Goal: Task Accomplishment & Management: Use online tool/utility

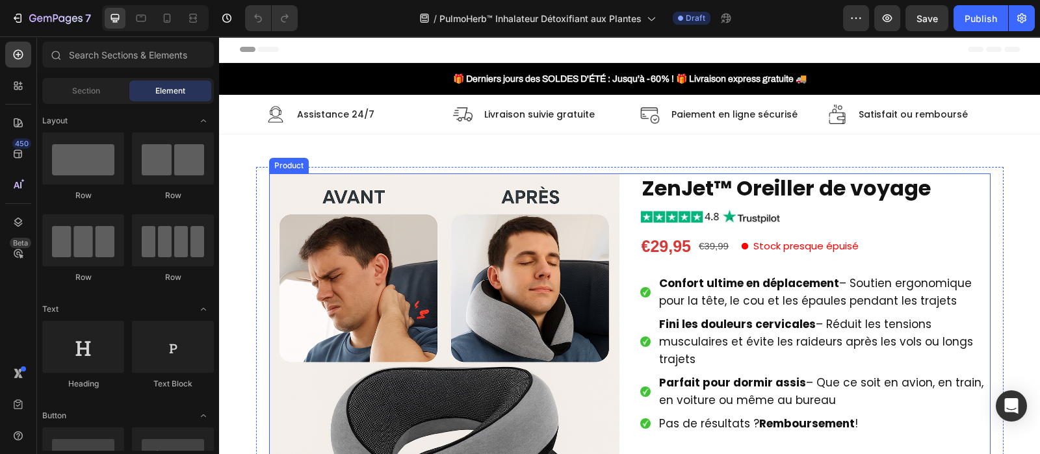
click at [618, 241] on div "Product Images ZenJet™ Oreiller de voyage Product Title Image €29,95 Product Pr…" at bounding box center [629, 456] width 721 height 565
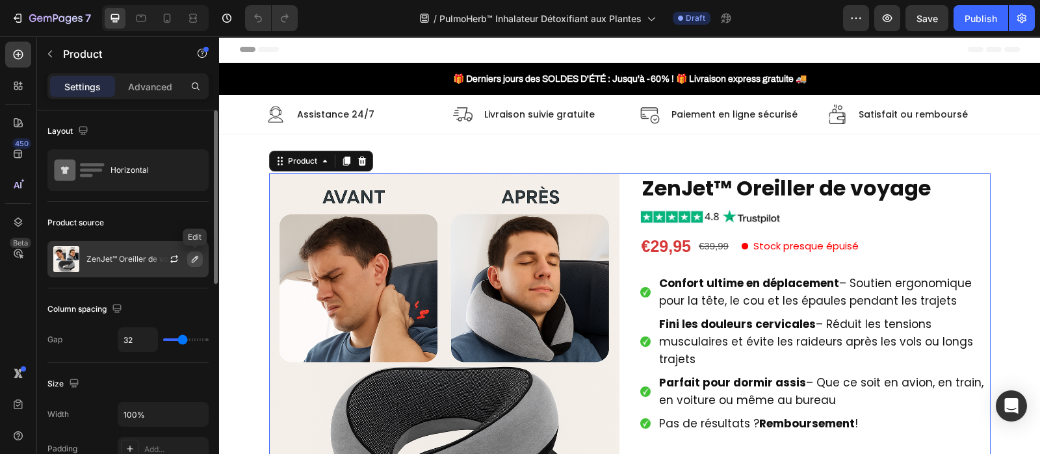
click at [200, 259] on button "button" at bounding box center [195, 260] width 16 height 16
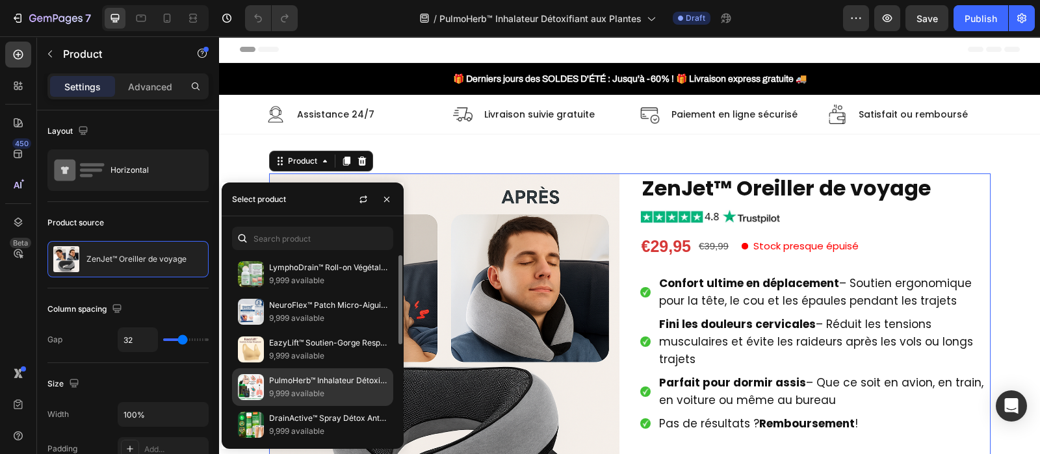
click at [302, 378] on p "PulmoHerb™ Inhalateur Détoxifiant aux Plantes | Libère les poumons et stoppe la…" at bounding box center [328, 380] width 118 height 13
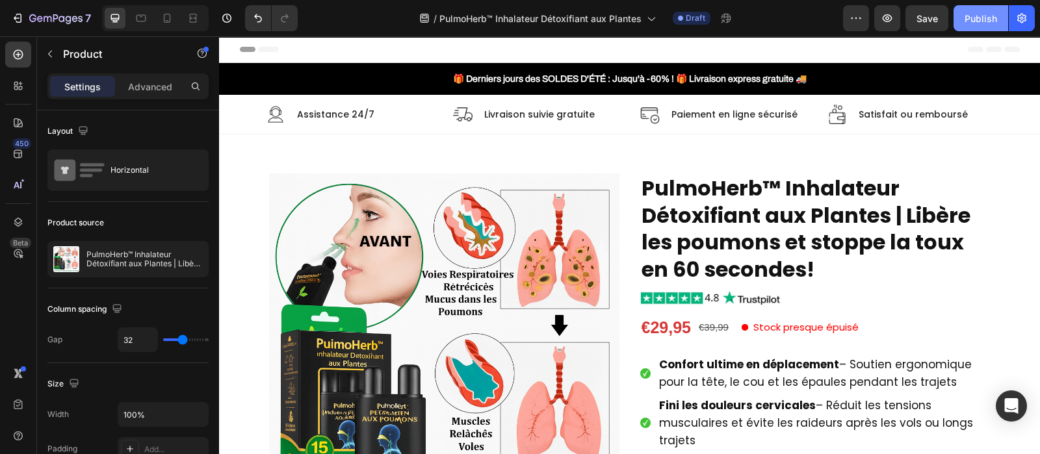
click at [984, 18] on div "Publish" at bounding box center [980, 19] width 32 height 14
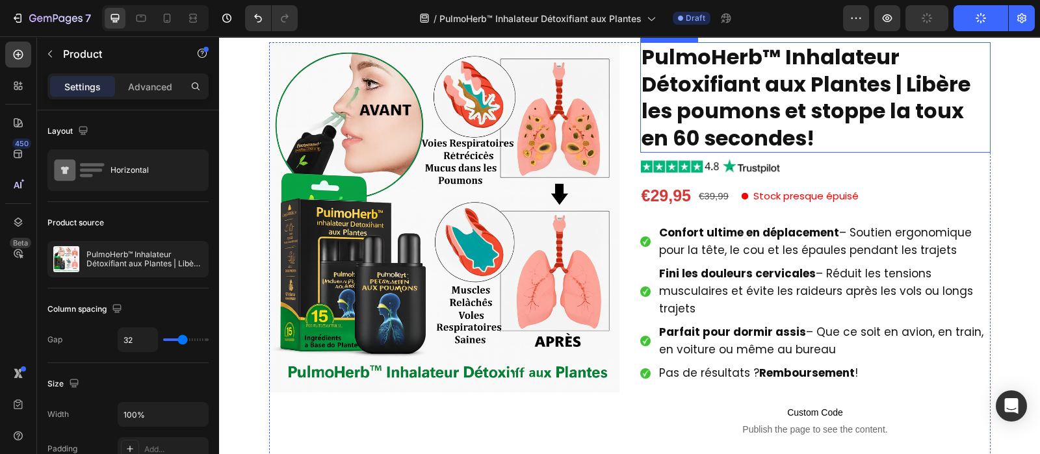
scroll to position [142, 0]
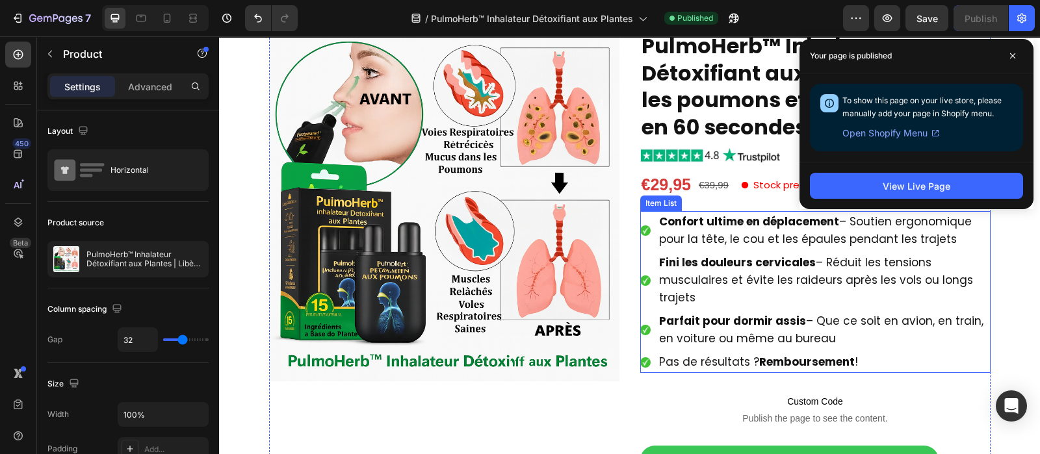
click at [712, 224] on strong "Confort ultime en déplacement" at bounding box center [749, 222] width 180 height 16
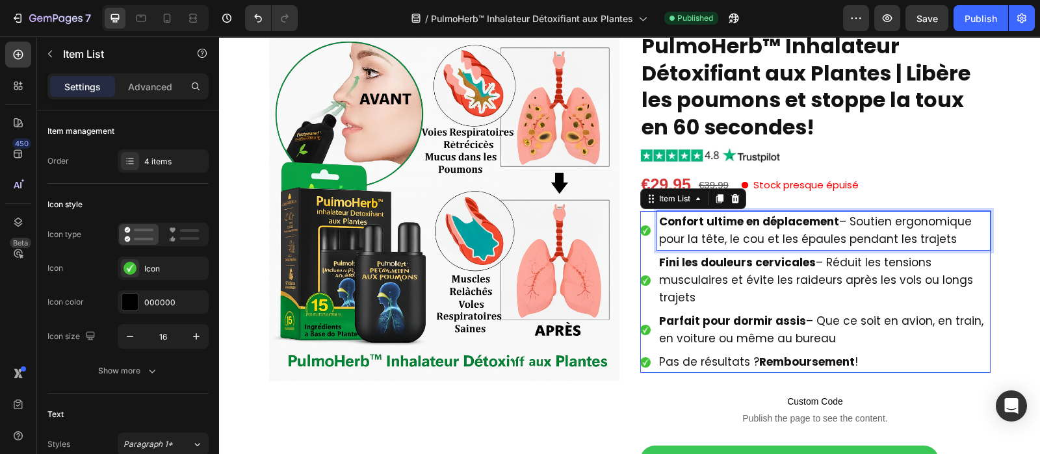
click at [712, 224] on strong "Confort ultime en déplacement" at bounding box center [749, 222] width 180 height 16
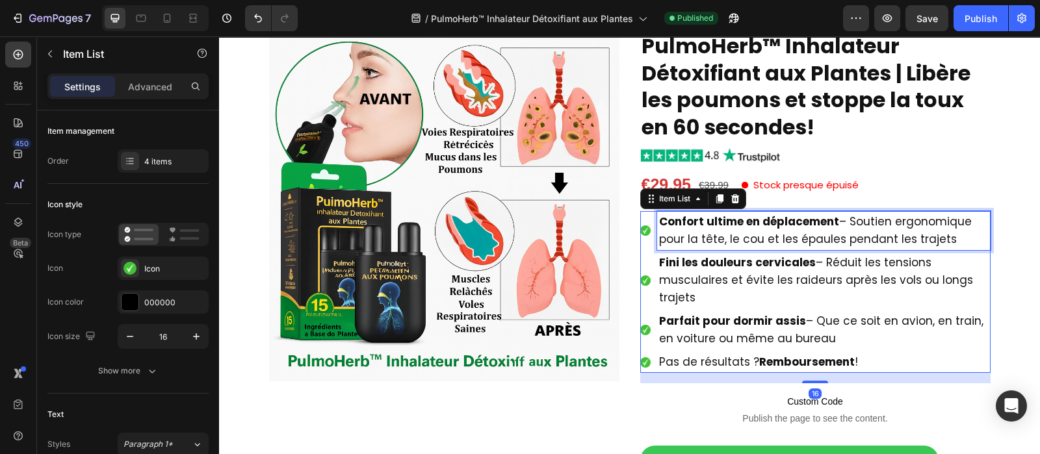
click at [712, 224] on strong "Confort ultime en déplacement" at bounding box center [749, 222] width 180 height 16
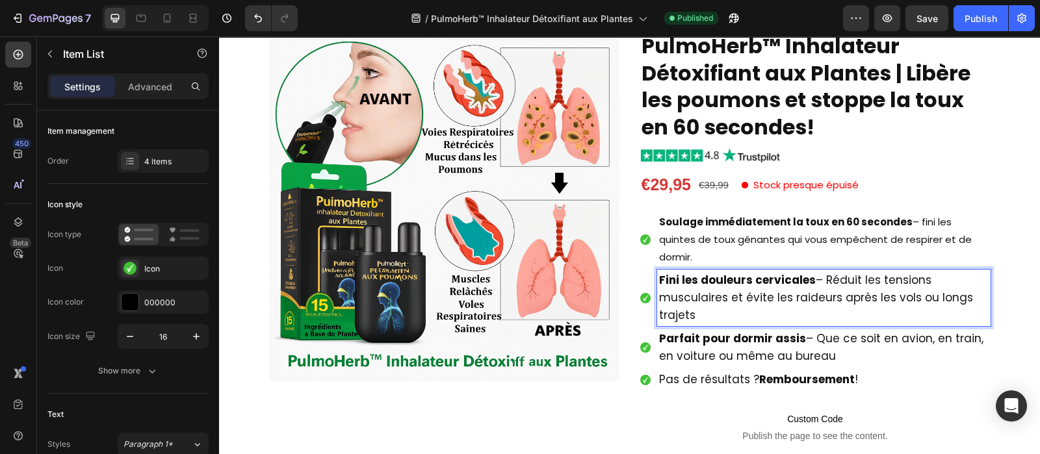
click at [738, 294] on p "Fini les douleurs cervicales – Réduit les tensions musculaires et évite les rai…" at bounding box center [823, 298] width 329 height 53
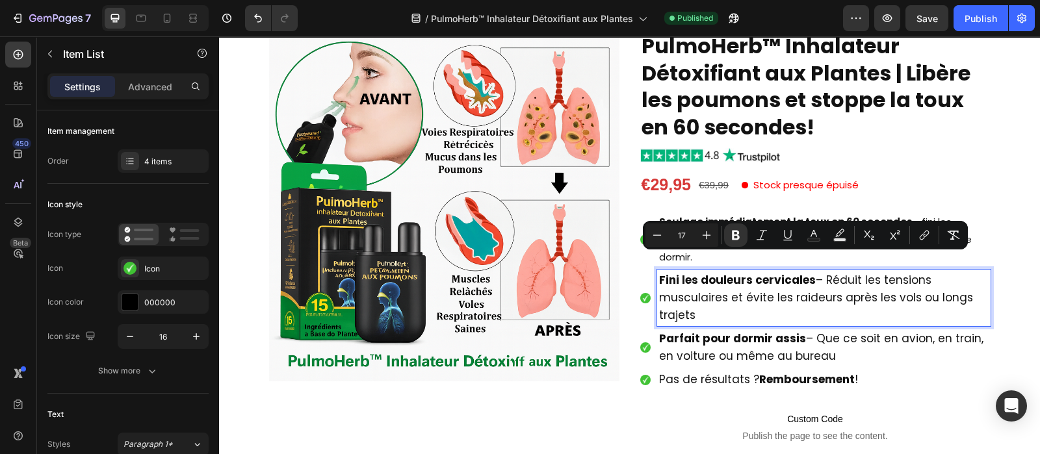
click at [738, 294] on p "Fini les douleurs cervicales – Réduit les tensions musculaires et évite les rai…" at bounding box center [823, 298] width 329 height 53
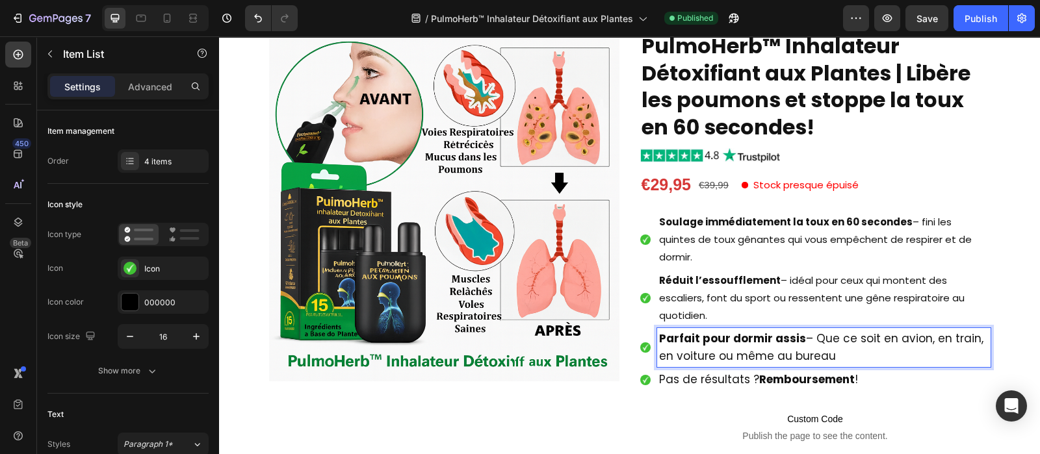
click at [710, 331] on strong "Parfait pour dormir assis" at bounding box center [732, 339] width 147 height 16
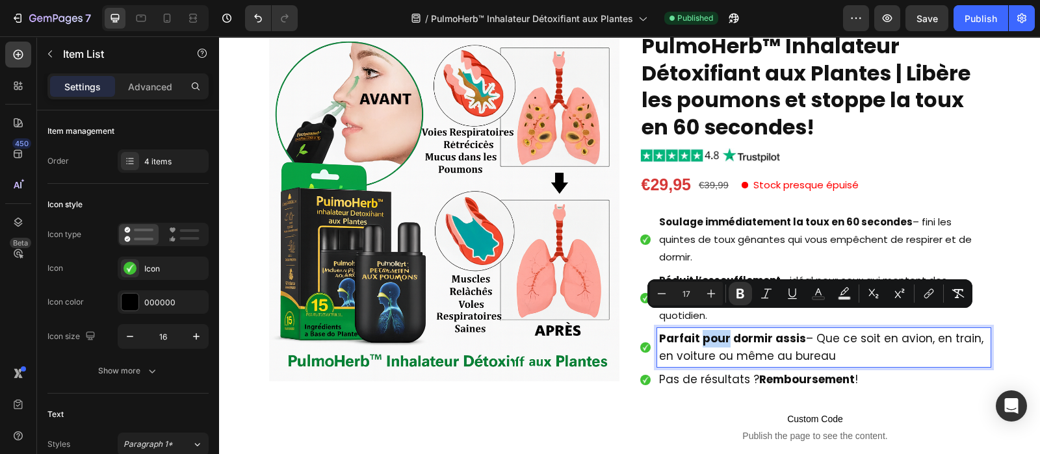
click at [710, 331] on strong "Parfait pour dormir assis" at bounding box center [732, 339] width 147 height 16
type input "15"
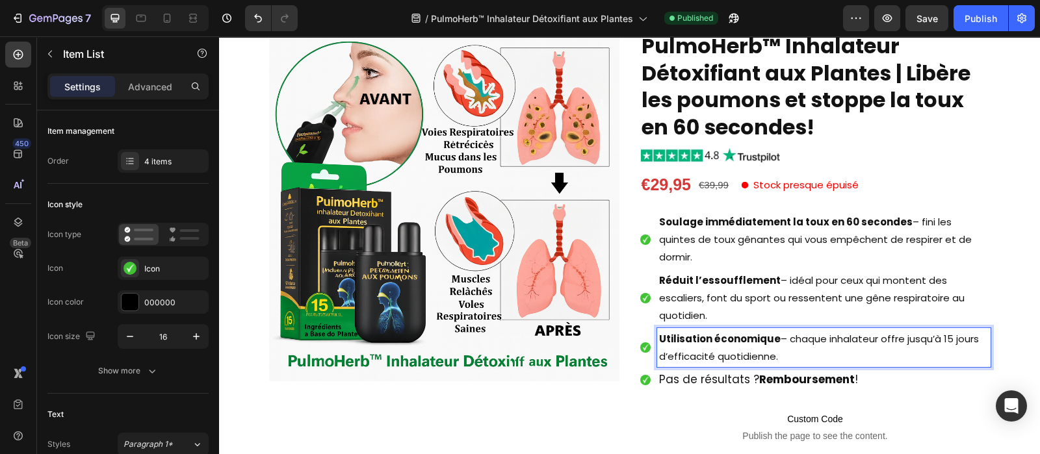
click at [767, 330] on p "Utilisation économique – chaque inhalateur offre jusqu’à 15 jours d’efficacité …" at bounding box center [823, 347] width 329 height 35
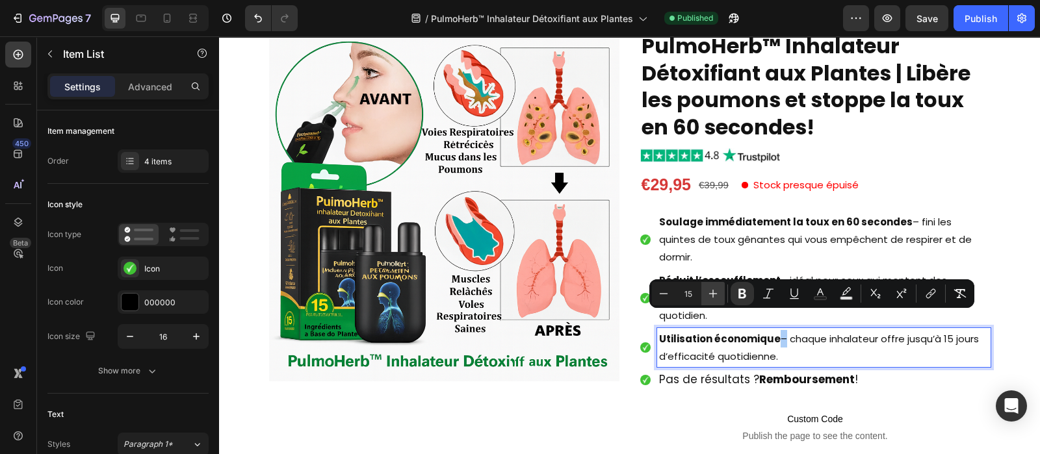
click at [708, 287] on icon "Editor contextual toolbar" at bounding box center [712, 293] width 13 height 13
type input "17"
click at [744, 235] on p "Soulage immédiatement la toux en 60 secondes – fini les quintes de toux gênante…" at bounding box center [823, 239] width 329 height 53
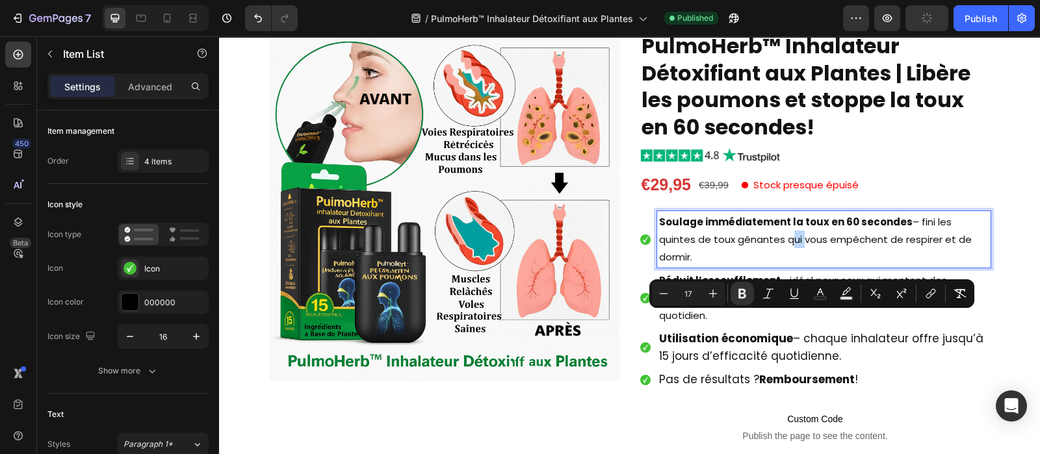
click at [744, 235] on p "Soulage immédiatement la toux en 60 secondes – fini les quintes de toux gênante…" at bounding box center [823, 239] width 329 height 53
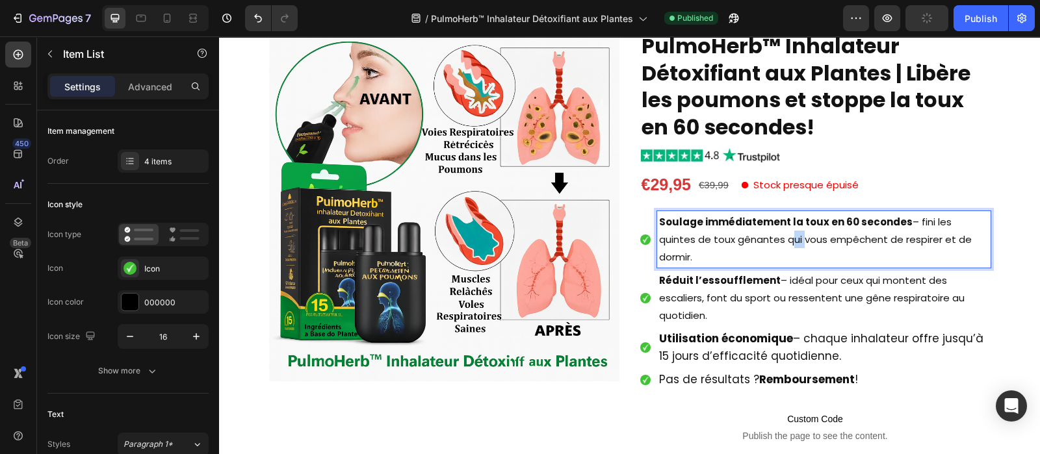
click at [744, 235] on p "Soulage immédiatement la toux en 60 secondes – fini les quintes de toux gênante…" at bounding box center [823, 239] width 329 height 53
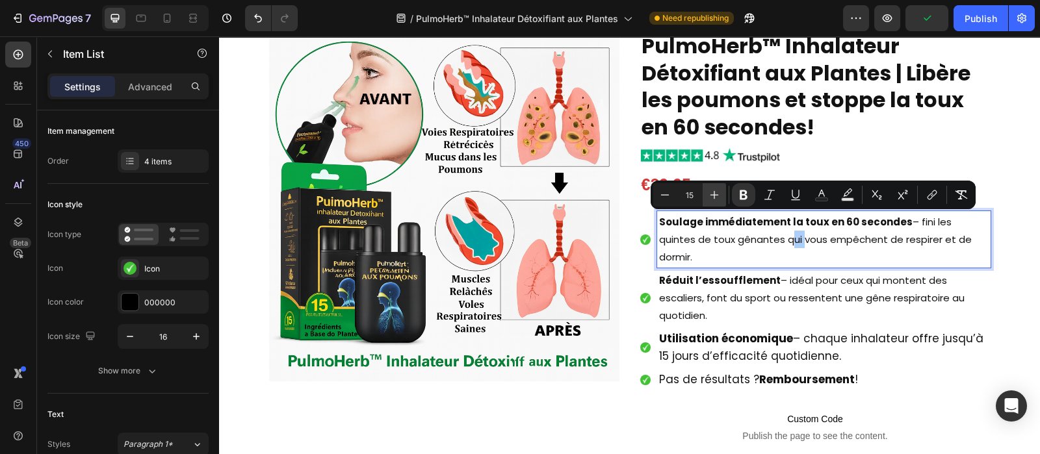
click at [722, 195] on button "Plus" at bounding box center [714, 194] width 23 height 23
type input "17"
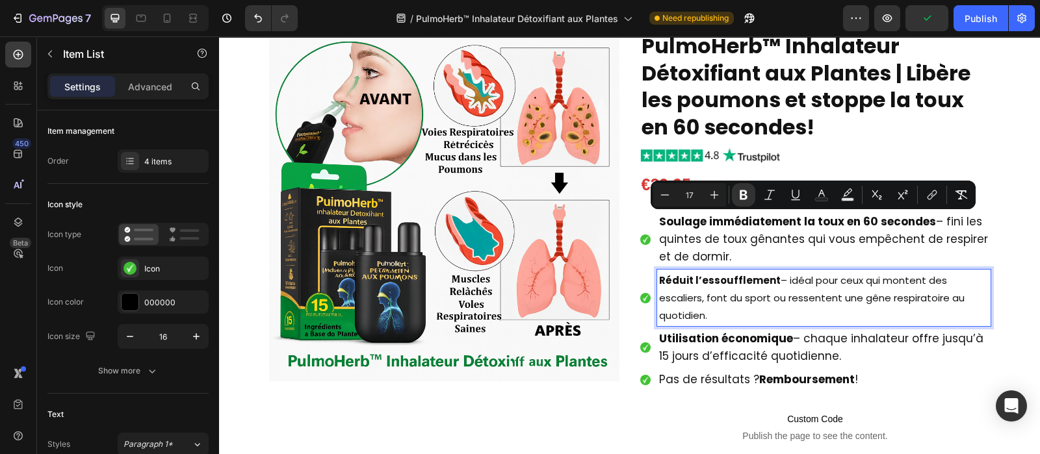
click at [729, 288] on p "Réduit l’essoufflement – idéal pour ceux qui montent des escaliers, font du spo…" at bounding box center [823, 298] width 329 height 53
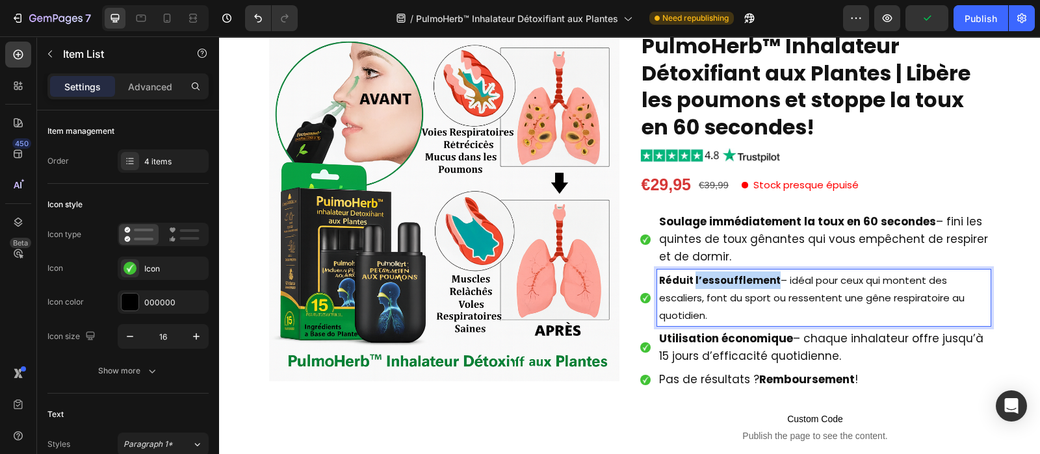
click at [729, 288] on p "Réduit l’essoufflement – idéal pour ceux qui montent des escaliers, font du spo…" at bounding box center [823, 298] width 329 height 53
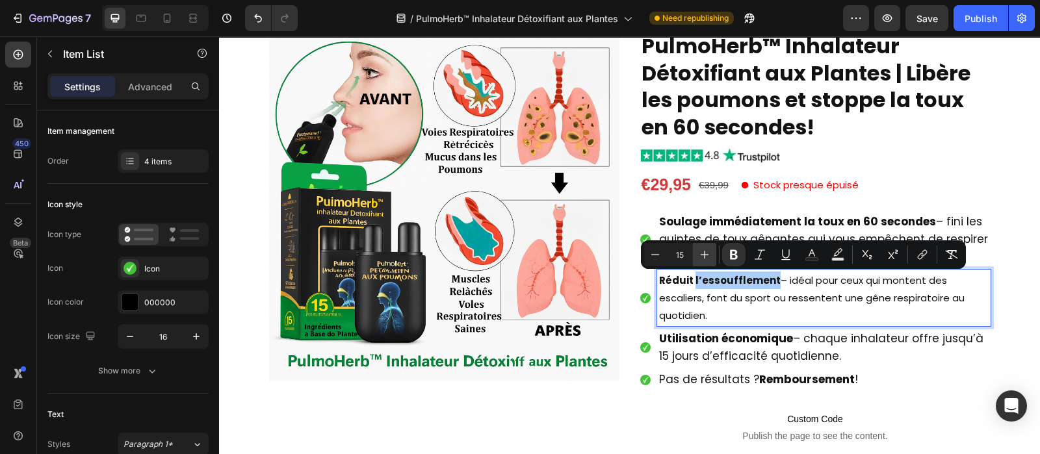
click at [709, 257] on icon "Editor contextual toolbar" at bounding box center [704, 254] width 13 height 13
type input "17"
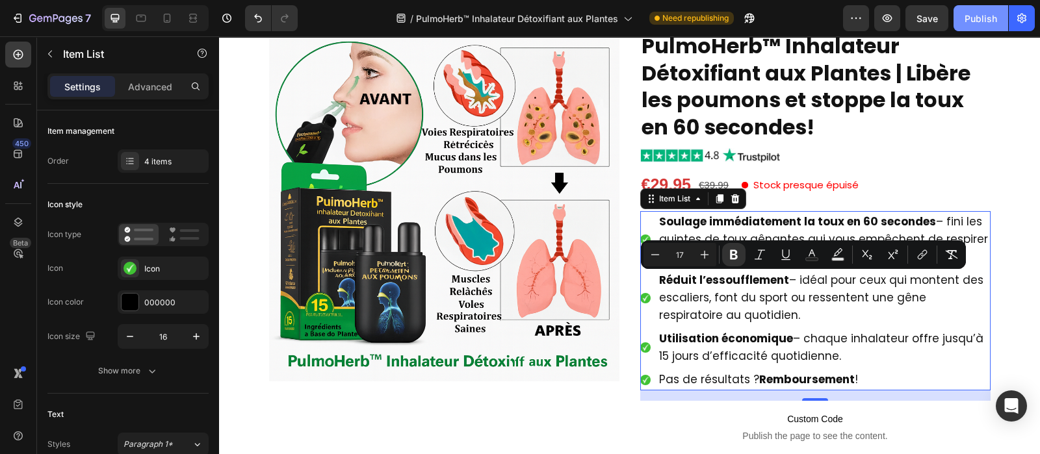
click at [988, 24] on div "Publish" at bounding box center [980, 19] width 32 height 14
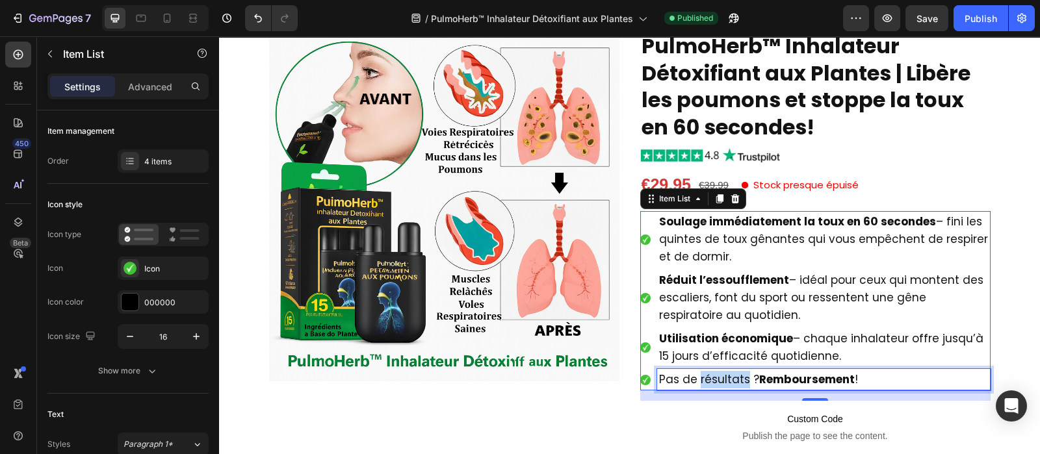
click at [692, 385] on span "Pas de résultats ? Remboursement !" at bounding box center [758, 380] width 199 height 16
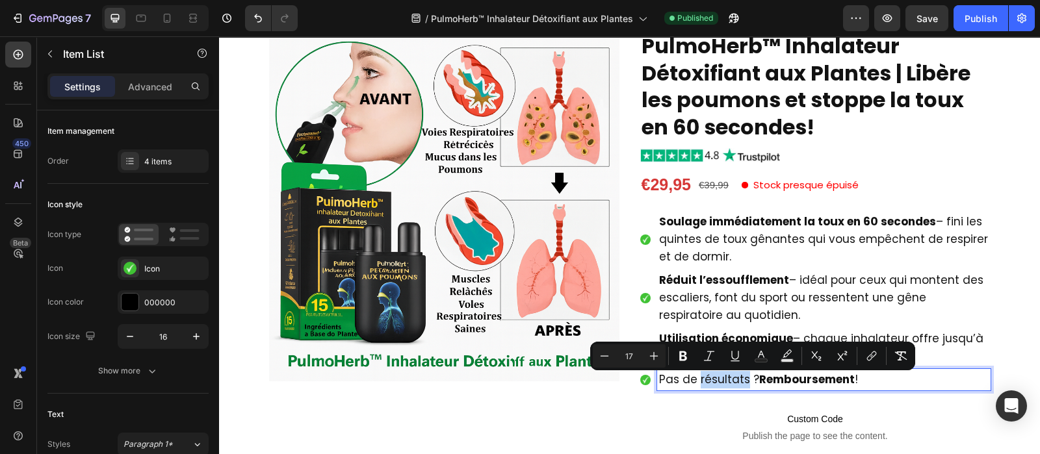
click at [692, 385] on span "Pas de résultats ? Remboursement !" at bounding box center [758, 380] width 199 height 16
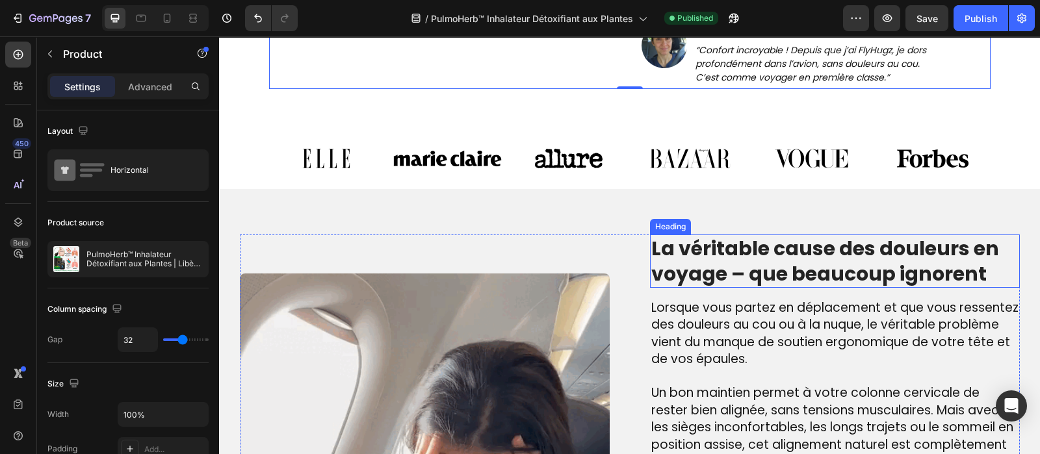
scroll to position [748, 0]
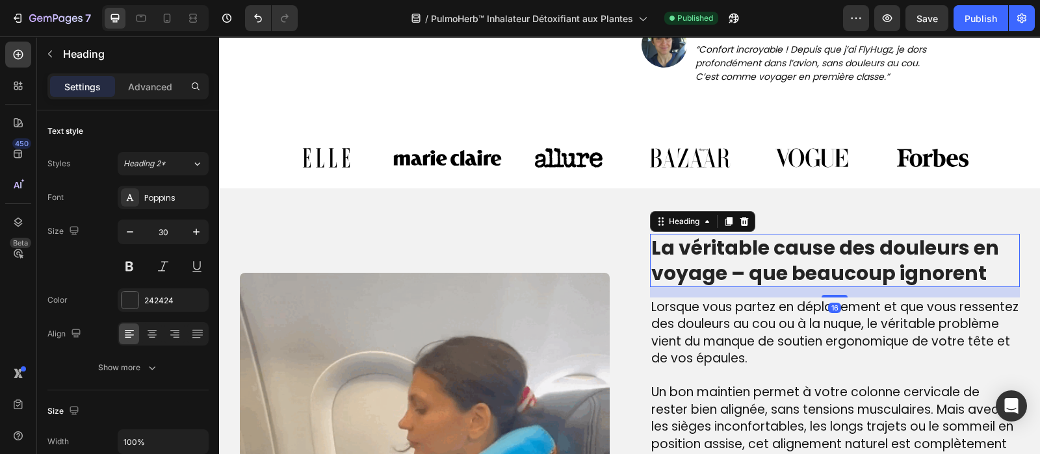
click at [770, 258] on h2 "La véritable cause des douleurs en voyage – que beaucoup ignorent" at bounding box center [835, 260] width 370 height 53
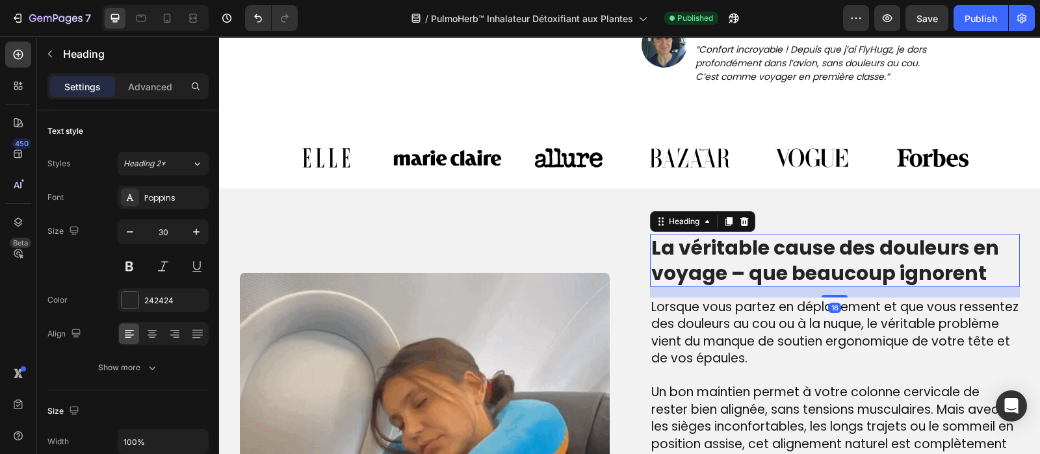
click at [770, 258] on h2 "La véritable cause des douleurs en voyage – que beaucoup ignorent" at bounding box center [835, 260] width 370 height 53
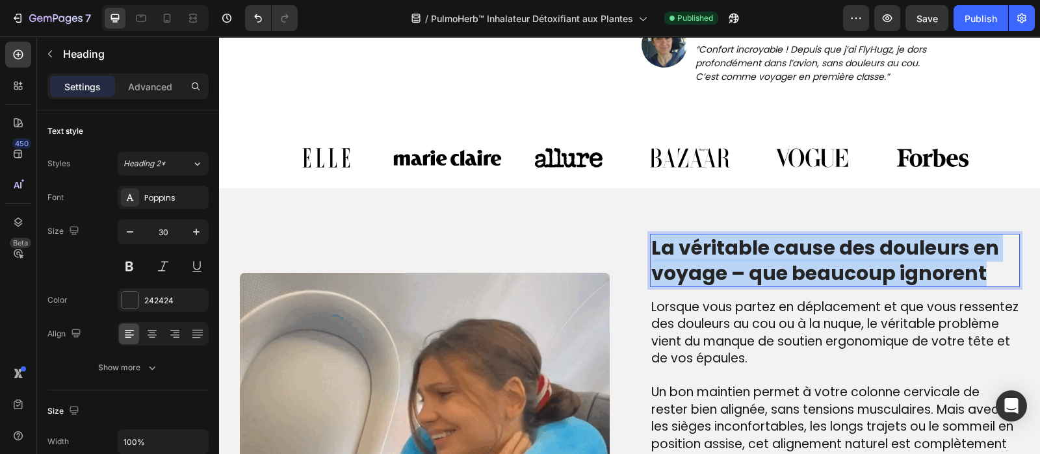
click at [770, 258] on p "La véritable cause des douleurs en voyage – que beaucoup ignorent" at bounding box center [834, 260] width 367 height 51
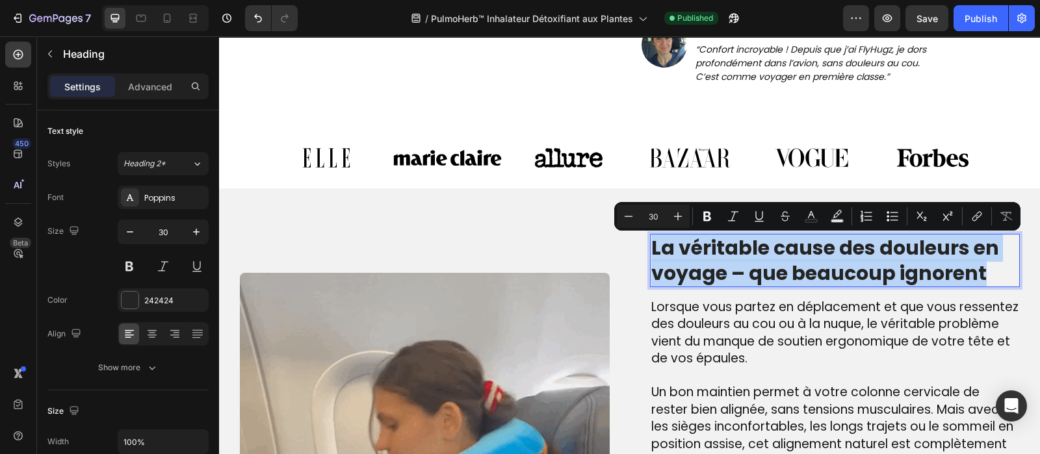
click at [770, 258] on p "La véritable cause des douleurs en voyage – que beaucoup ignorent" at bounding box center [834, 260] width 367 height 51
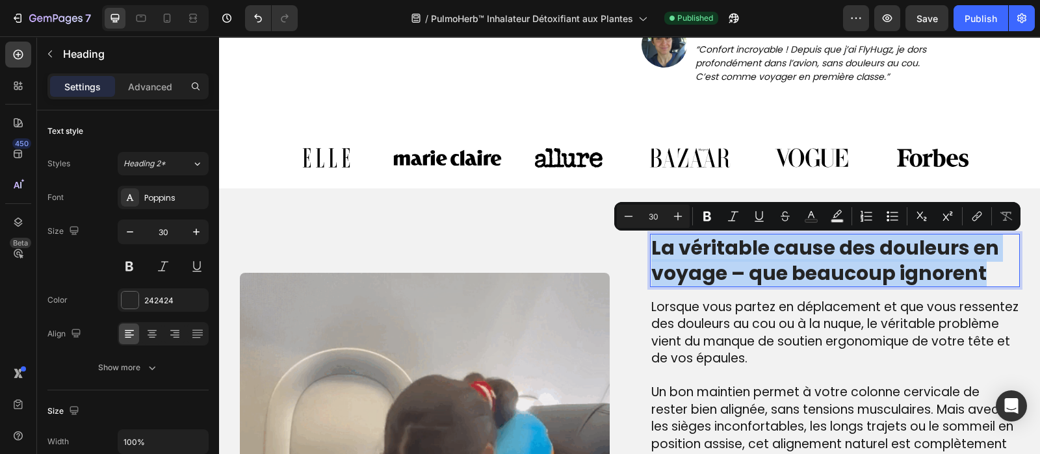
copy p "La véritable cause des douleurs en voyage – que beaucoup ignorent"
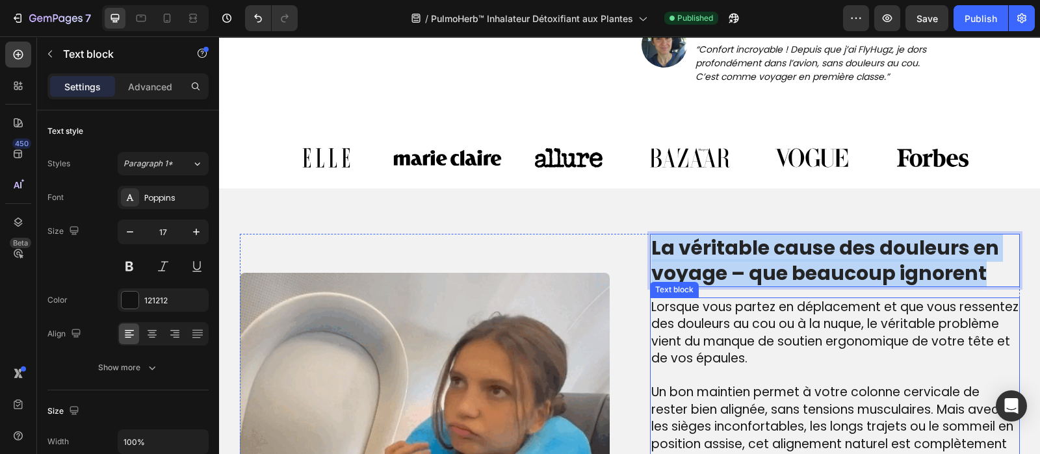
click at [688, 340] on span "Lorsque vous partez en déplacement et que vous ressentez des douleurs au cou ou…" at bounding box center [834, 333] width 367 height 70
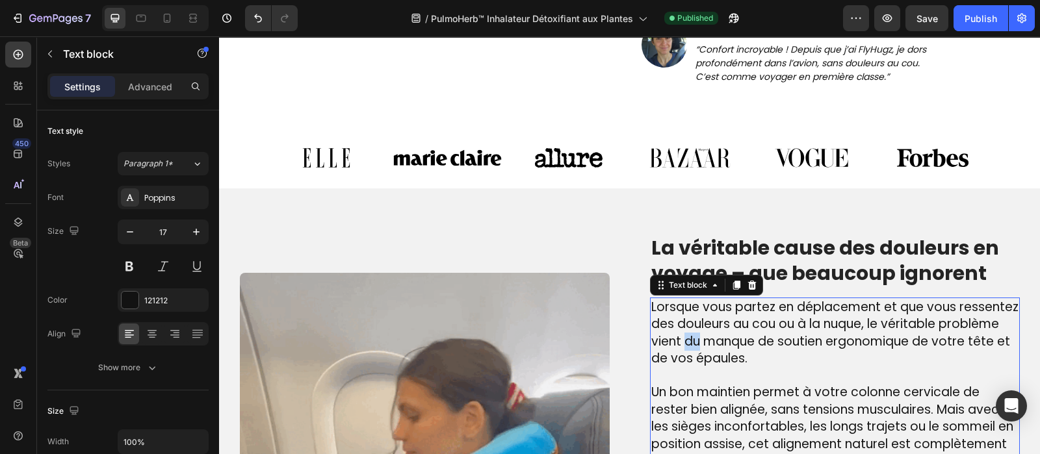
click at [688, 340] on span "Lorsque vous partez en déplacement et que vous ressentez des douleurs au cou ou…" at bounding box center [834, 333] width 367 height 70
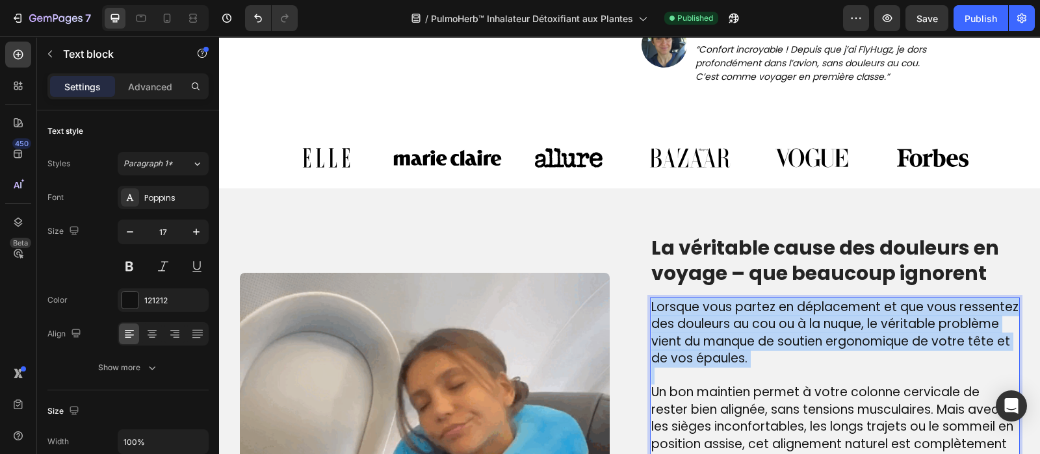
click at [688, 340] on span "Lorsque vous partez en déplacement et que vous ressentez des douleurs au cou ou…" at bounding box center [834, 333] width 367 height 70
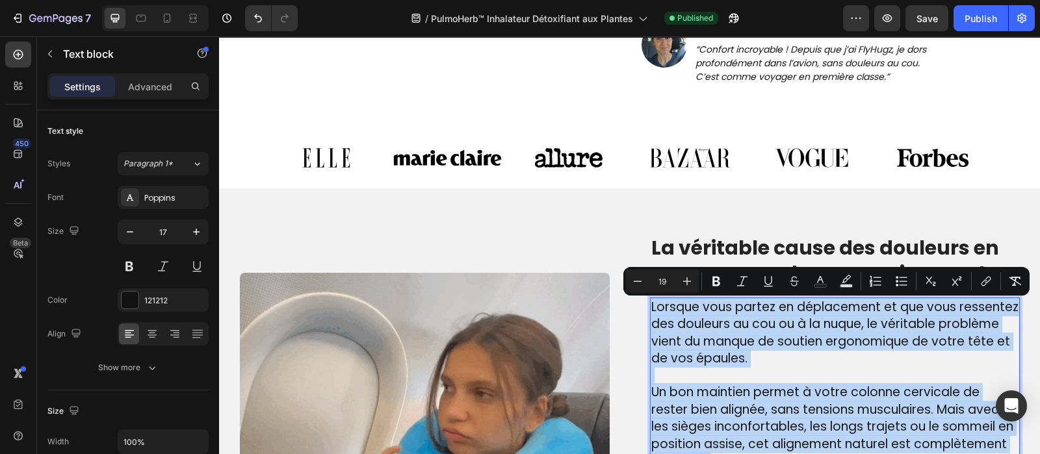
copy div "Lorsque vous partez en déplacement et que vous ressentez des douleurs au cou ou…"
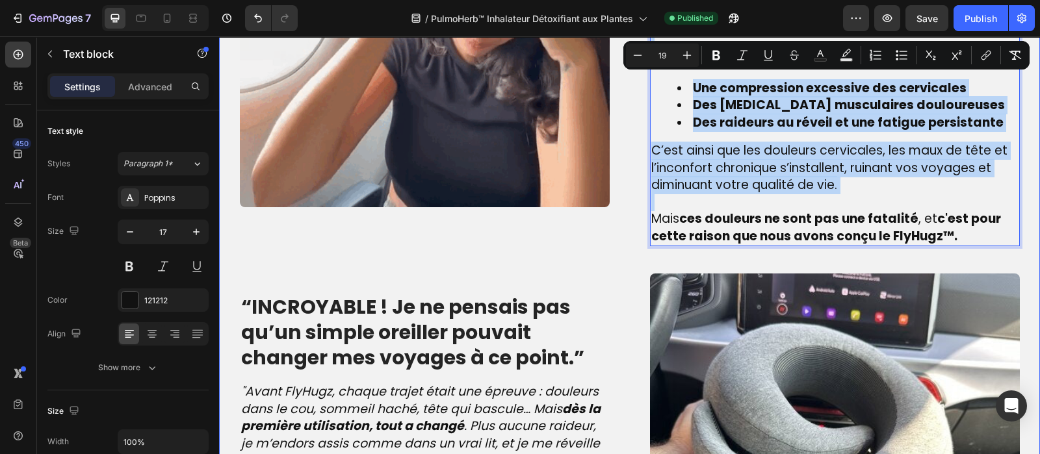
scroll to position [1232, 0]
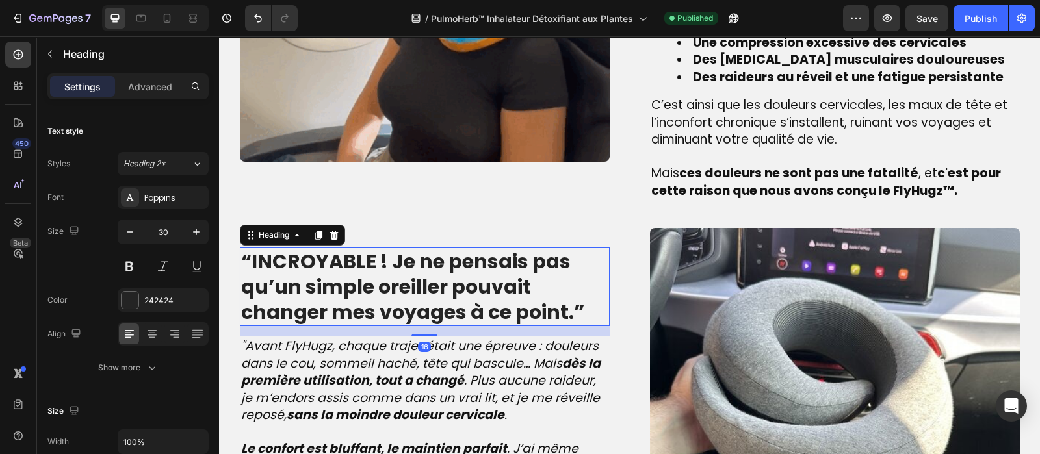
click at [369, 295] on strong "“INCROYABLE ! Je ne pensais pas qu’un simple oreiller pouvait changer mes voyag…" at bounding box center [412, 287] width 343 height 79
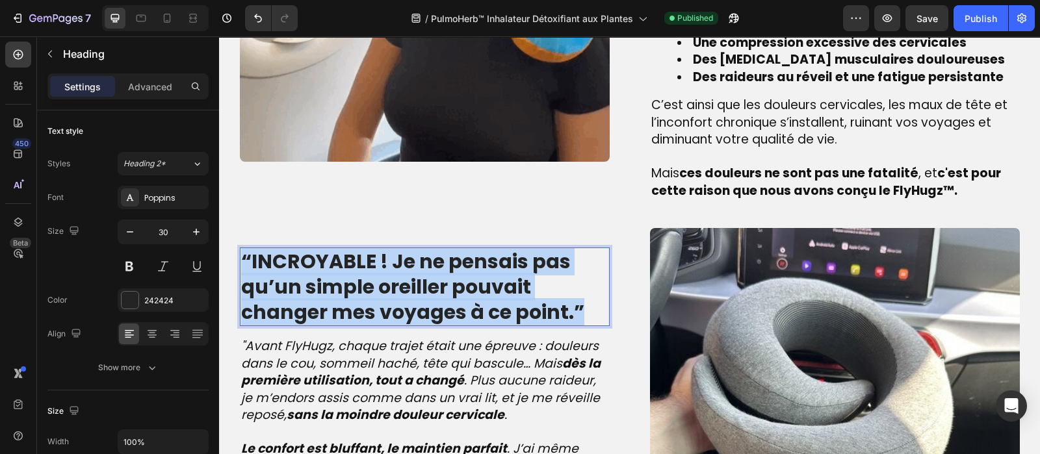
click at [369, 295] on strong "“INCROYABLE ! Je ne pensais pas qu’un simple oreiller pouvait changer mes voyag…" at bounding box center [412, 287] width 343 height 79
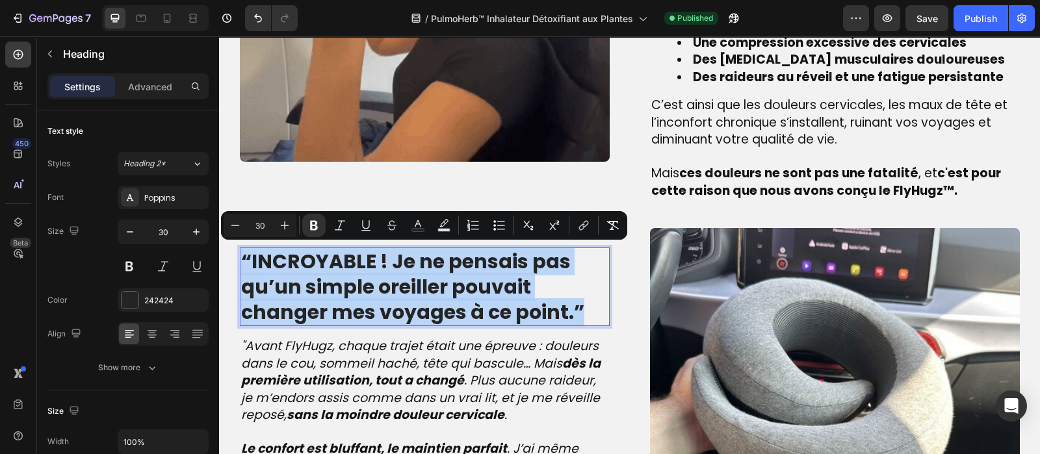
click at [369, 295] on strong "“INCROYABLE ! Je ne pensais pas qu’un simple oreiller pouvait changer mes voyag…" at bounding box center [412, 287] width 343 height 79
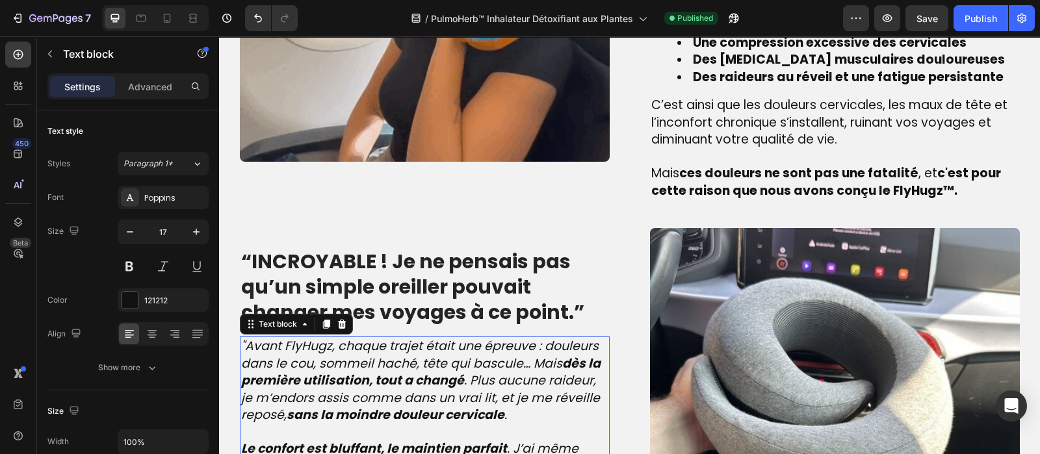
click at [308, 377] on strong "dès la première utilisation, tout a changé" at bounding box center [420, 372] width 359 height 35
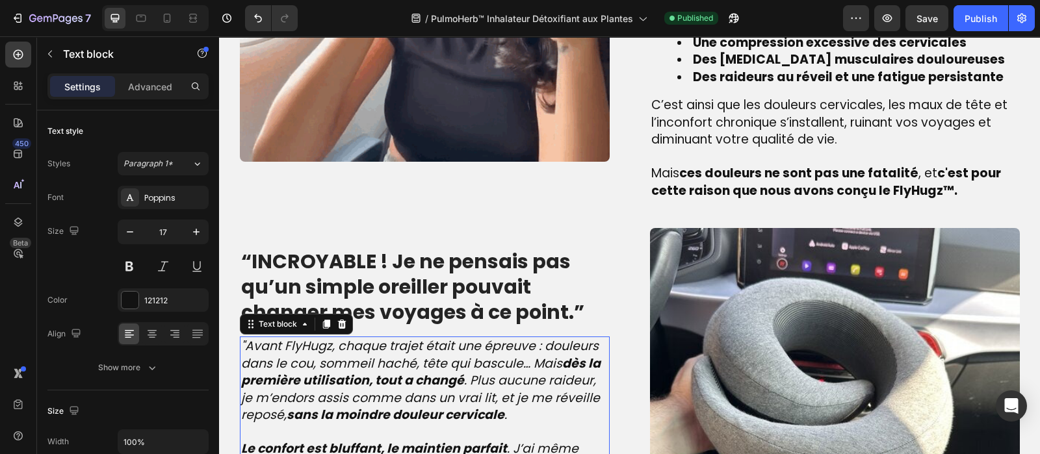
click at [308, 377] on strong "dès la première utilisation, tout a changé" at bounding box center [420, 372] width 359 height 35
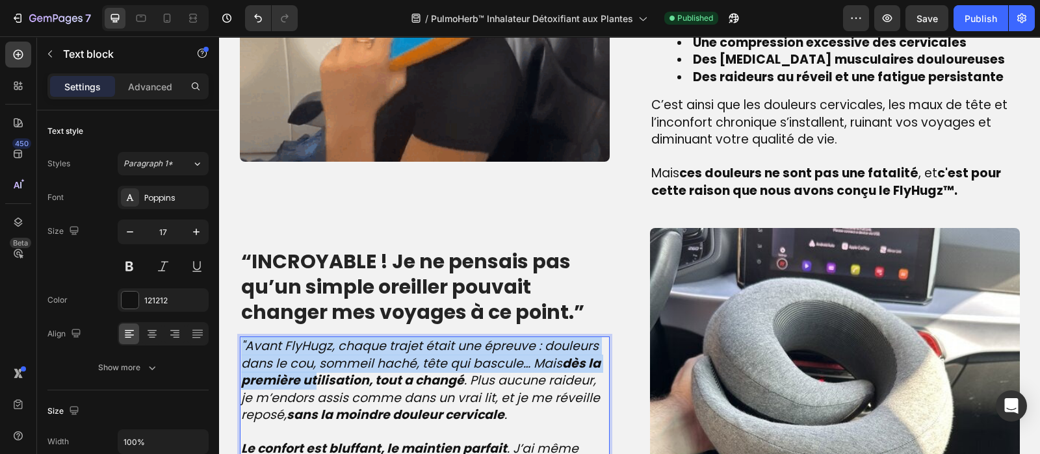
click at [308, 377] on strong "dès la première utilisation, tout a changé" at bounding box center [420, 372] width 359 height 35
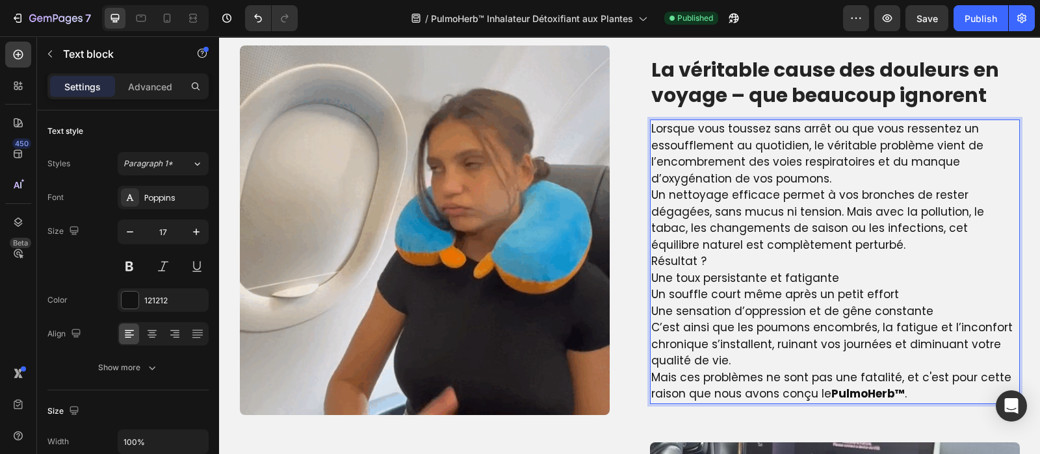
scroll to position [933, 0]
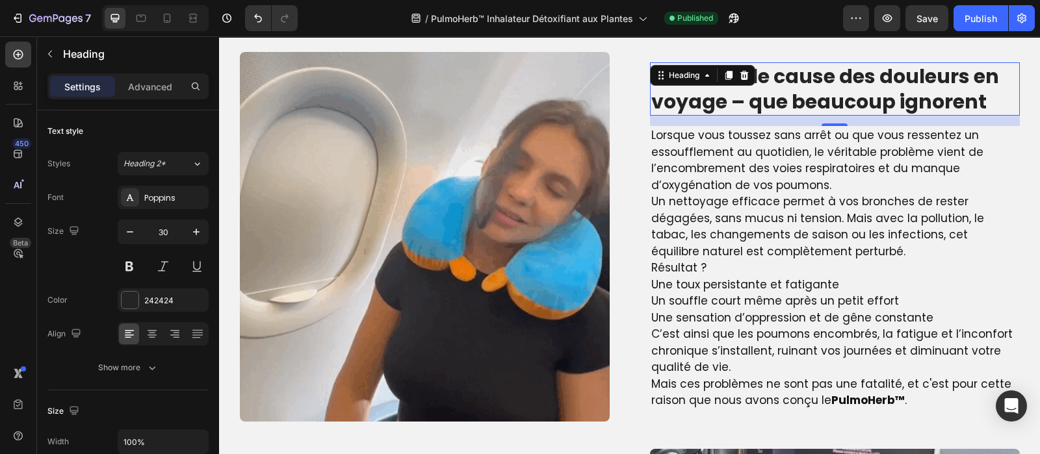
click at [744, 96] on p "La véritable cause des douleurs en voyage – que beaucoup ignorent" at bounding box center [834, 89] width 367 height 51
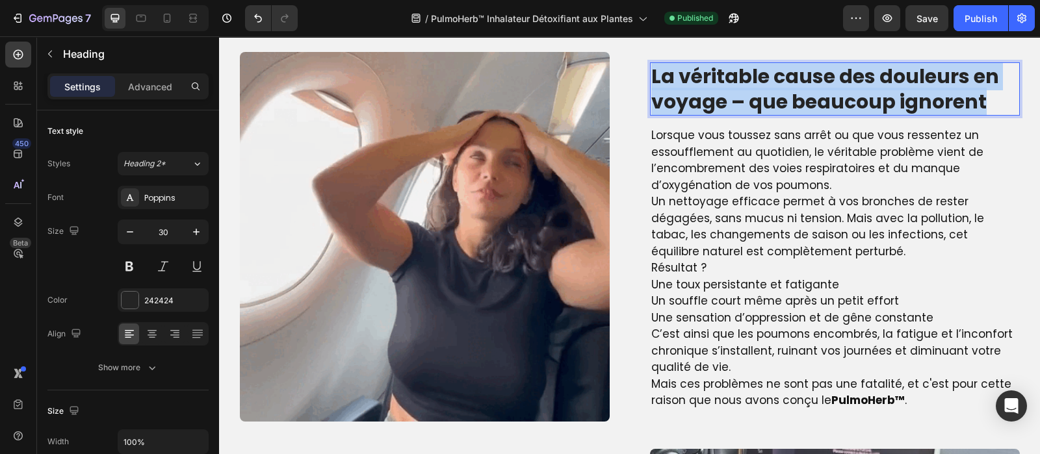
click at [744, 96] on p "La véritable cause des douleurs en voyage – que beaucoup ignorent" at bounding box center [834, 89] width 367 height 51
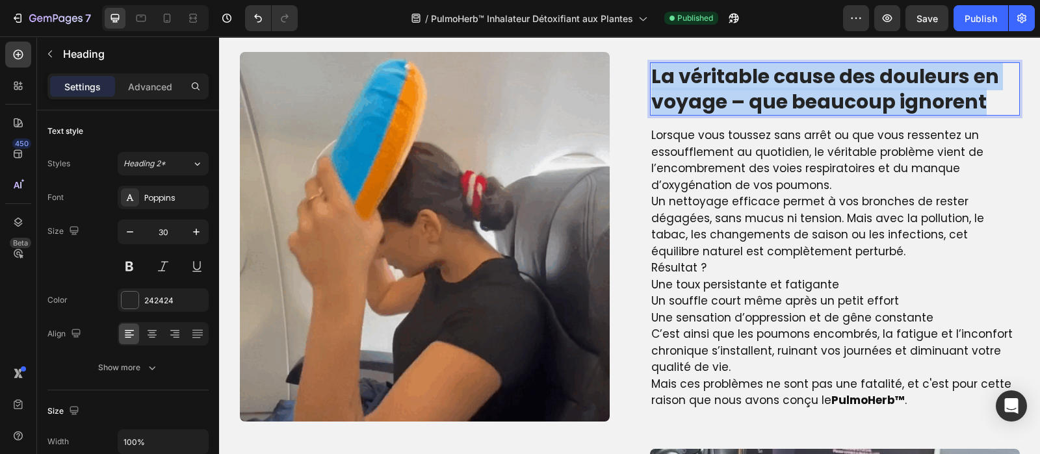
click at [744, 96] on p "La véritable cause des douleurs en voyage – que beaucoup ignorent" at bounding box center [834, 89] width 367 height 51
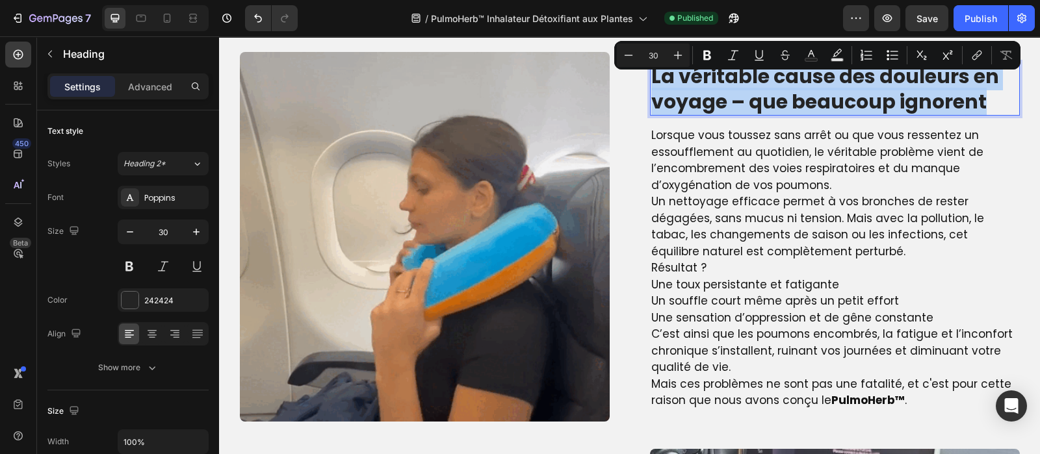
scroll to position [922, 0]
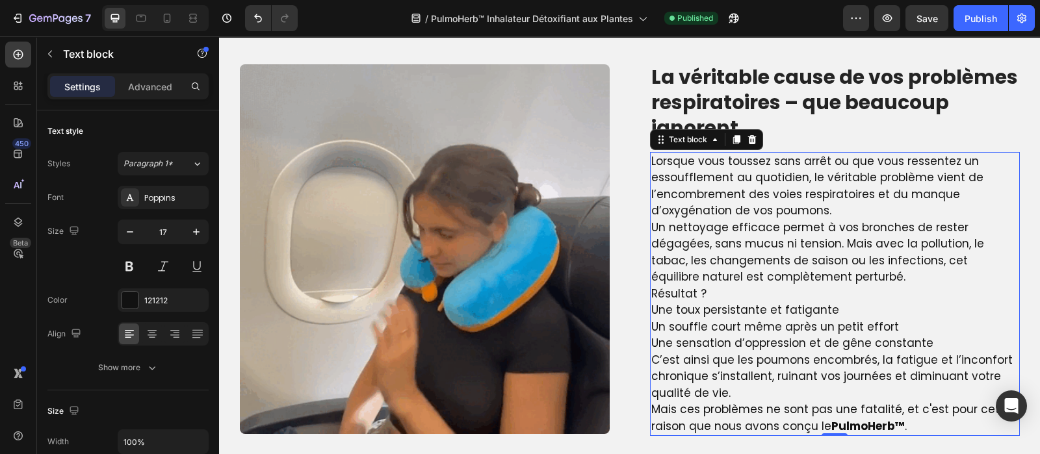
click at [729, 200] on p "Lorsque vous toussez sans arrêt ou que vous ressentez un essoufflement au quoti…" at bounding box center [834, 186] width 367 height 66
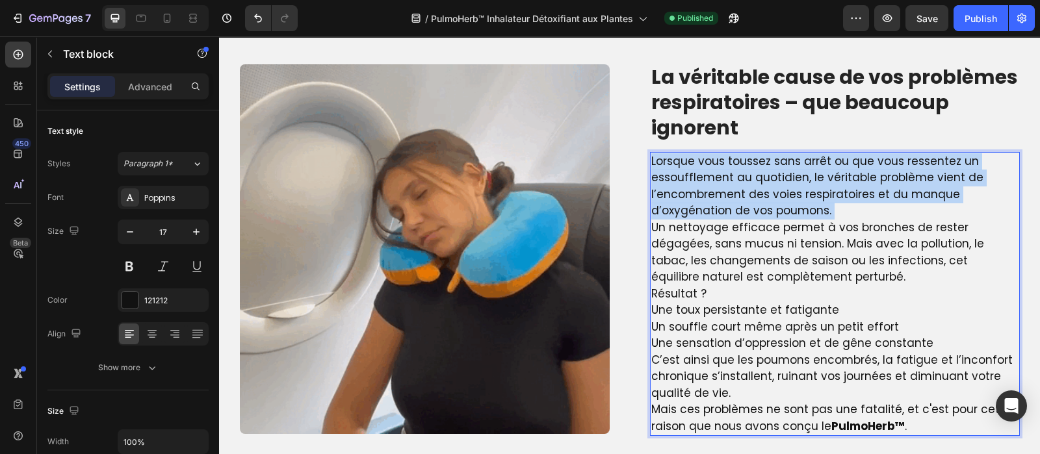
click at [729, 200] on p "Lorsque vous toussez sans arrêt ou que vous ressentez un essoufflement au quoti…" at bounding box center [834, 186] width 367 height 66
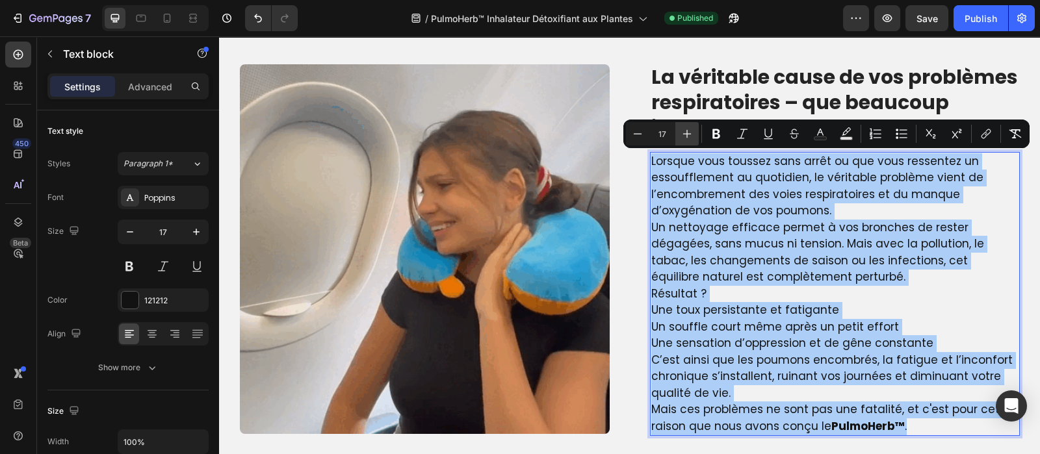
click at [686, 131] on icon "Editor contextual toolbar" at bounding box center [686, 133] width 13 height 13
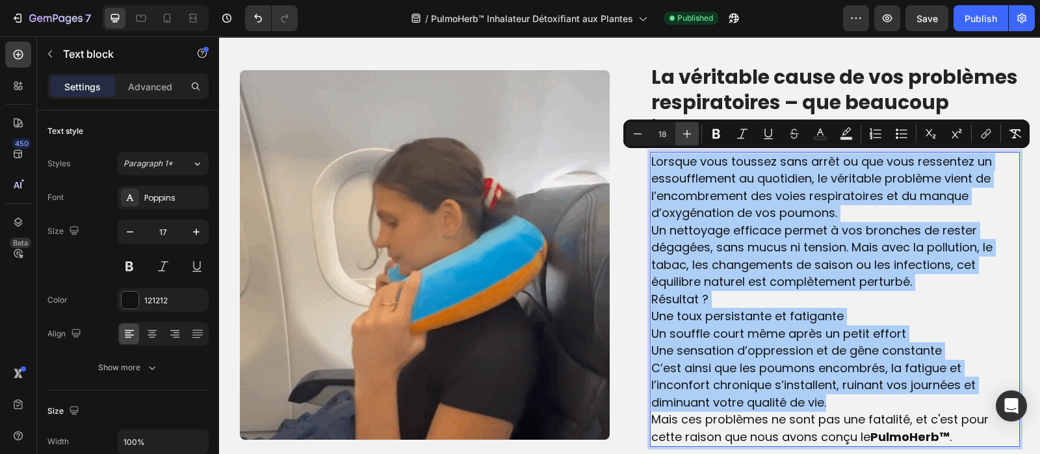
click at [686, 131] on icon "Editor contextual toolbar" at bounding box center [686, 133] width 13 height 13
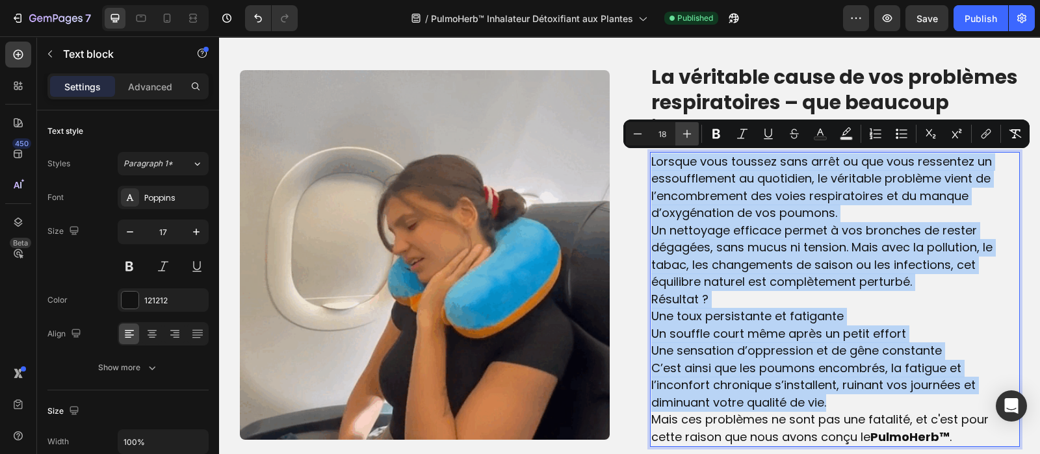
type input "19"
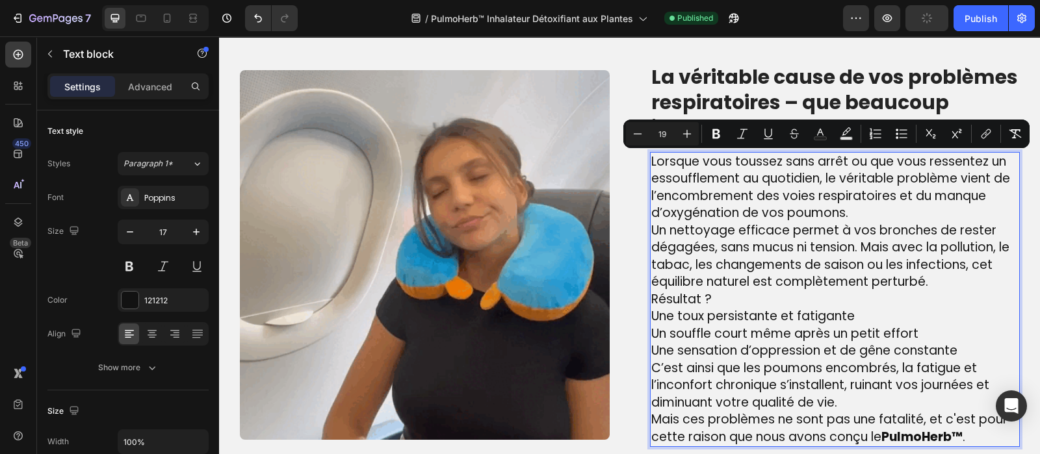
click at [851, 207] on p "Lorsque vous toussez sans arrêt ou que vous ressentez un essoufflement au quoti…" at bounding box center [834, 187] width 367 height 69
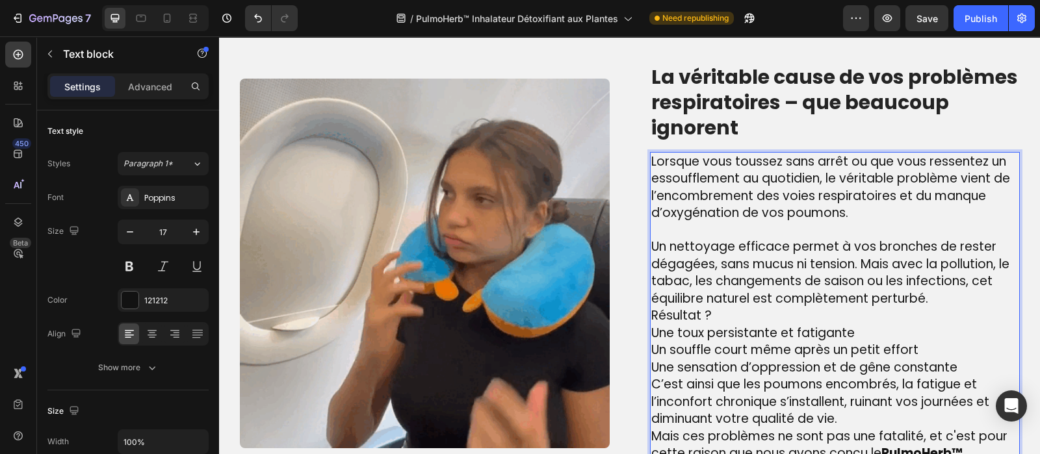
click at [933, 297] on p "Un nettoyage efficace permet à vos bronches de rester dégagées, sans mucus ni t…" at bounding box center [834, 273] width 367 height 69
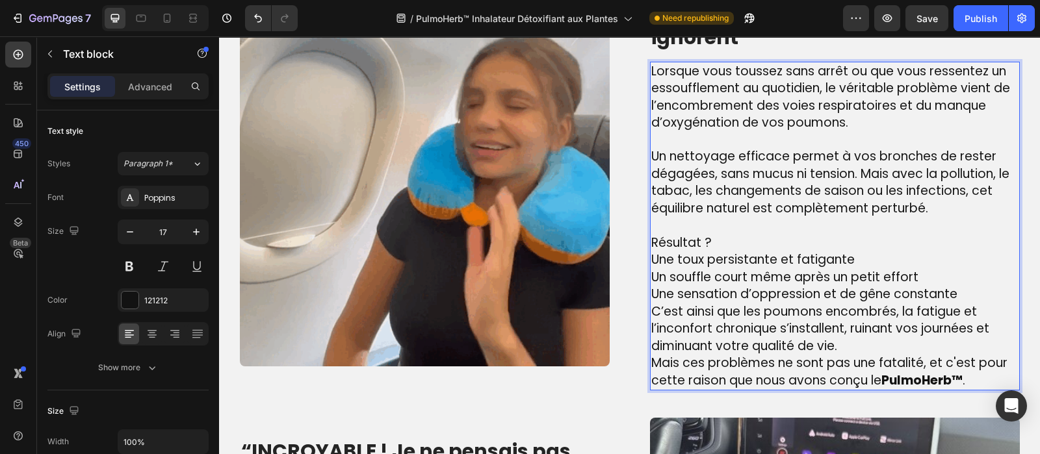
scroll to position [1013, 0]
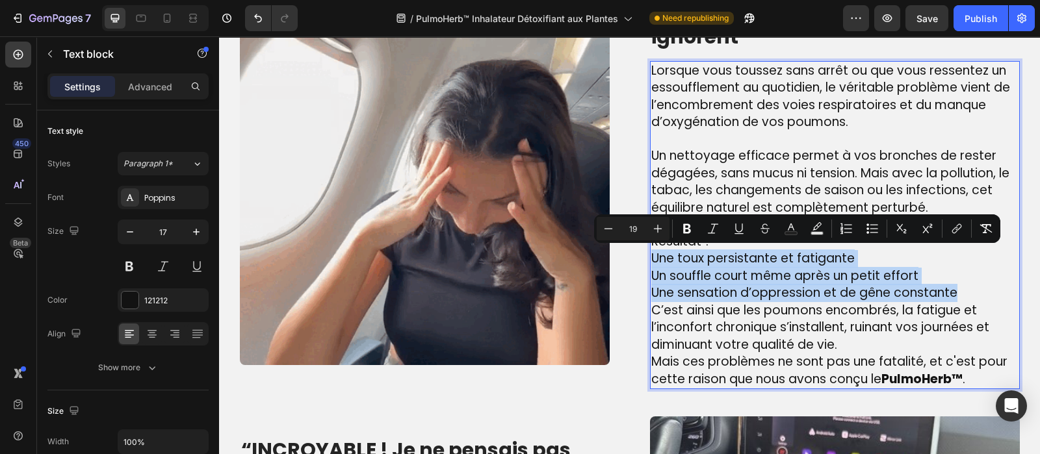
drag, startPoint x: 952, startPoint y: 292, endPoint x: 647, endPoint y: 257, distance: 307.5
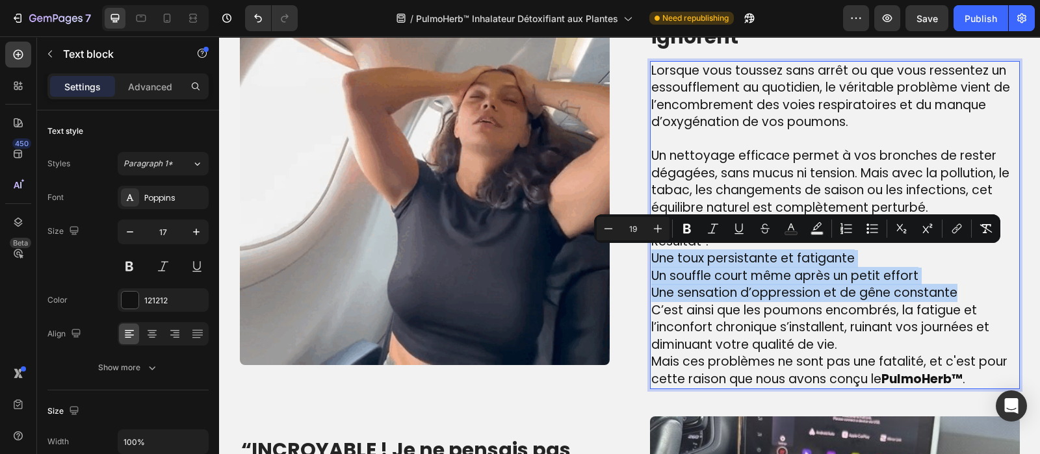
click at [651, 257] on p "Une toux persistante et fatigante Un souffle court même après un petit effort U…" at bounding box center [834, 276] width 367 height 52
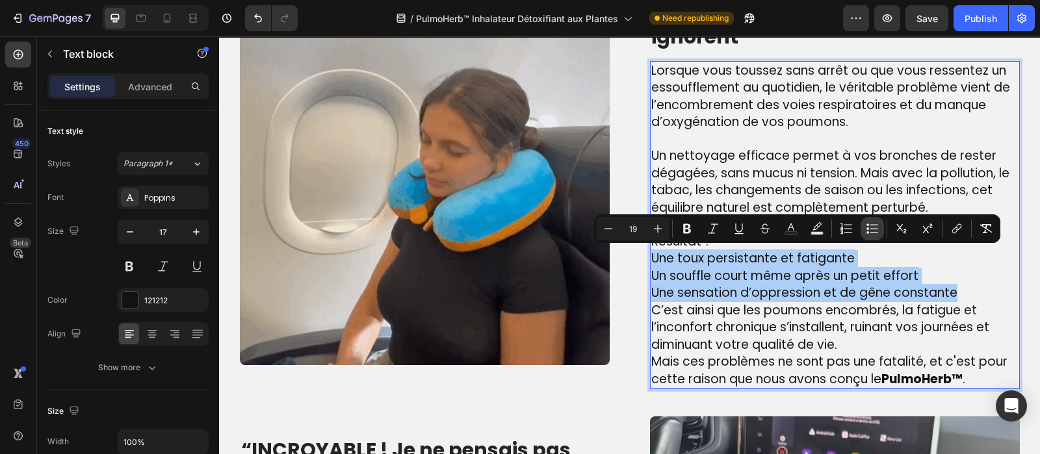
click at [874, 232] on icon "Editor contextual toolbar" at bounding box center [874, 232] width 8 height 1
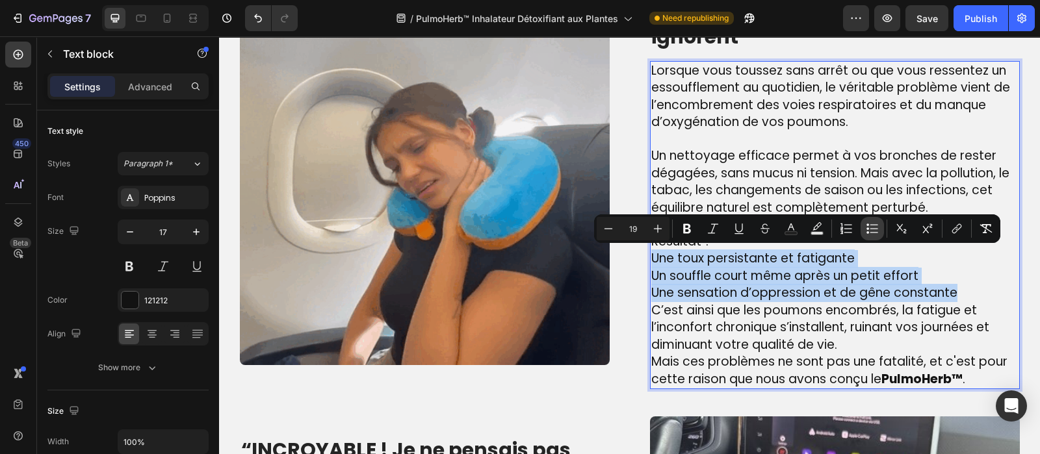
scroll to position [1024, 0]
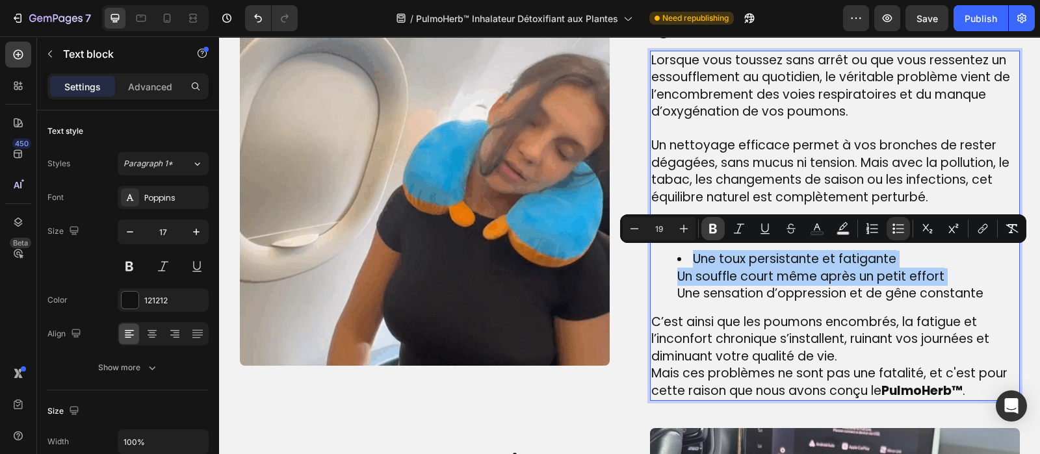
click at [711, 222] on icon "Editor contextual toolbar" at bounding box center [712, 228] width 13 height 13
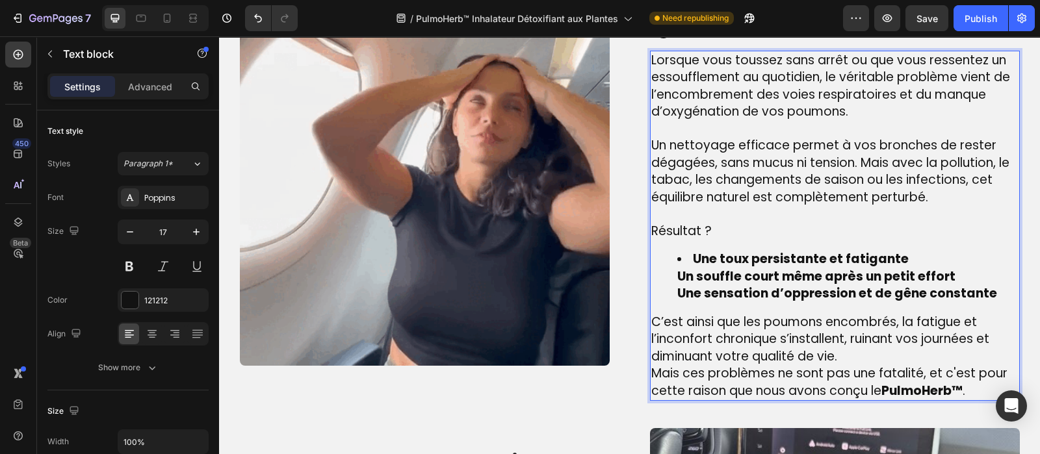
click at [677, 275] on strong "Un souffle court même après un petit effort" at bounding box center [816, 277] width 278 height 18
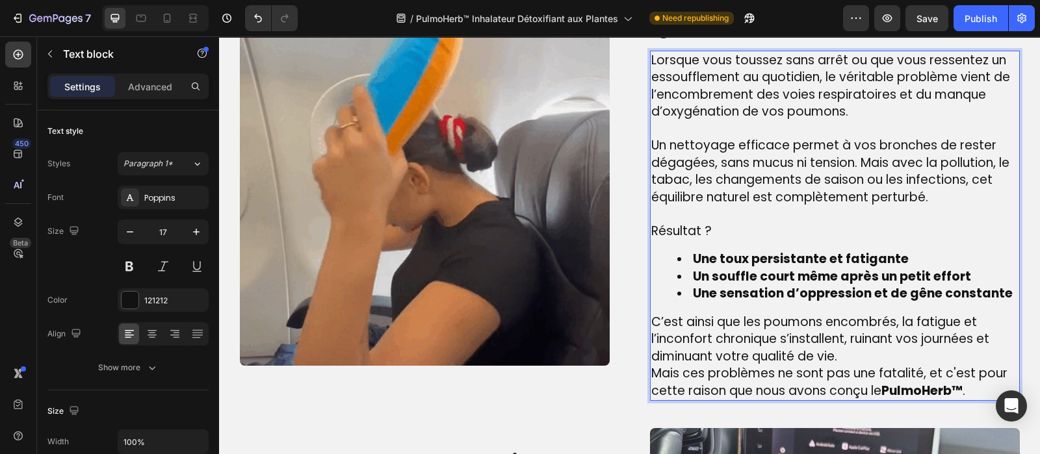
click at [838, 349] on p "C’est ainsi que les poumons encombrés, la fatigue et l’inconfort chronique s’in…" at bounding box center [834, 340] width 367 height 52
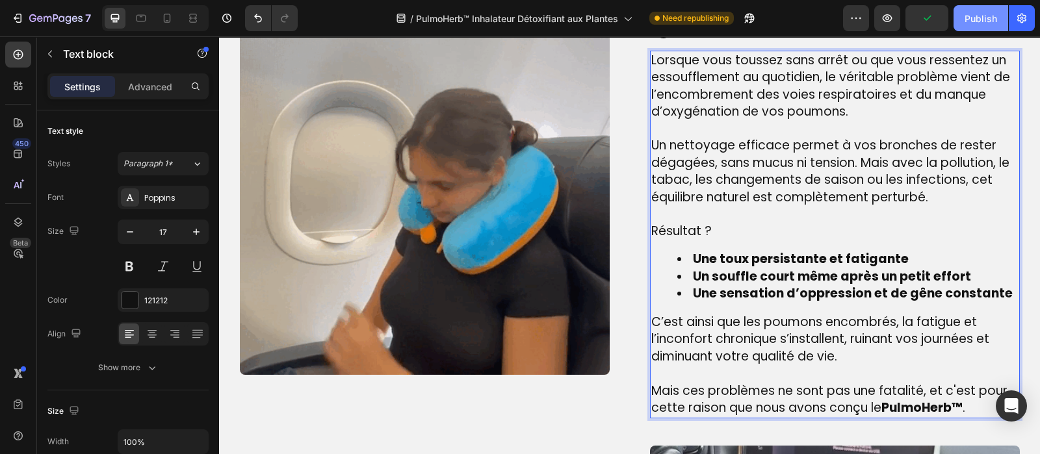
click at [985, 17] on div "Publish" at bounding box center [980, 19] width 32 height 14
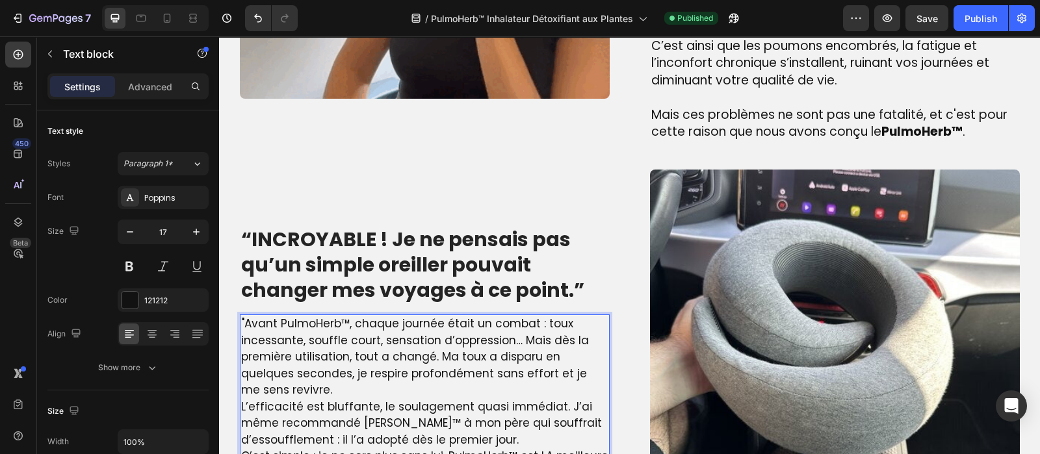
scroll to position [1337, 0]
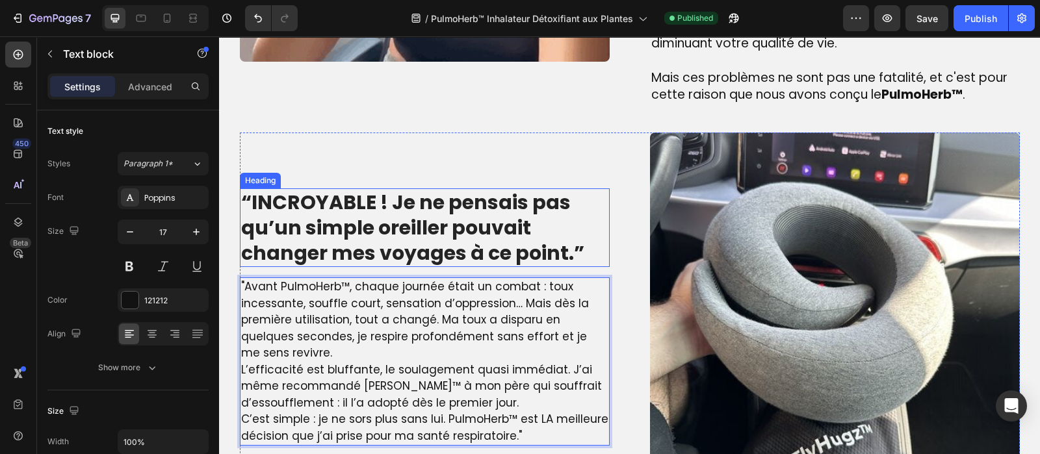
click at [370, 240] on strong "“INCROYABLE ! Je ne pensais pas qu’un simple oreiller pouvait changer mes voyag…" at bounding box center [412, 227] width 343 height 79
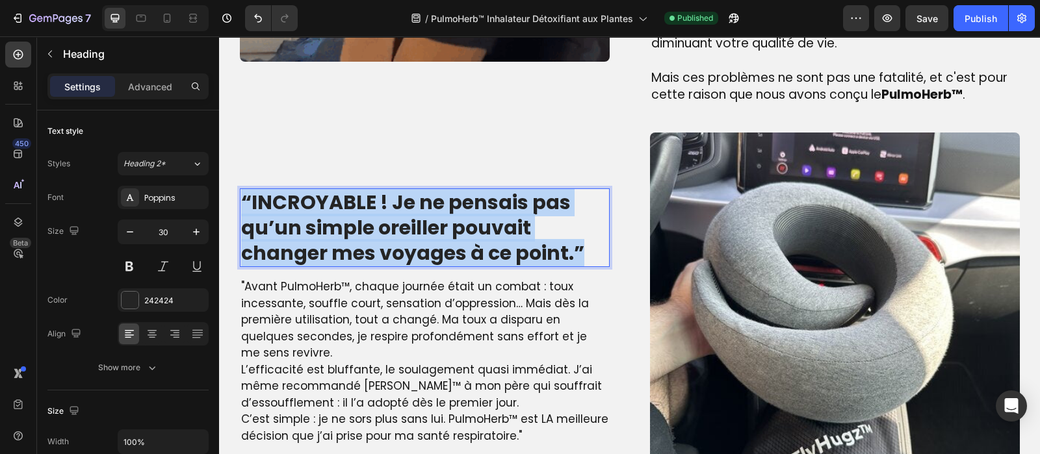
click at [370, 240] on strong "“INCROYABLE ! Je ne pensais pas qu’un simple oreiller pouvait changer mes voyag…" at bounding box center [412, 227] width 343 height 79
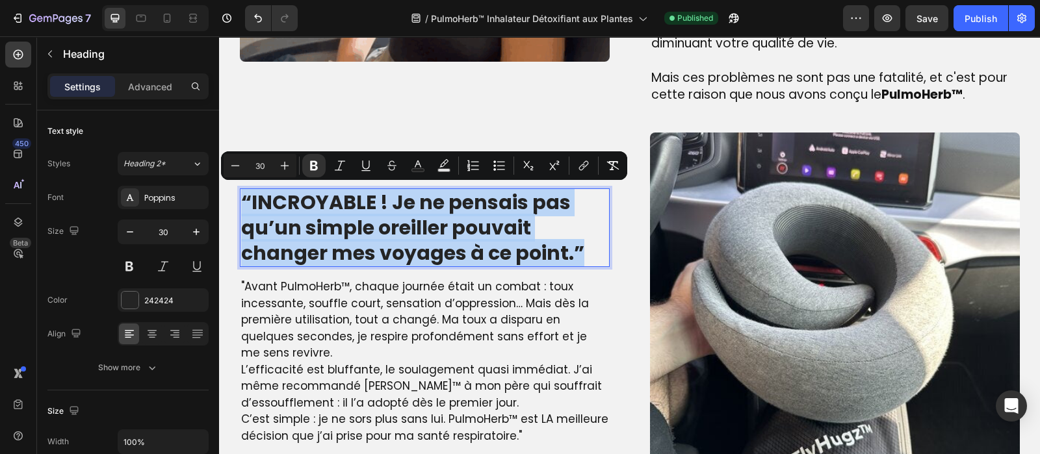
click at [370, 240] on strong "“INCROYABLE ! Je ne pensais pas qu’un simple oreiller pouvait changer mes voyag…" at bounding box center [412, 227] width 343 height 79
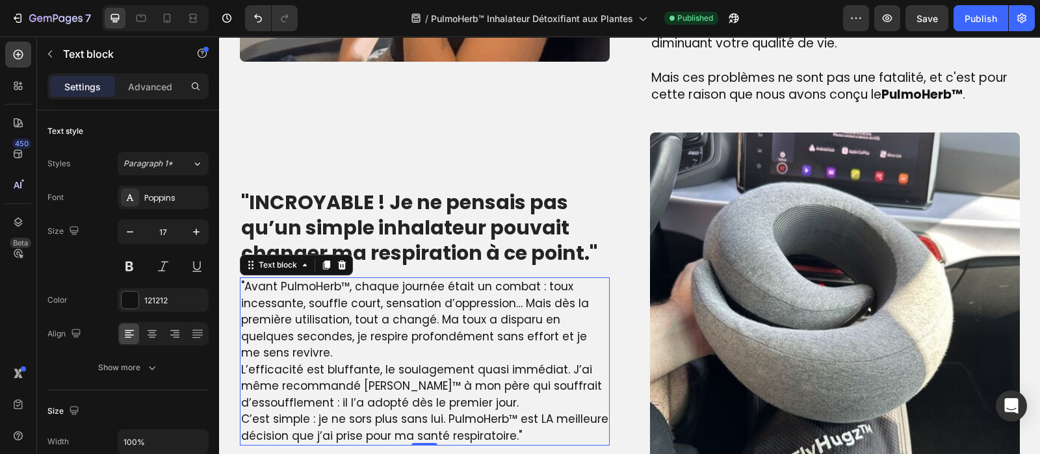
click at [335, 320] on p ""Avant PulmoHerb™, chaque journée était un combat : toux incessante, souffle co…" at bounding box center [424, 320] width 367 height 83
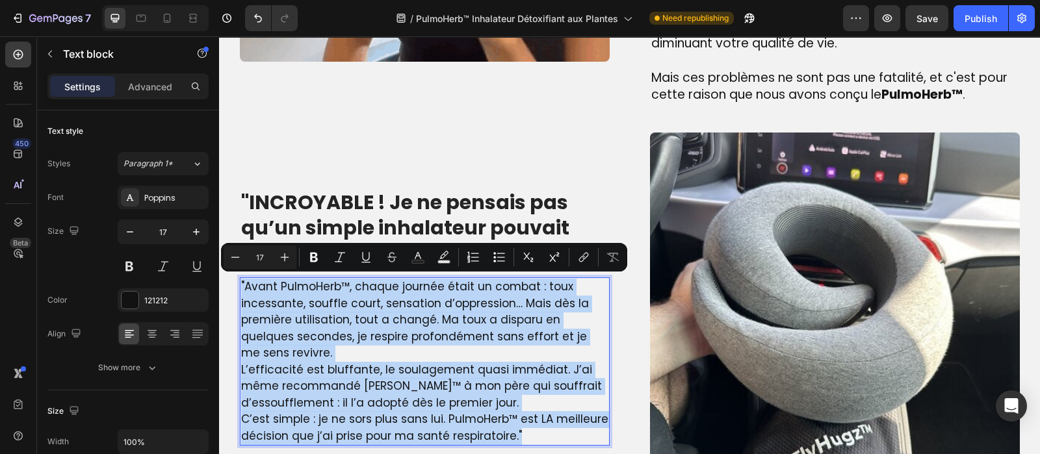
type input "19"
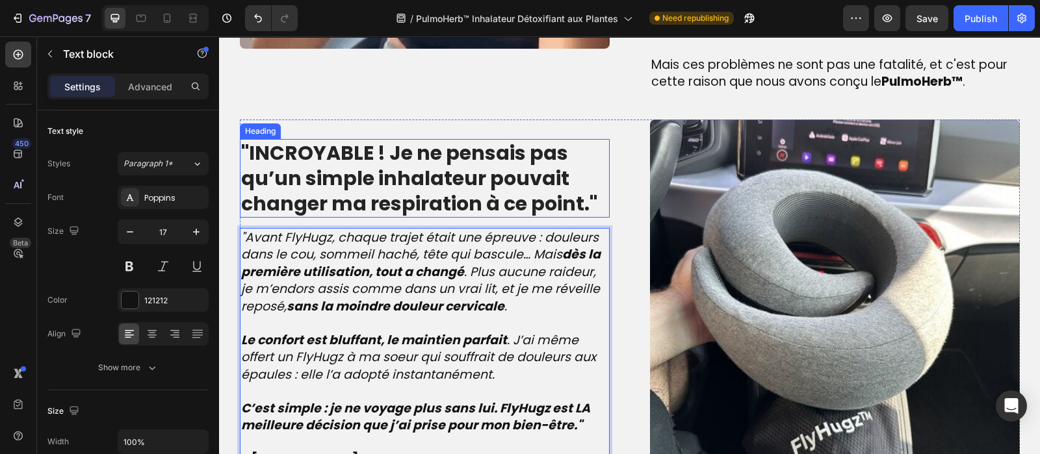
scroll to position [1374, 0]
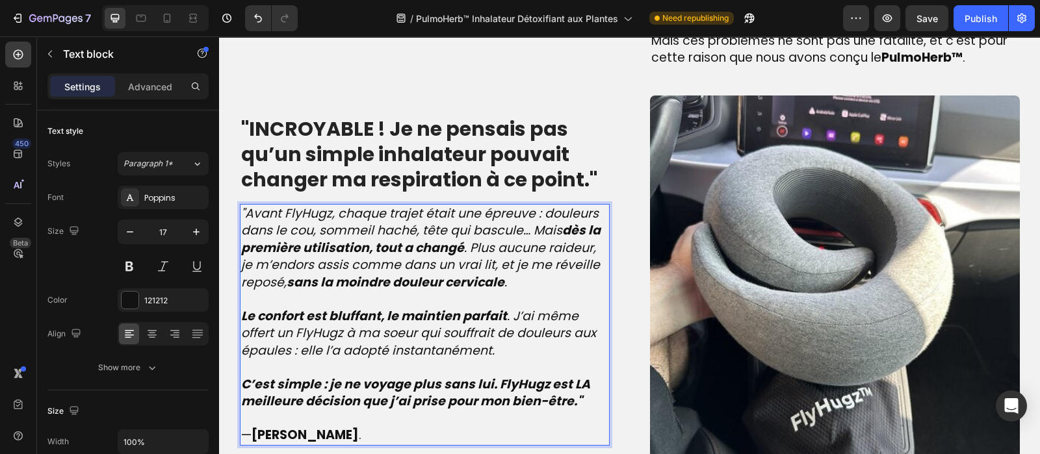
click at [578, 400] on p "C’est simple : je ne voyage plus sans lui. FlyHugz est LA meilleure décision qu…" at bounding box center [424, 393] width 367 height 34
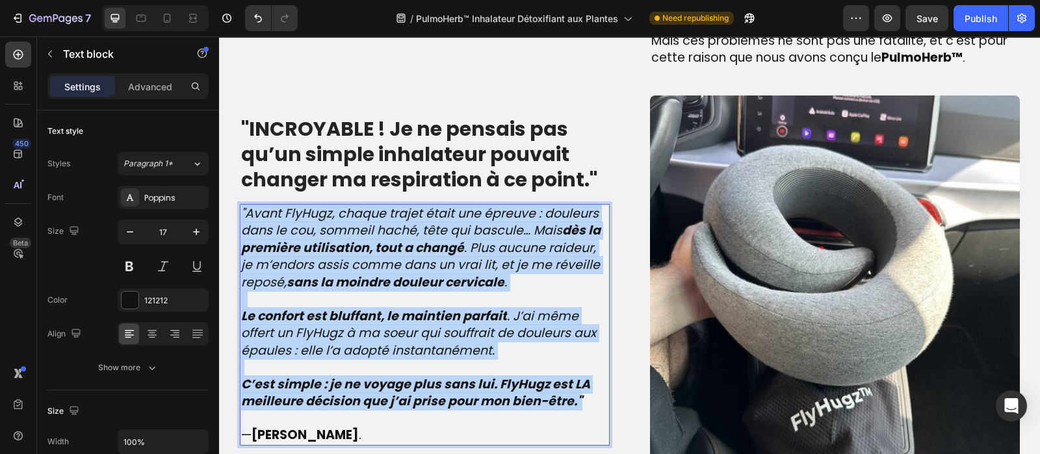
drag, startPoint x: 578, startPoint y: 400, endPoint x: 430, endPoint y: 222, distance: 231.7
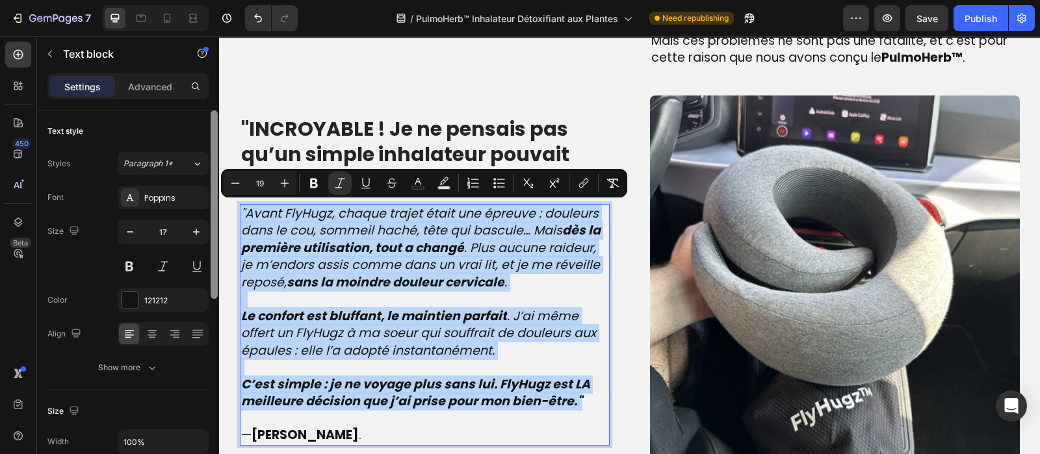
type input "17"
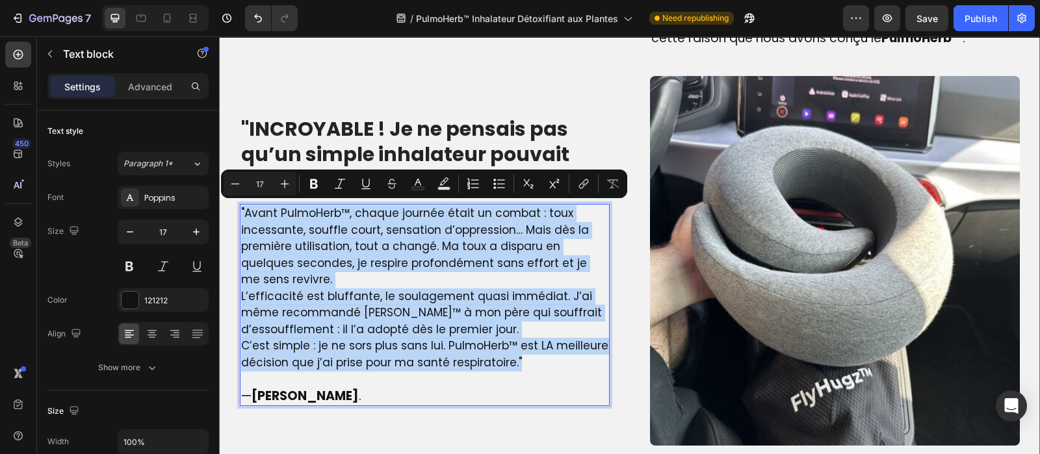
drag, startPoint x: 526, startPoint y: 361, endPoint x: 218, endPoint y: 157, distance: 370.4
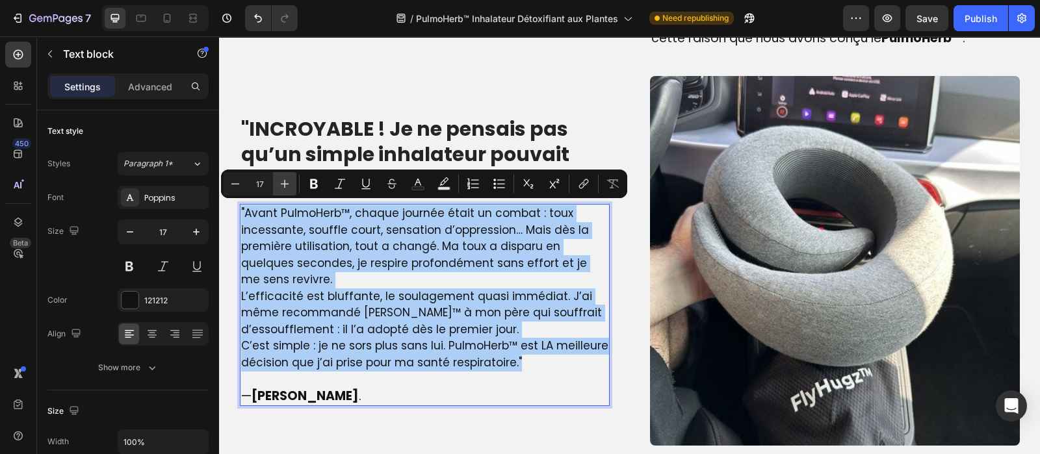
click at [285, 181] on icon "Editor contextual toolbar" at bounding box center [284, 183] width 13 height 13
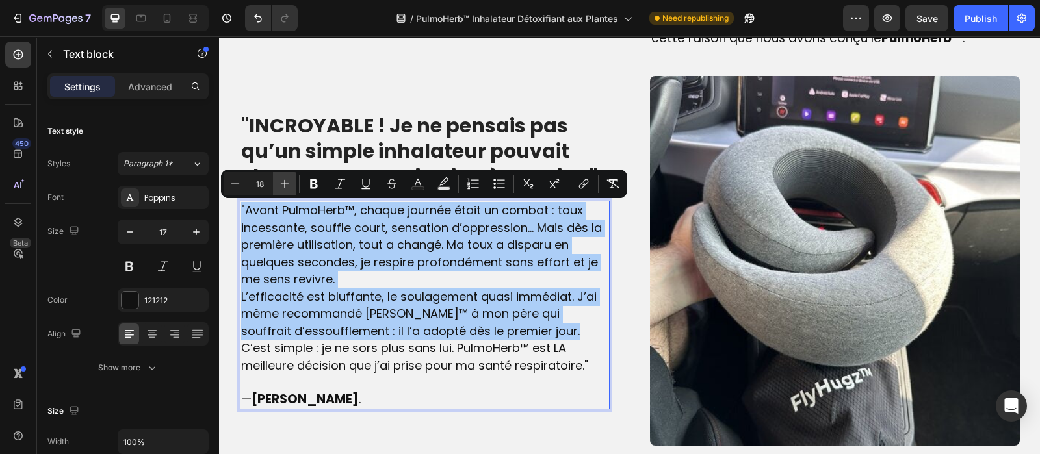
click at [285, 181] on icon "Editor contextual toolbar" at bounding box center [284, 183] width 13 height 13
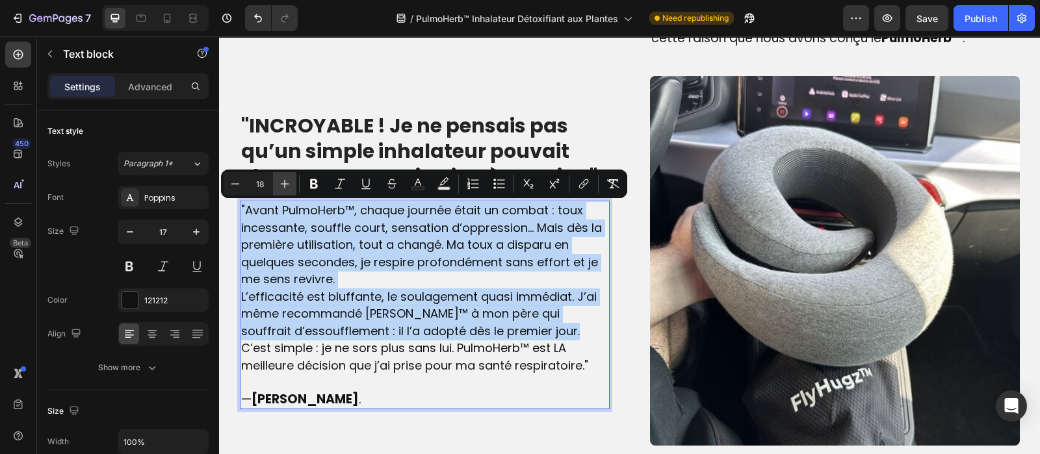
type input "19"
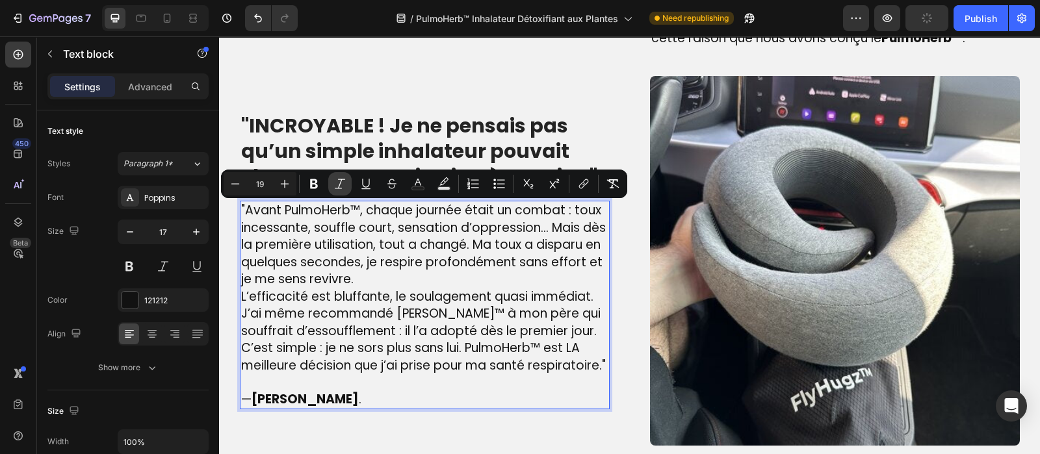
click at [337, 188] on icon "Editor contextual toolbar" at bounding box center [340, 184] width 10 height 10
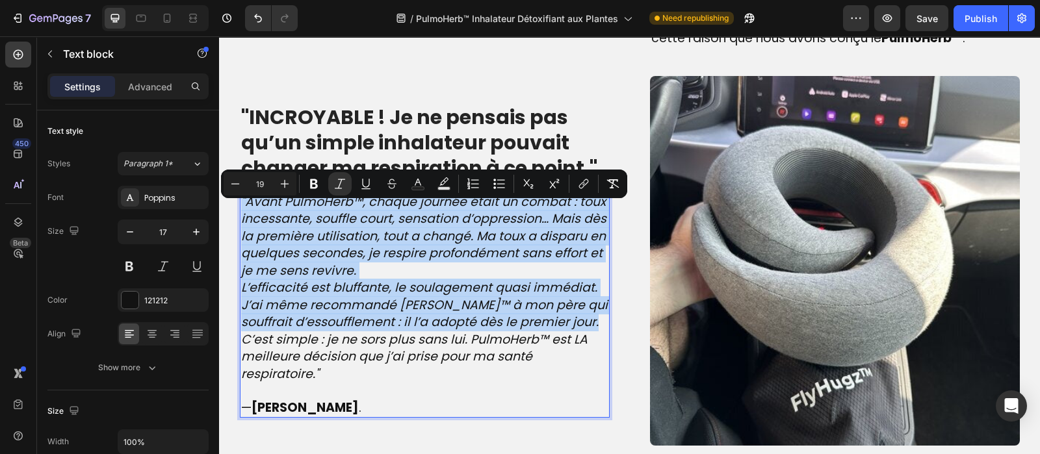
click at [361, 261] on p ""Avant PulmoHerb™, chaque journée était un combat : toux incessante, souffle co…" at bounding box center [424, 237] width 367 height 86
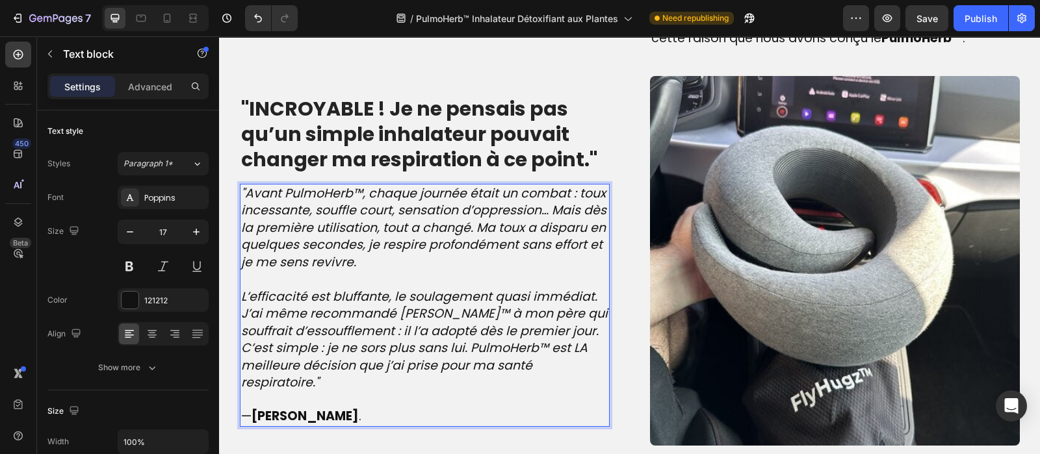
scroll to position [1384, 0]
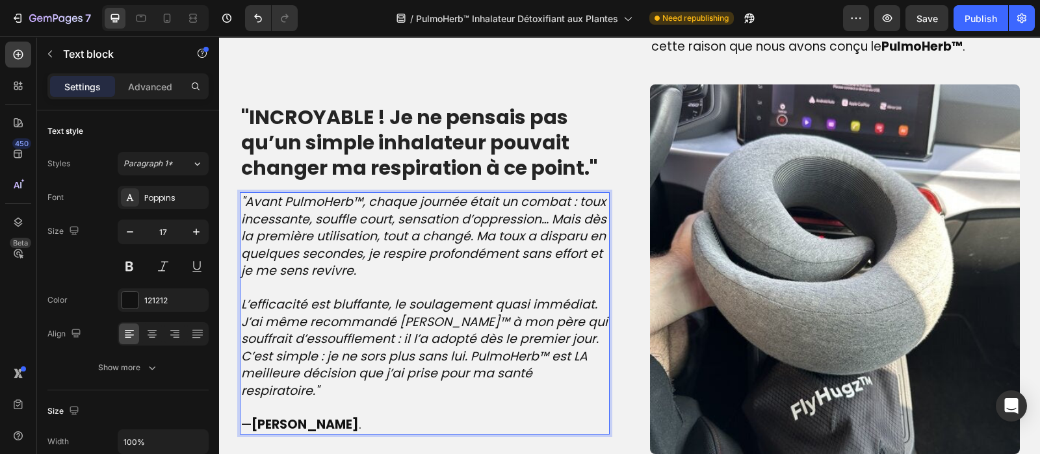
click at [594, 335] on p "L’efficacité est bluffante, le soulagement quasi immédiat. J’ai même recommandé…" at bounding box center [424, 322] width 367 height 52
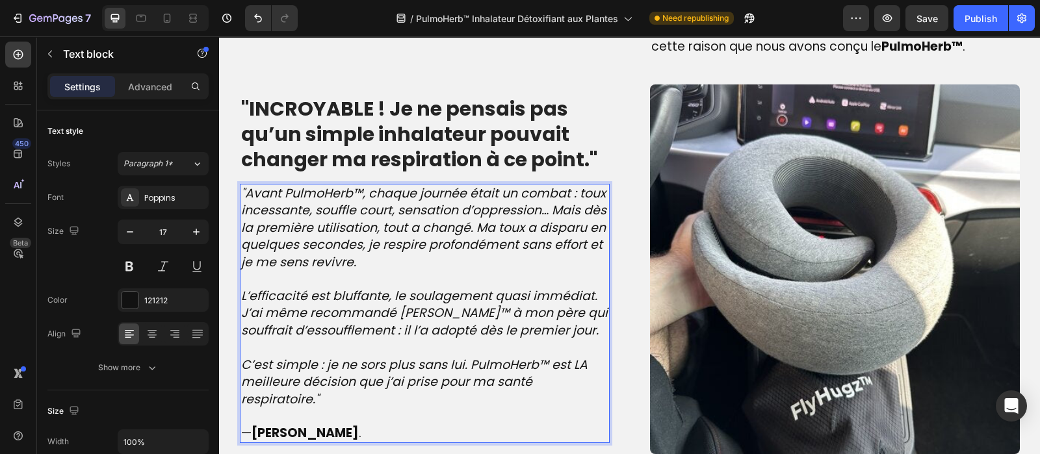
scroll to position [1376, 0]
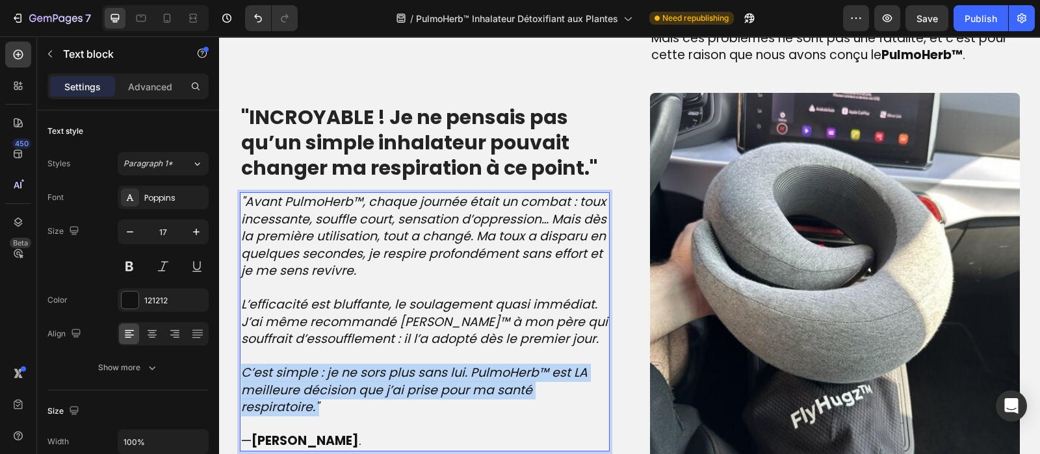
drag, startPoint x: 316, startPoint y: 406, endPoint x: 237, endPoint y: 366, distance: 88.9
click at [241, 366] on p "C’est simple : je ne sors plus sans lui. PulmoHerb™ est LA meilleure décision q…" at bounding box center [424, 391] width 367 height 52
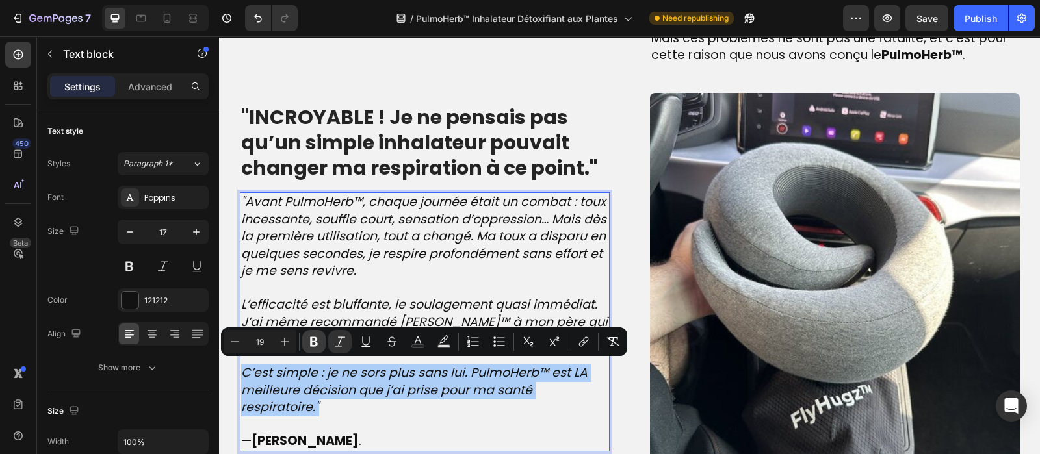
click at [315, 342] on icon "Editor contextual toolbar" at bounding box center [313, 341] width 13 height 13
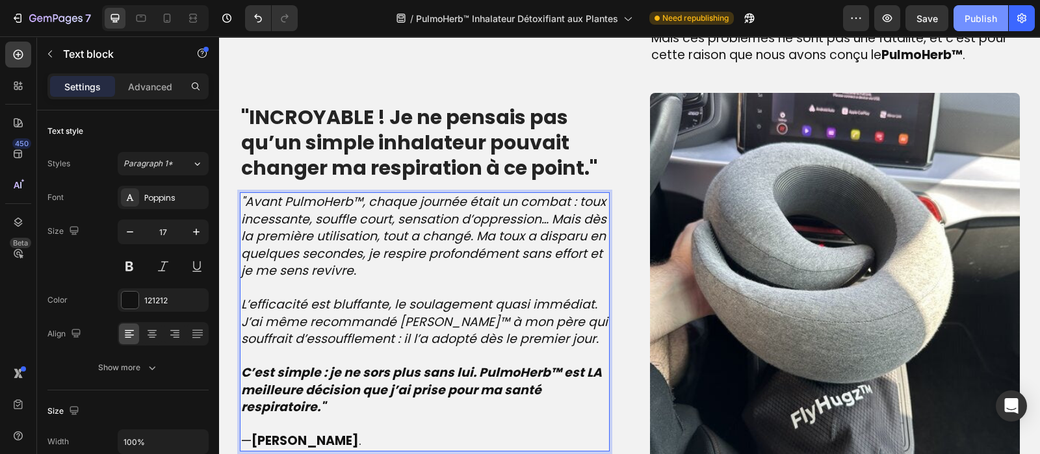
click at [976, 17] on div "Publish" at bounding box center [980, 19] width 32 height 14
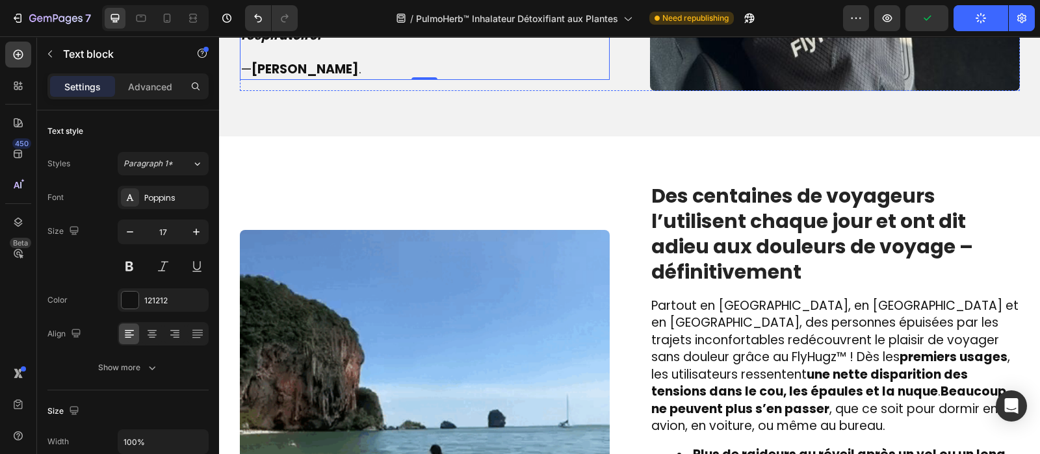
scroll to position [1813, 0]
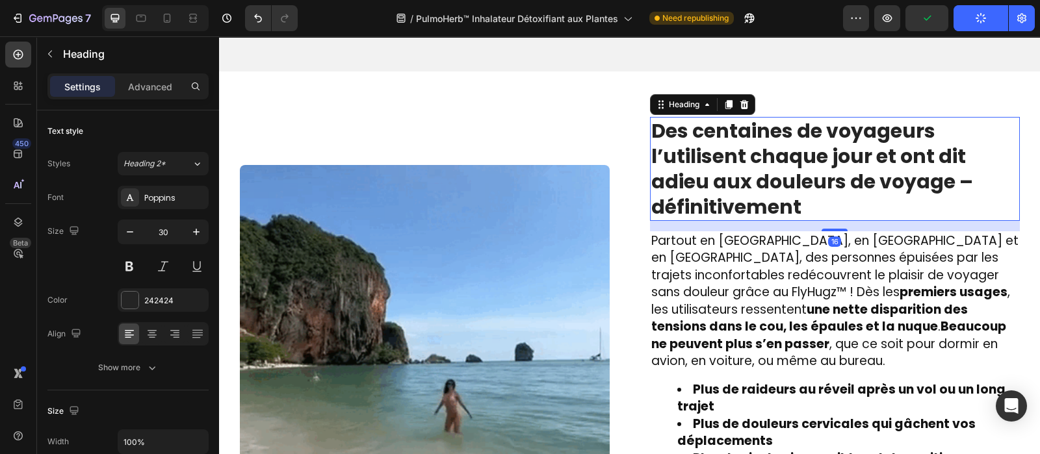
click at [818, 129] on strong "Des centaines de voyageurs l’utilisent chaque jour et ont dit adieu aux douleur…" at bounding box center [812, 169] width 322 height 104
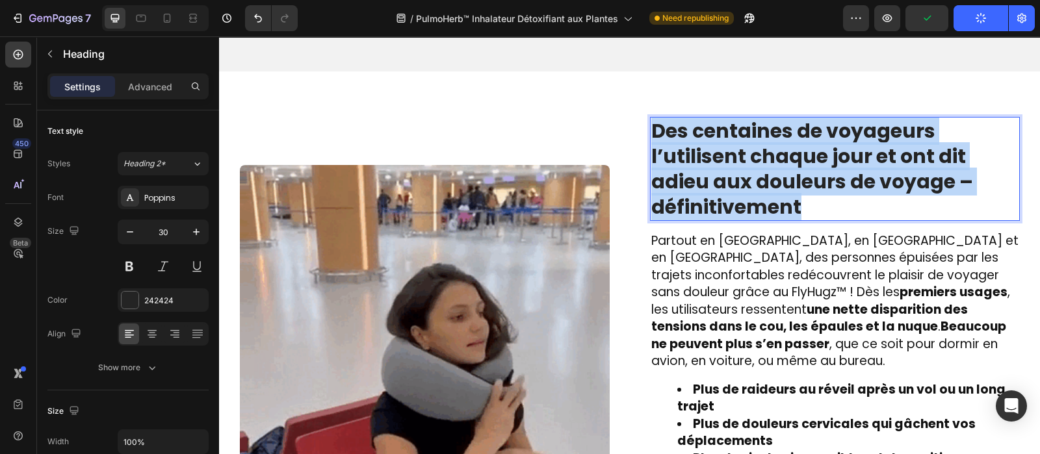
click at [818, 129] on strong "Des centaines de voyageurs l’utilisent chaque jour et ont dit adieu aux douleur…" at bounding box center [812, 169] width 322 height 104
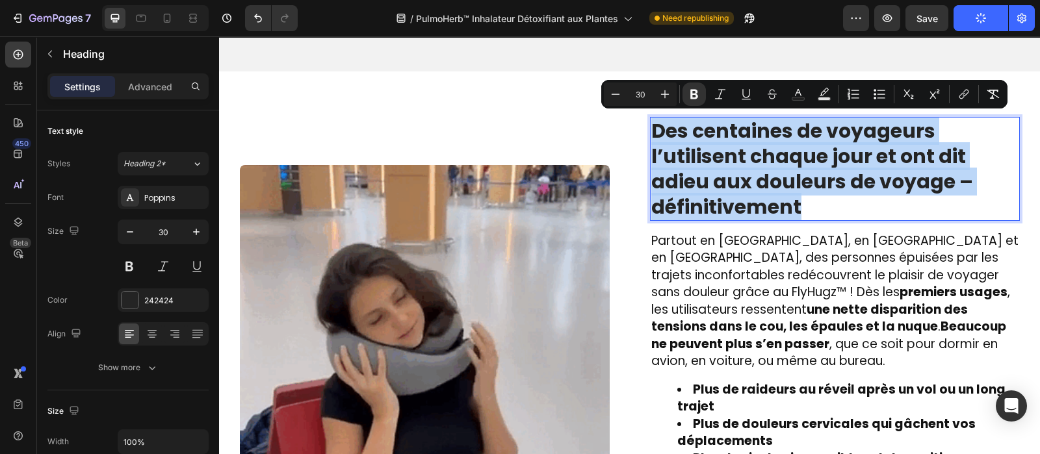
click at [818, 129] on strong "Des centaines de voyageurs l’utilisent chaque jour et ont dit adieu aux douleur…" at bounding box center [812, 169] width 322 height 104
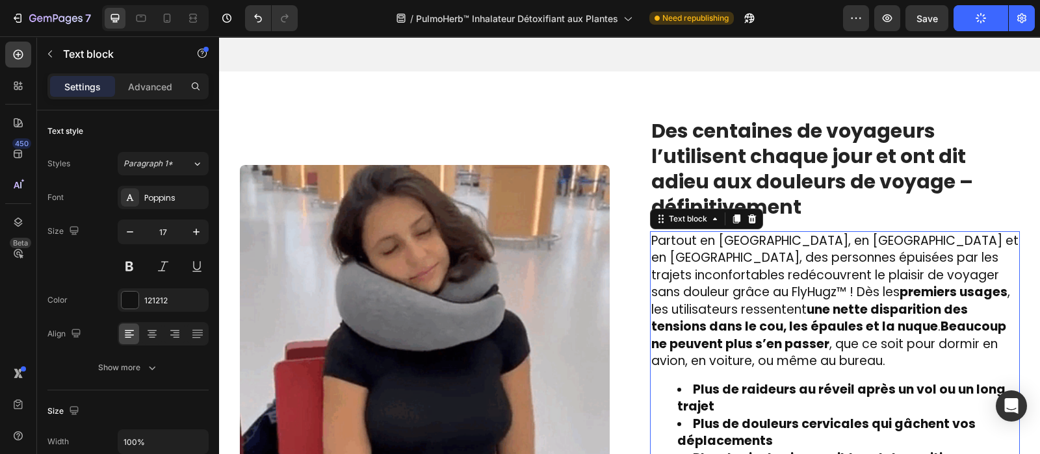
click at [724, 247] on span "Partout en France, en Belgique et en Suisse, des personnes épuisées par les tra…" at bounding box center [834, 301] width 367 height 138
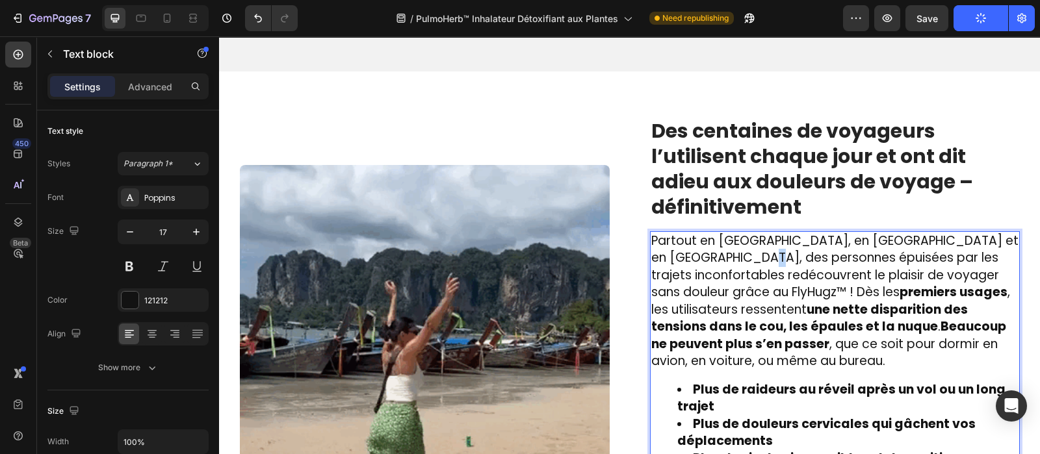
click at [724, 247] on span "Partout en France, en Belgique et en Suisse, des personnes épuisées par les tra…" at bounding box center [834, 301] width 367 height 138
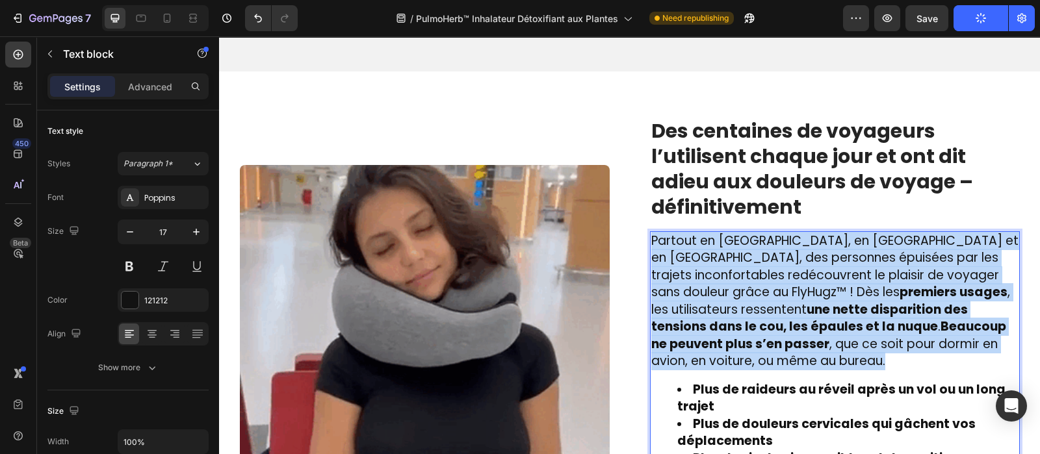
click at [724, 247] on span "Partout en France, en Belgique et en Suisse, des personnes épuisées par les tra…" at bounding box center [834, 301] width 367 height 138
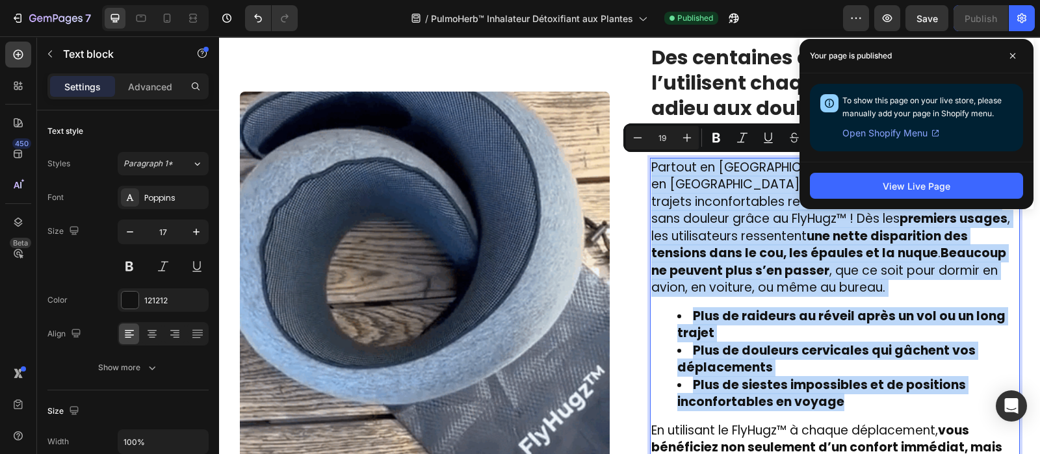
scroll to position [1887, 0]
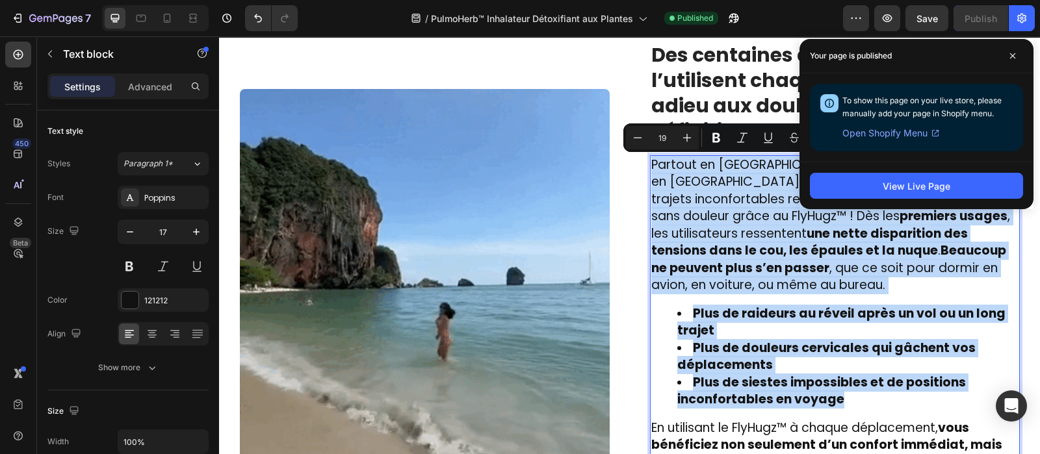
type input "17"
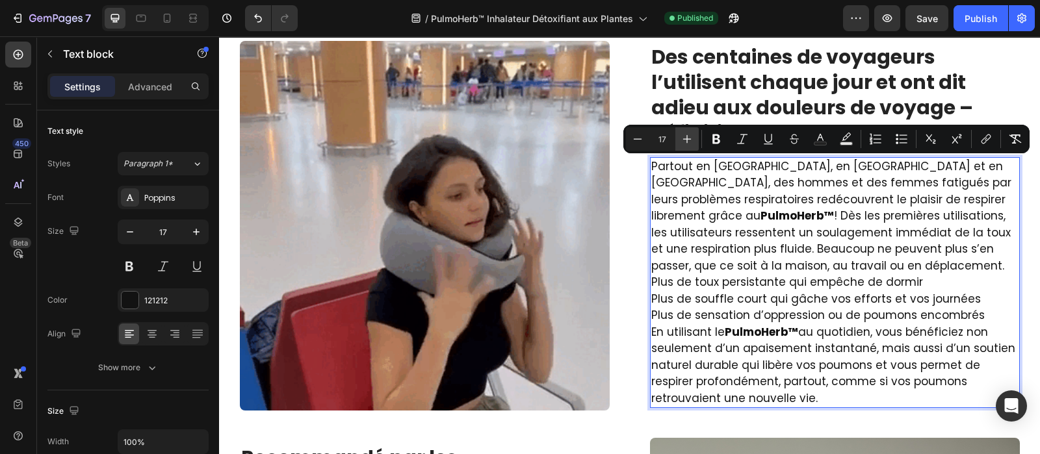
click at [688, 136] on icon "Editor contextual toolbar" at bounding box center [686, 139] width 13 height 13
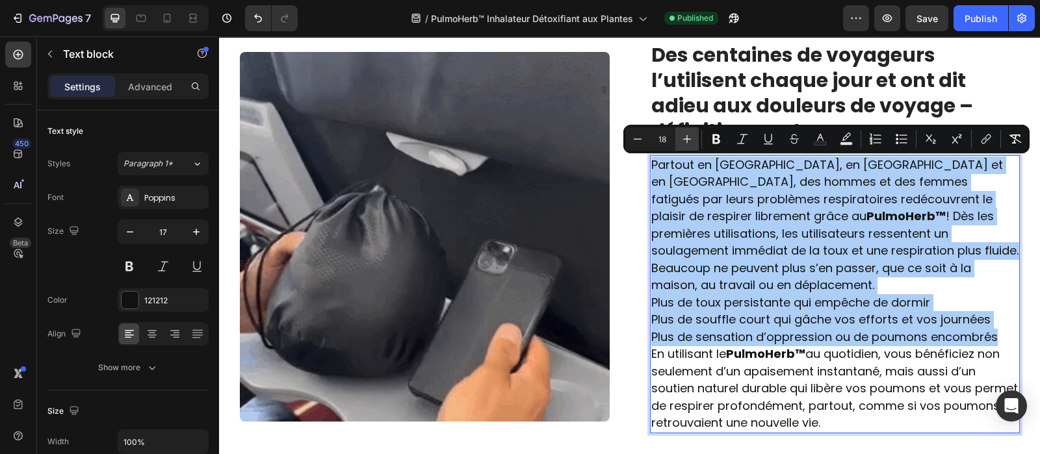
click at [688, 136] on icon "Editor contextual toolbar" at bounding box center [686, 139] width 13 height 13
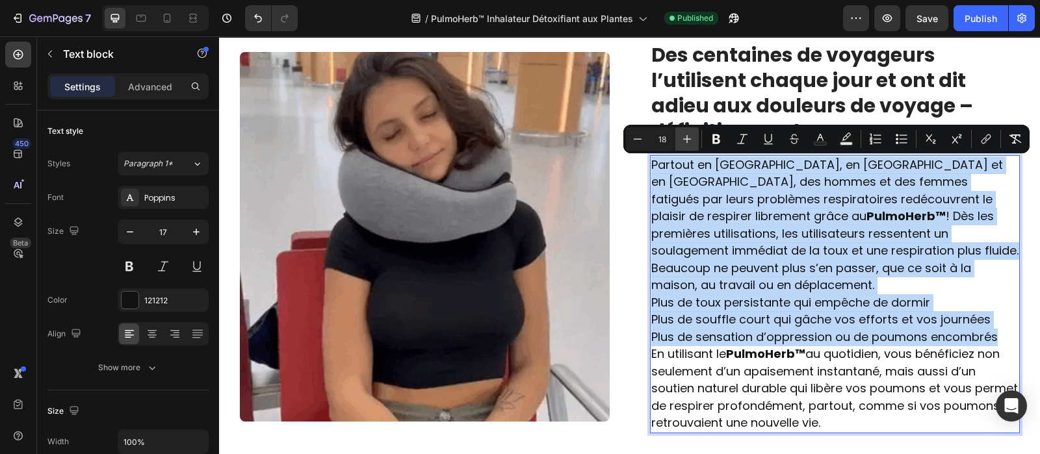
type input "19"
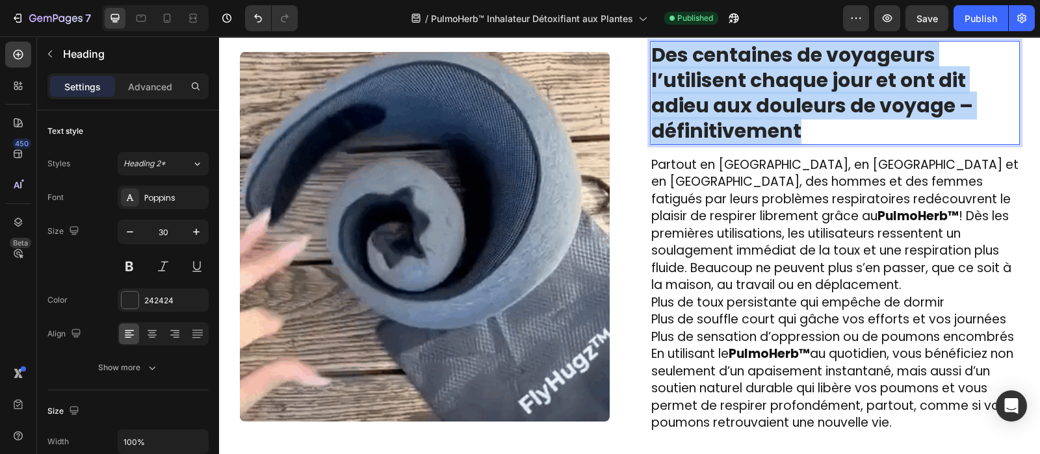
click at [723, 94] on strong "Des centaines de voyageurs l’utilisent chaque jour et ont dit adieu aux douleur…" at bounding box center [812, 93] width 322 height 104
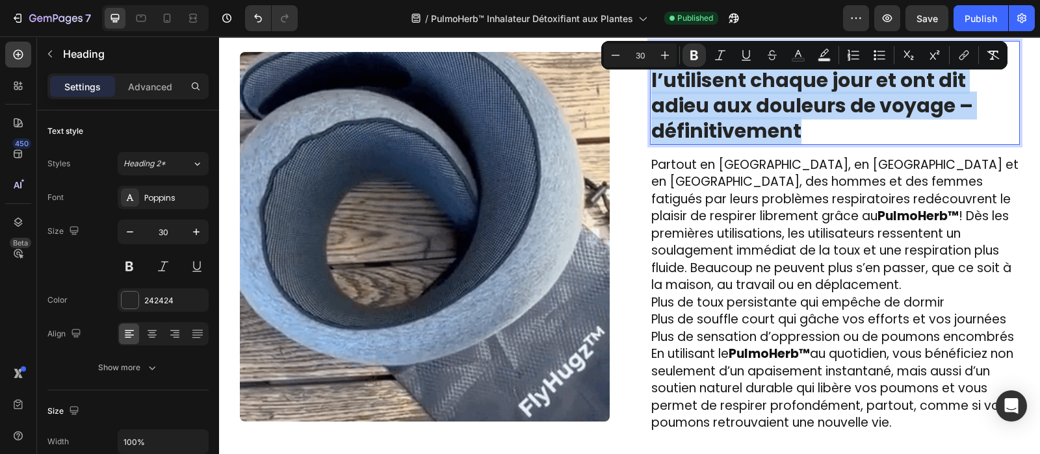
click at [723, 94] on strong "Des centaines de voyageurs l’utilisent chaque jour et ont dit adieu aux douleur…" at bounding box center [812, 93] width 322 height 104
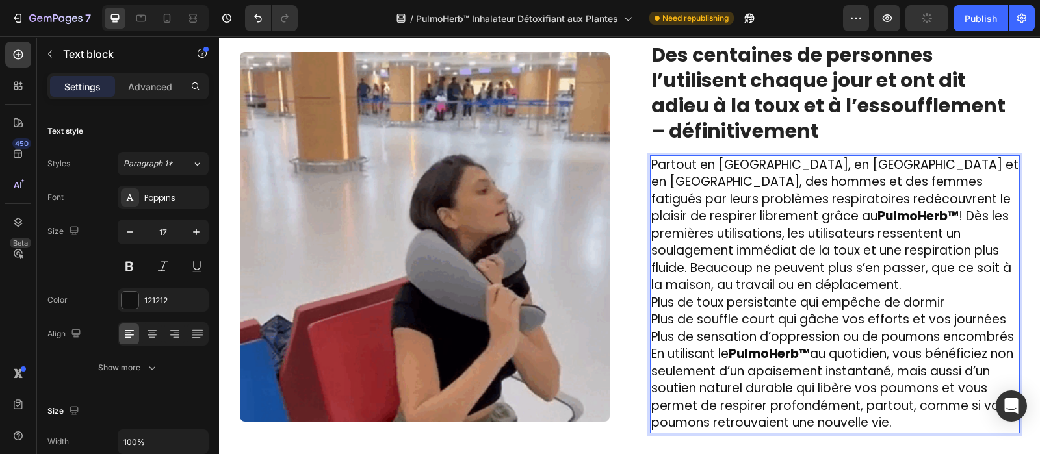
click at [1007, 331] on span "Plus de sensation d’oppression ou de poumons encombrés" at bounding box center [832, 337] width 363 height 18
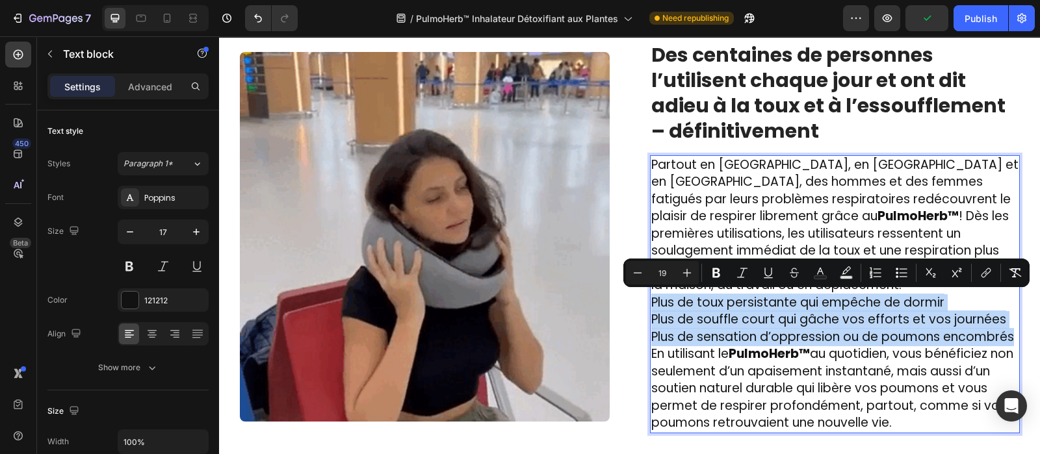
drag, startPoint x: 1007, startPoint y: 330, endPoint x: 652, endPoint y: 298, distance: 356.9
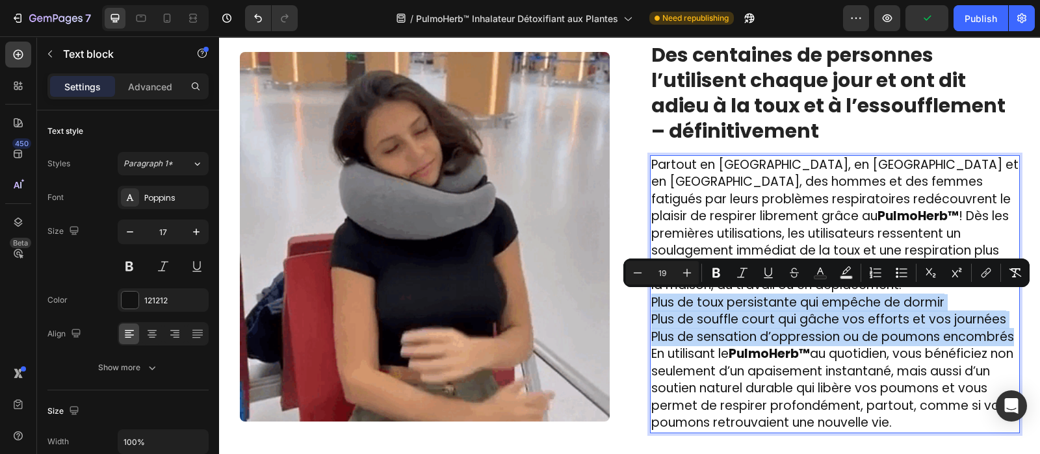
click at [652, 298] on p "Plus de toux persistante qui empêche de dormir Plus de souffle court qui gâche …" at bounding box center [834, 320] width 367 height 52
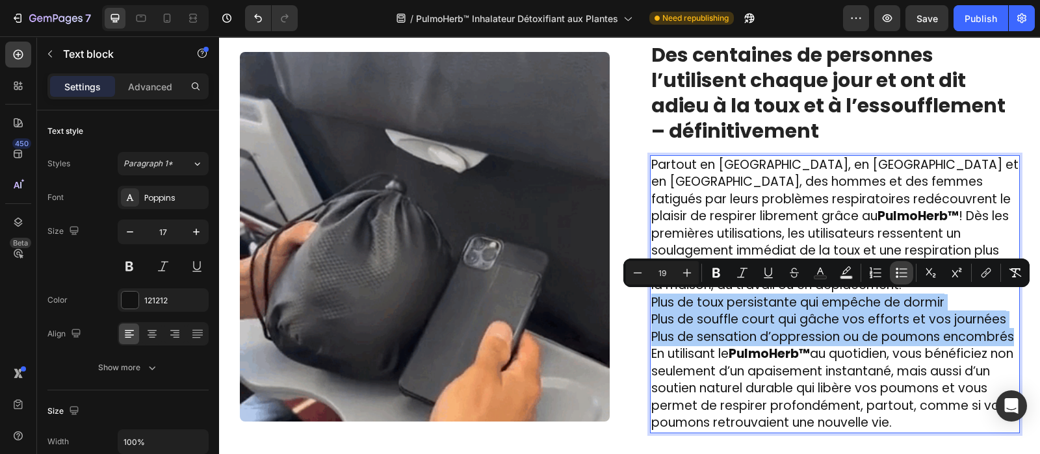
click at [902, 268] on icon "Editor contextual toolbar" at bounding box center [903, 268] width 8 height 1
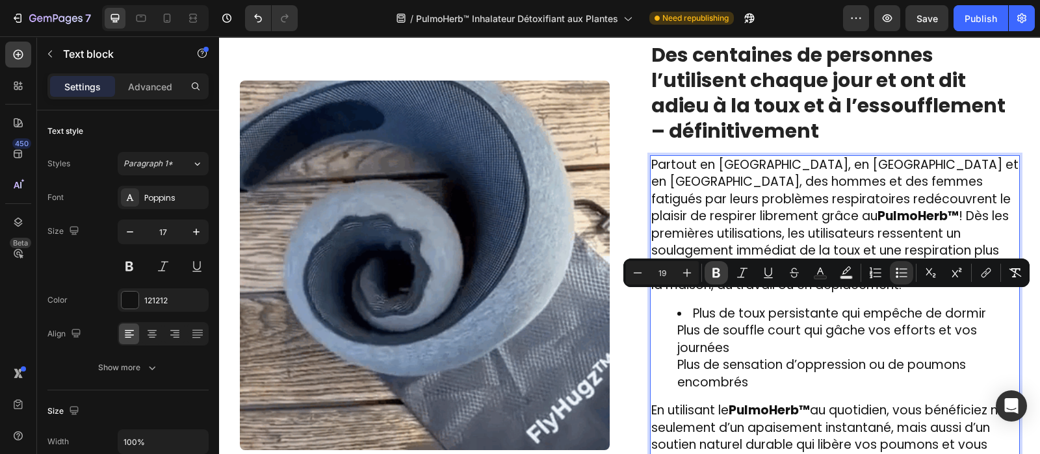
click at [715, 272] on icon "Editor contextual toolbar" at bounding box center [716, 273] width 8 height 10
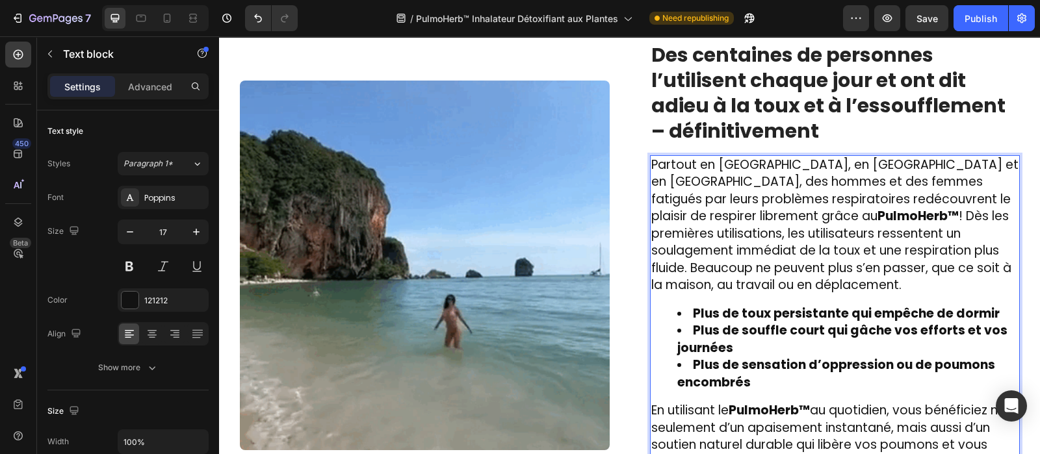
scroll to position [1976, 0]
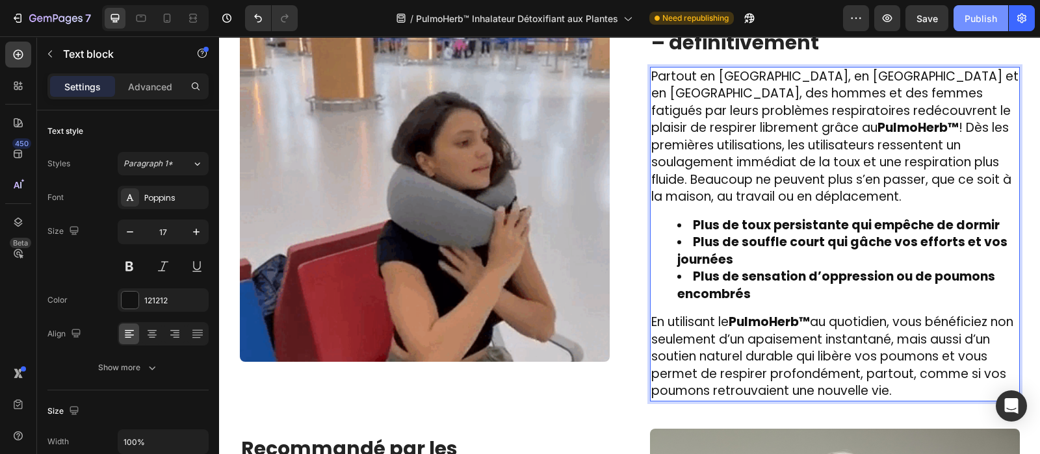
click at [976, 20] on div "Publish" at bounding box center [980, 19] width 32 height 14
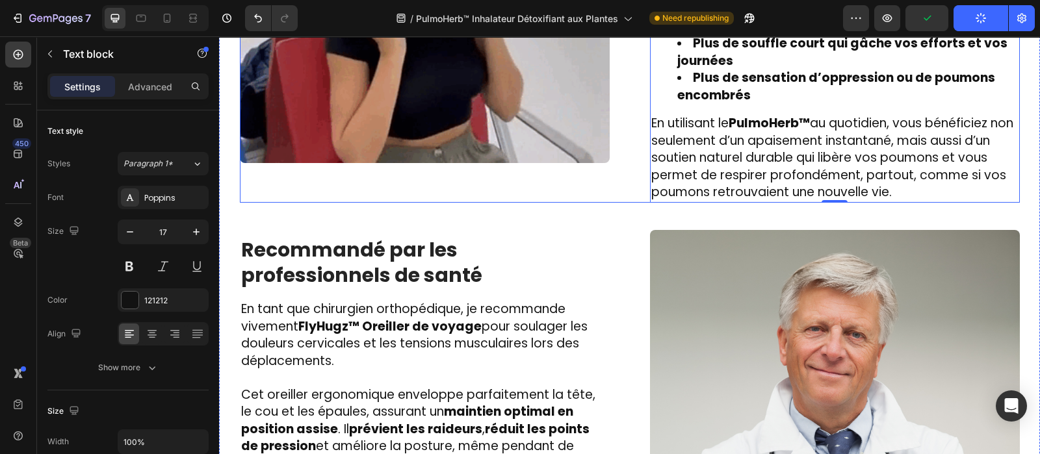
scroll to position [2214, 0]
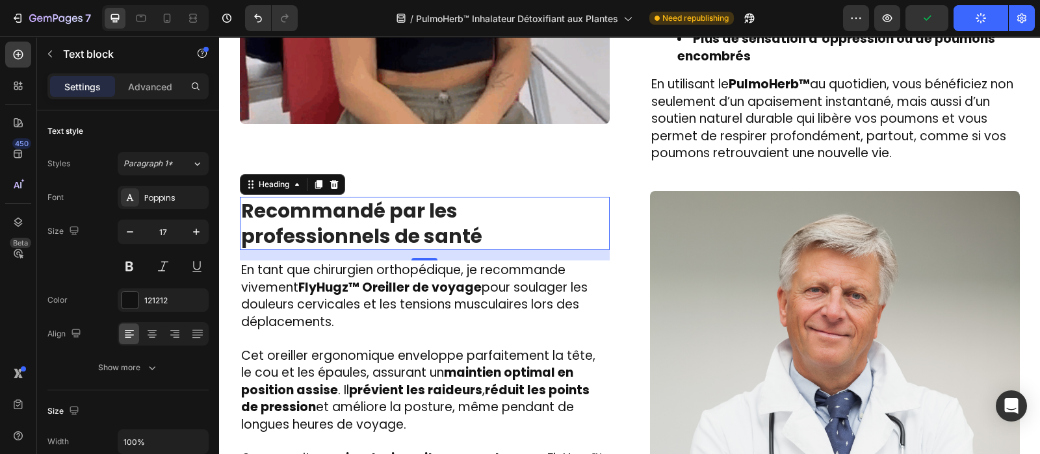
click at [393, 231] on h2 "Recommandé par les professionnels de santé" at bounding box center [425, 223] width 370 height 53
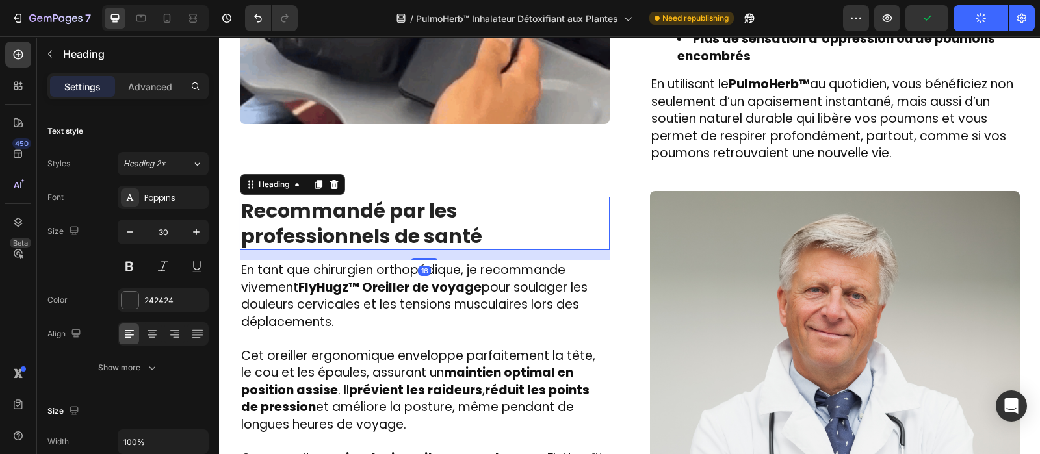
click at [393, 231] on h2 "Recommandé par les professionnels de santé" at bounding box center [425, 223] width 370 height 53
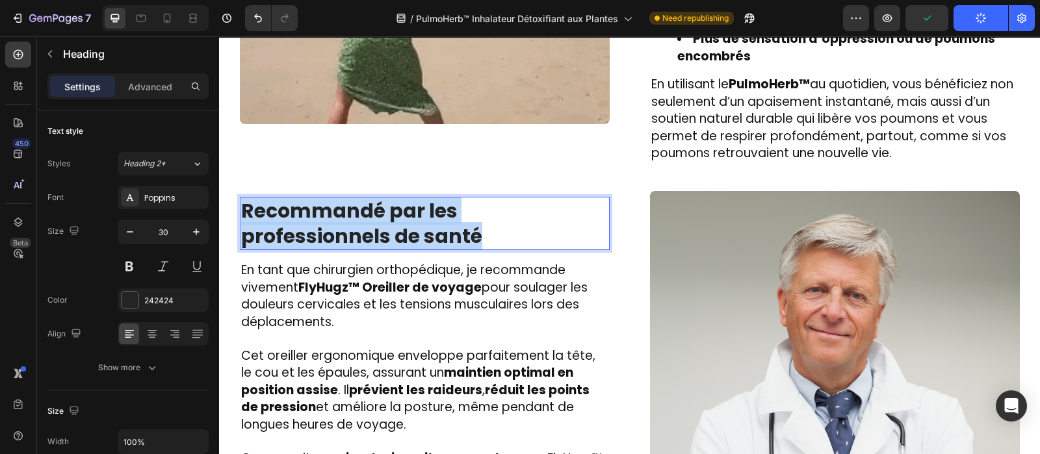
click at [393, 231] on p "Recommandé par les professionnels de santé" at bounding box center [424, 223] width 367 height 51
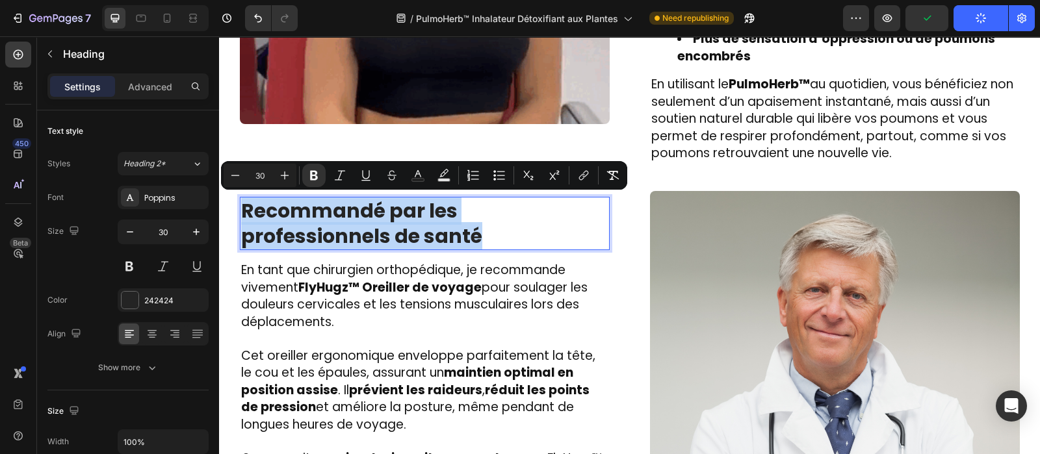
copy strong "Recommandé par les professionnels de santé"
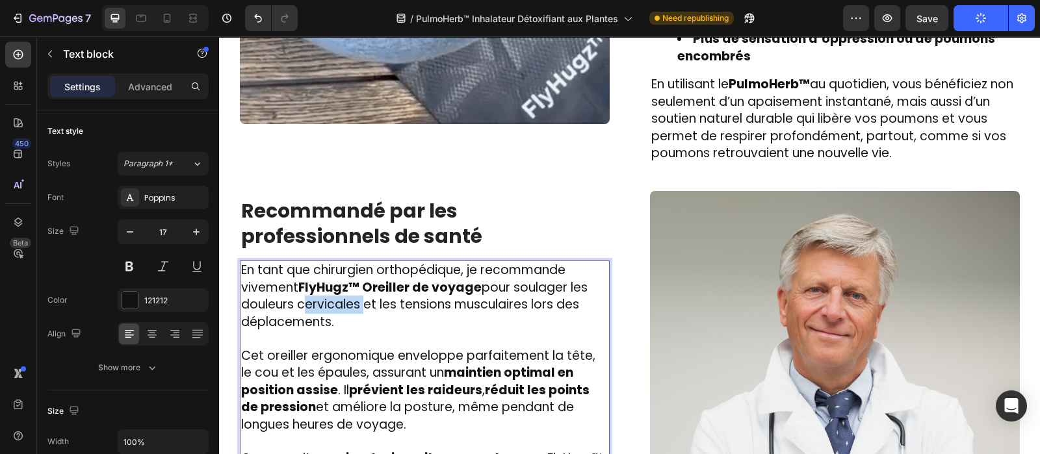
click at [307, 294] on span "En tant que chirurgien orthopédique, je recommande vivement FlyHugz™ Oreiller d…" at bounding box center [414, 296] width 346 height 70
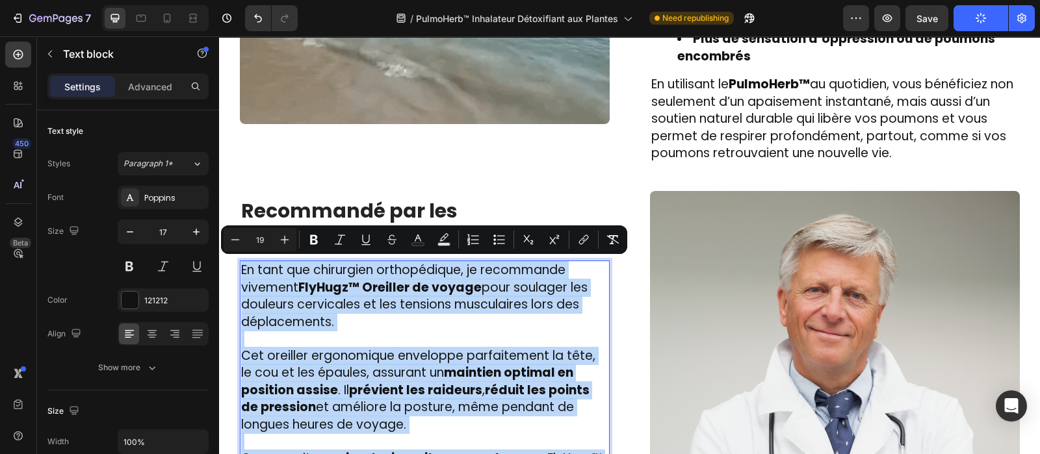
copy div "En tant que chirurgien orthopédique, je recommande vivement FlyHugz™ Oreiller d…"
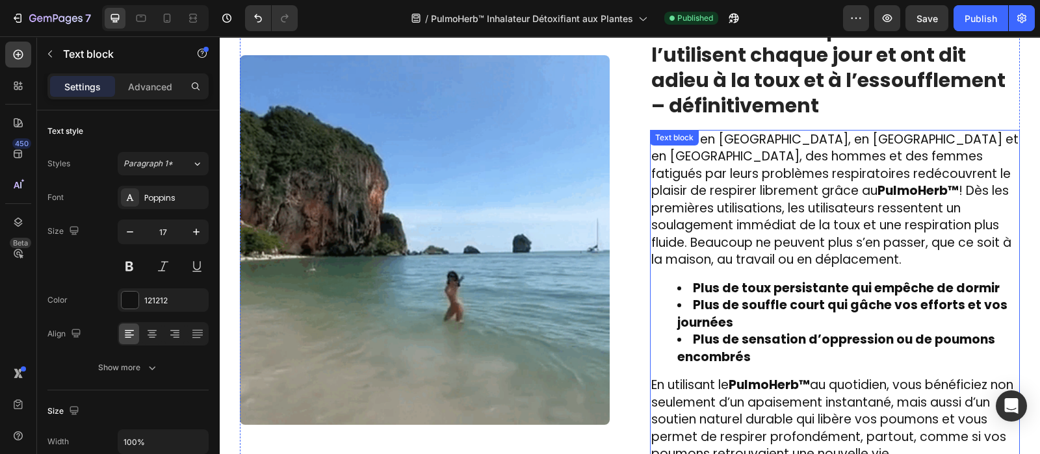
scroll to position [1844, 0]
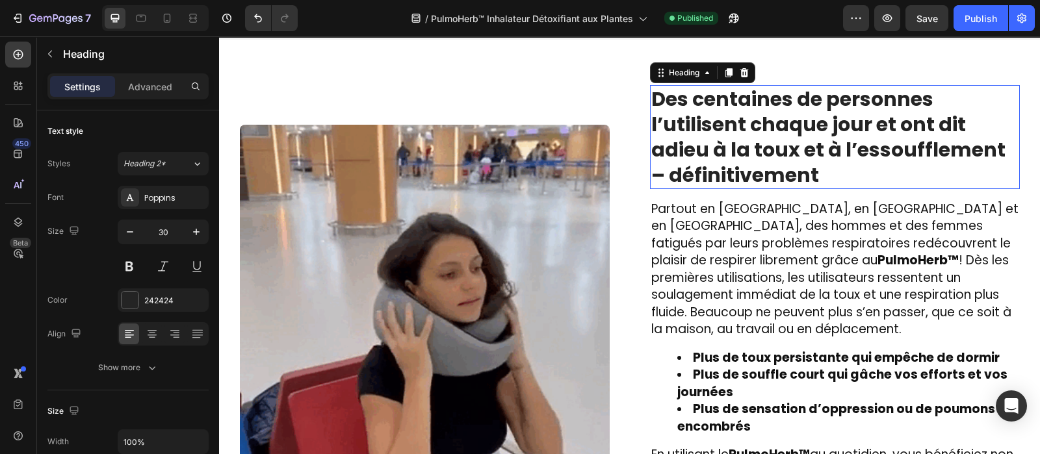
click at [669, 121] on strong "Des centaines de personnes l’utilisent chaque jour et ont dit adieu à la toux e…" at bounding box center [828, 137] width 354 height 104
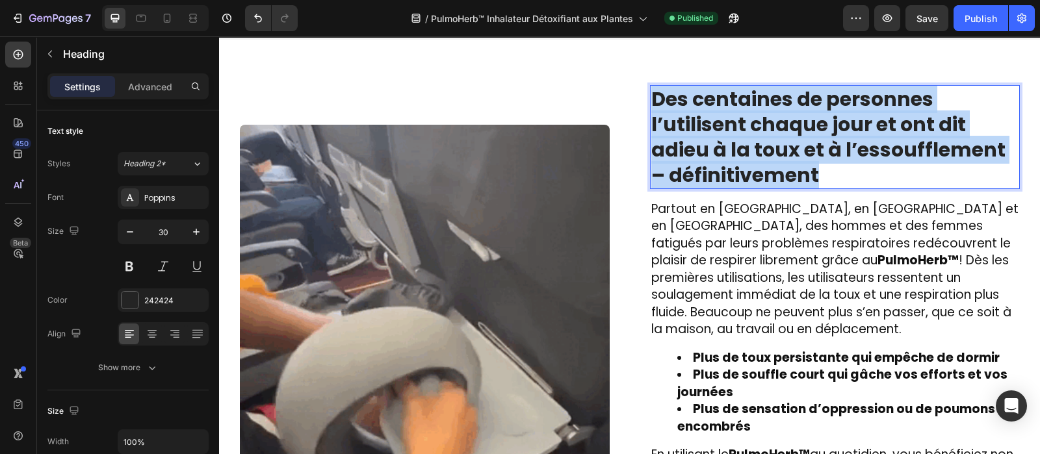
click at [669, 121] on strong "Des centaines de personnes l’utilisent chaque jour et ont dit adieu à la toux e…" at bounding box center [828, 137] width 354 height 104
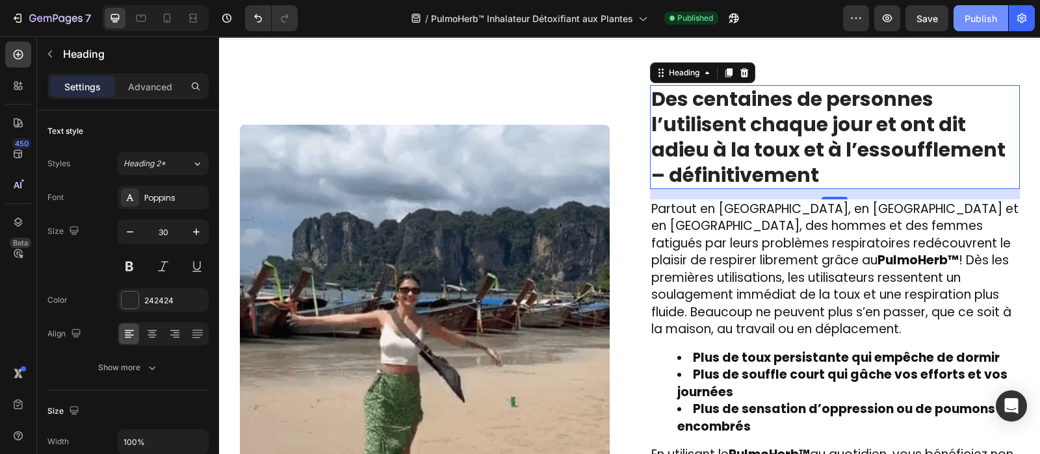
click at [983, 18] on div "Publish" at bounding box center [980, 19] width 32 height 14
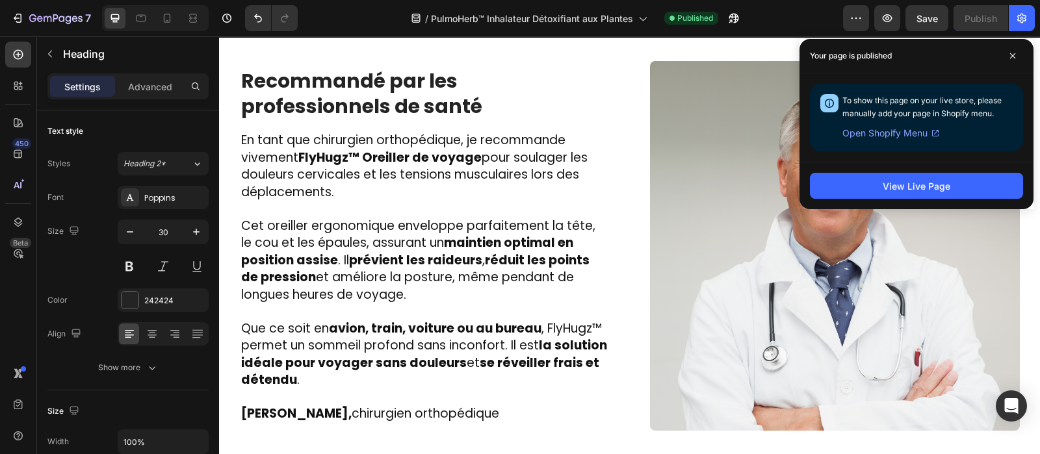
scroll to position [2356, 0]
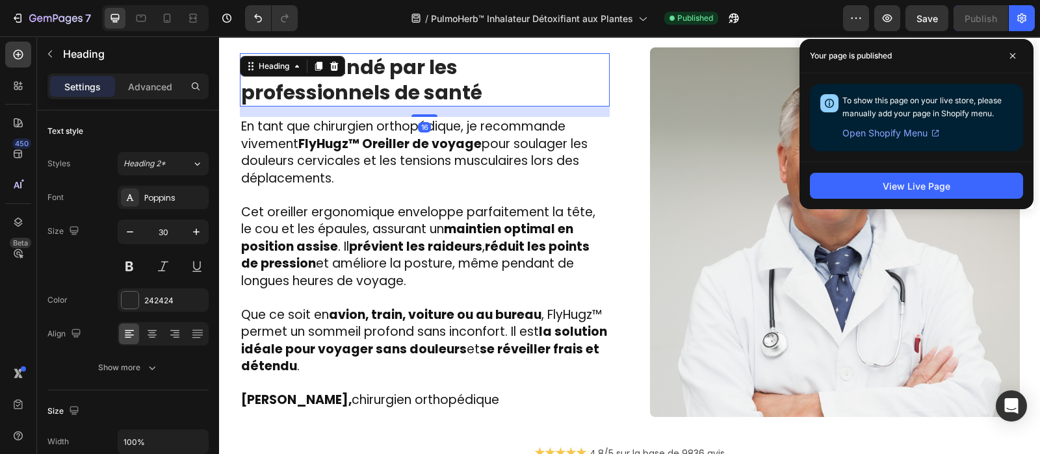
click at [325, 89] on p "⁠⁠⁠⁠⁠⁠⁠ Recommandé par les professionnels de santé" at bounding box center [424, 80] width 367 height 51
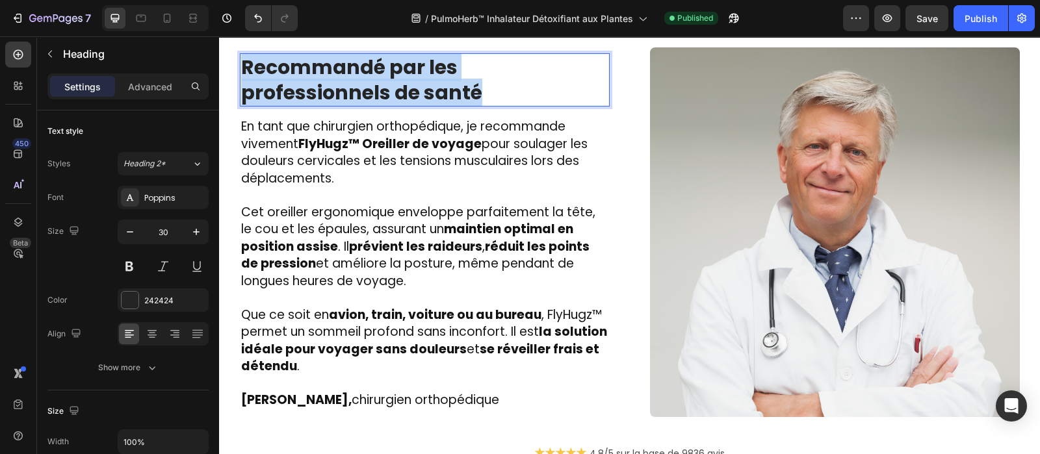
click at [325, 89] on p "Recommandé par les professionnels de santé" at bounding box center [424, 80] width 367 height 51
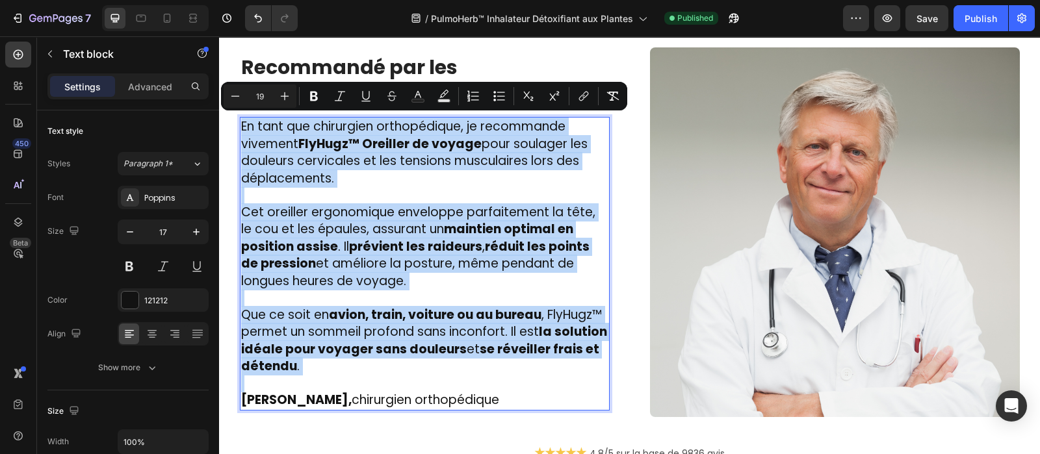
drag, startPoint x: 345, startPoint y: 370, endPoint x: 437, endPoint y: 155, distance: 233.8
click at [219, 118] on html "Header Image ⁠⁠⁠⁠⁠⁠⁠ Des centaines de personnes l’utilisent chaque jour et ont …" at bounding box center [629, 52] width 821 height 4745
type input "17"
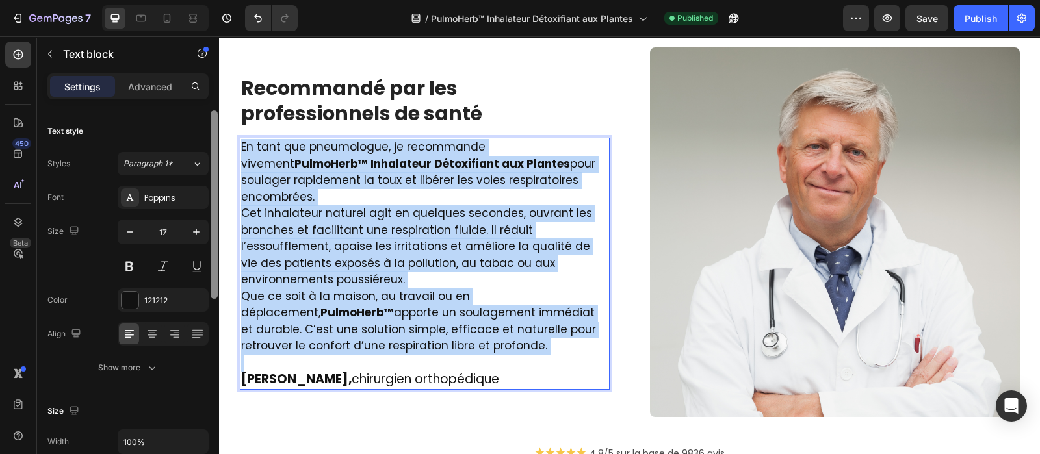
scroll to position [2384, 0]
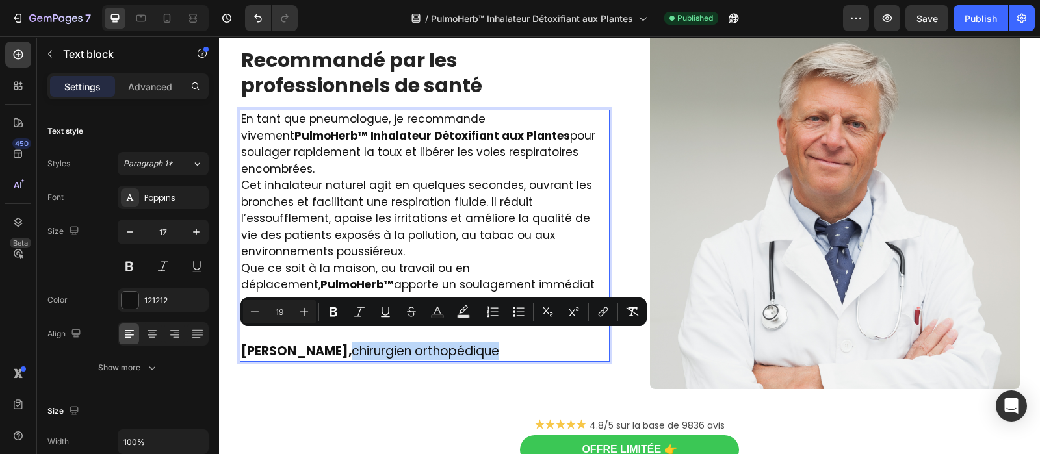
drag, startPoint x: 523, startPoint y: 340, endPoint x: 368, endPoint y: 337, distance: 154.0
click at [368, 337] on p "Dr. Laurent Bachelet, chirurgien orthopédique" at bounding box center [424, 344] width 367 height 34
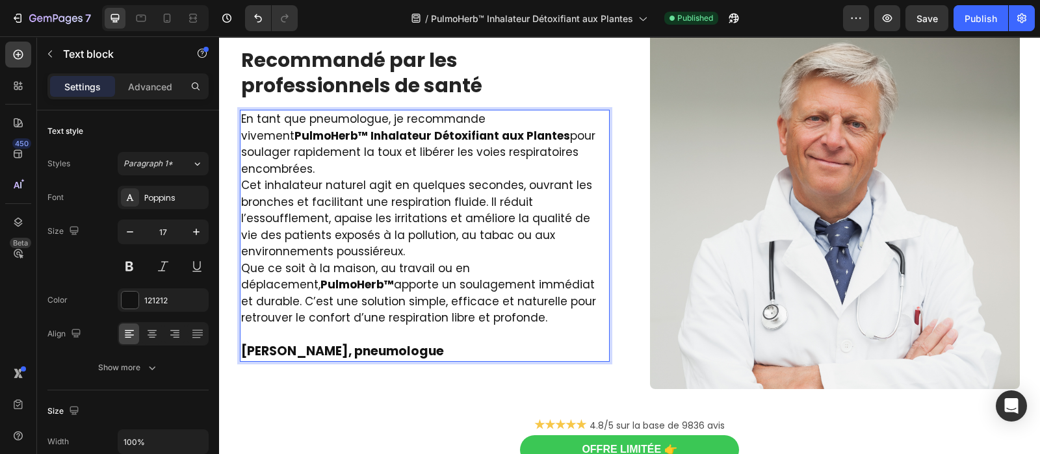
drag, startPoint x: 460, startPoint y: 339, endPoint x: 368, endPoint y: 342, distance: 91.7
click at [368, 342] on p "Dr. Laurent Bachelet, pneumologue" at bounding box center [424, 344] width 367 height 34
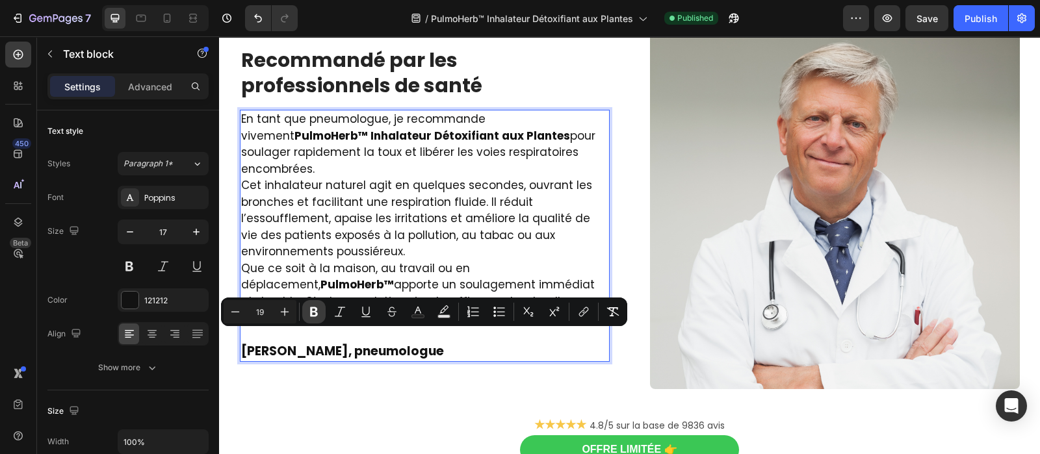
click at [318, 316] on icon "Editor contextual toolbar" at bounding box center [313, 311] width 13 height 13
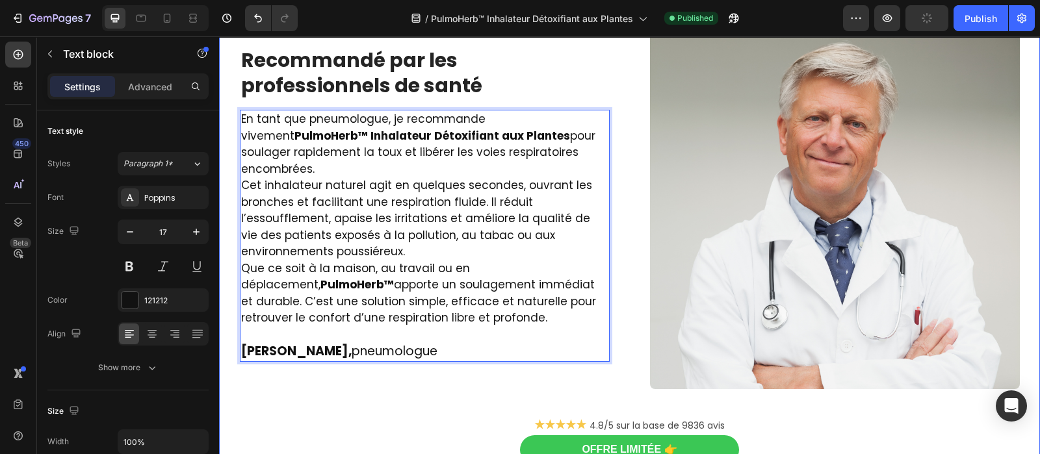
drag, startPoint x: 432, startPoint y: 304, endPoint x: 225, endPoint y: 128, distance: 272.0
click at [225, 128] on div "Image ⁠⁠⁠⁠⁠⁠⁠ Des centaines de personnes l’utilisent chaque jour et ont dit adi…" at bounding box center [629, 15] width 821 height 1035
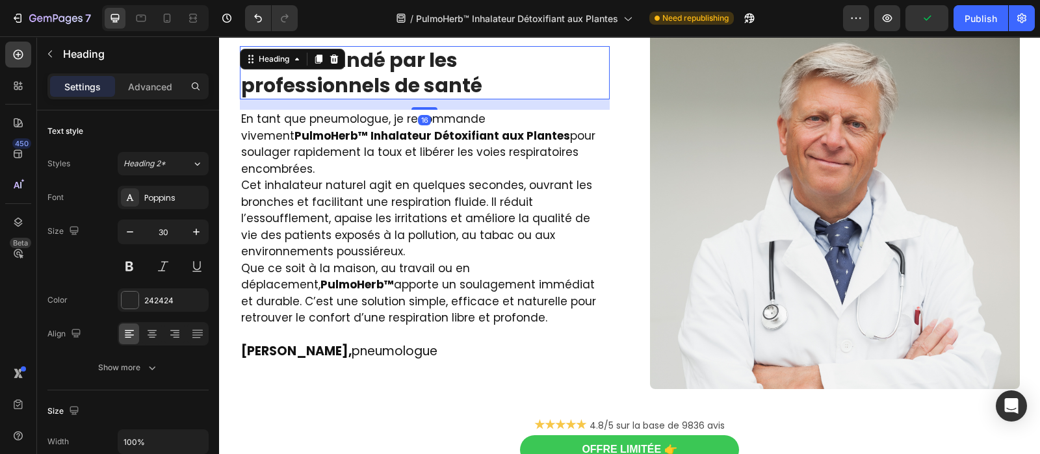
click at [327, 78] on div "⁠⁠⁠⁠⁠⁠⁠ Recommandé par les professionnels de santé Heading 16 En tant que pneum…" at bounding box center [425, 204] width 370 height 370
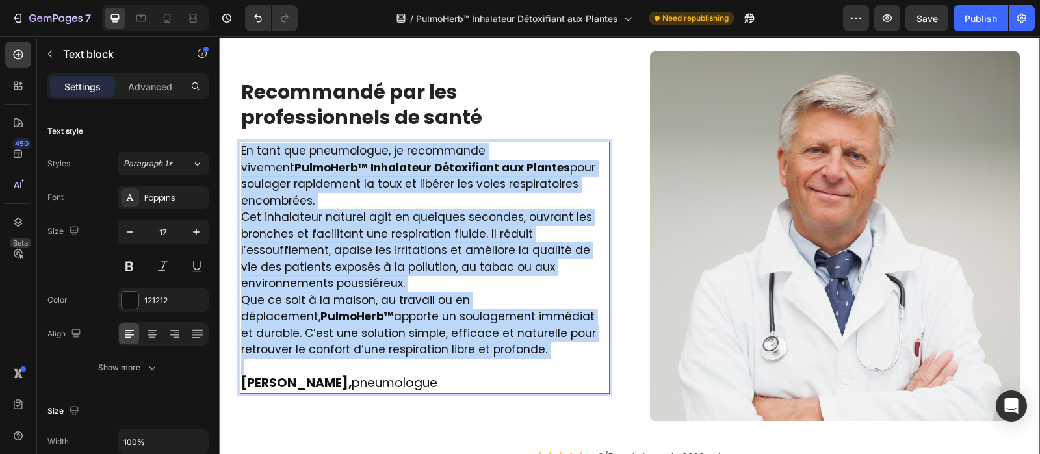
drag, startPoint x: 426, startPoint y: 342, endPoint x: 231, endPoint y: 149, distance: 274.8
click at [231, 149] on div "Image ⁠⁠⁠⁠⁠⁠⁠ Des centaines de personnes l’utilisent chaque jour et ont dit adi…" at bounding box center [629, 47] width 801 height 944
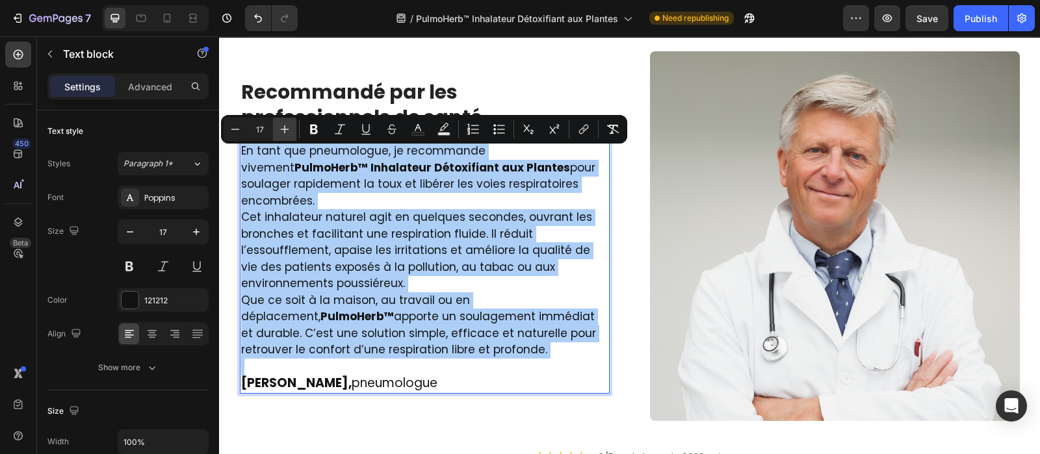
click at [284, 136] on button "Plus" at bounding box center [284, 129] width 23 height 23
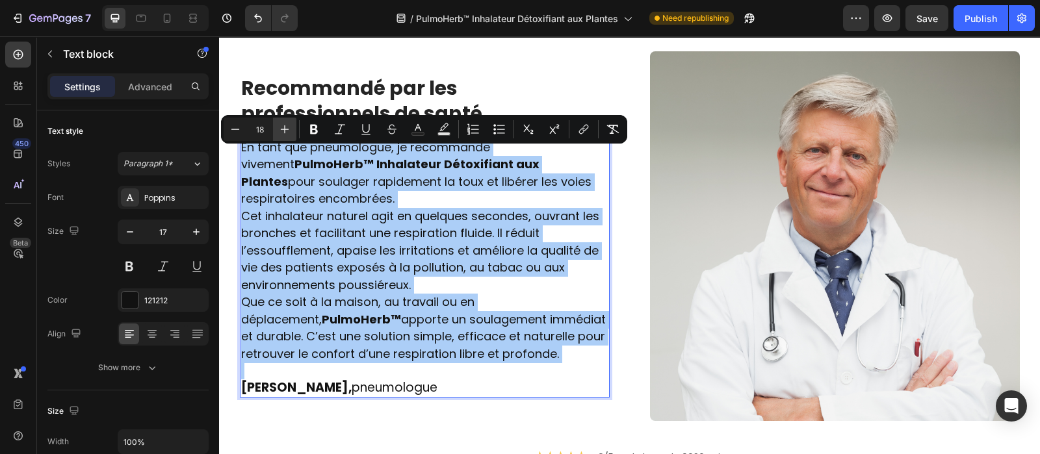
click at [284, 136] on button "Plus" at bounding box center [284, 129] width 23 height 23
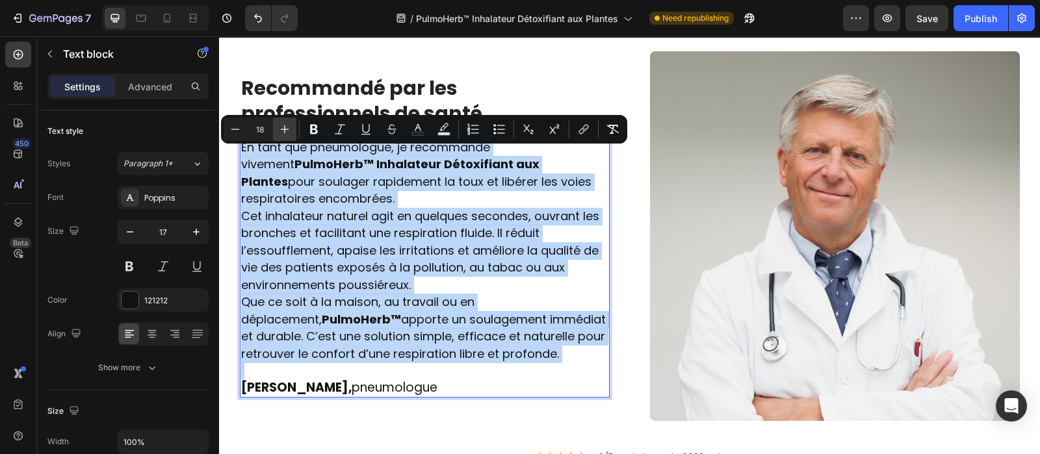
type input "19"
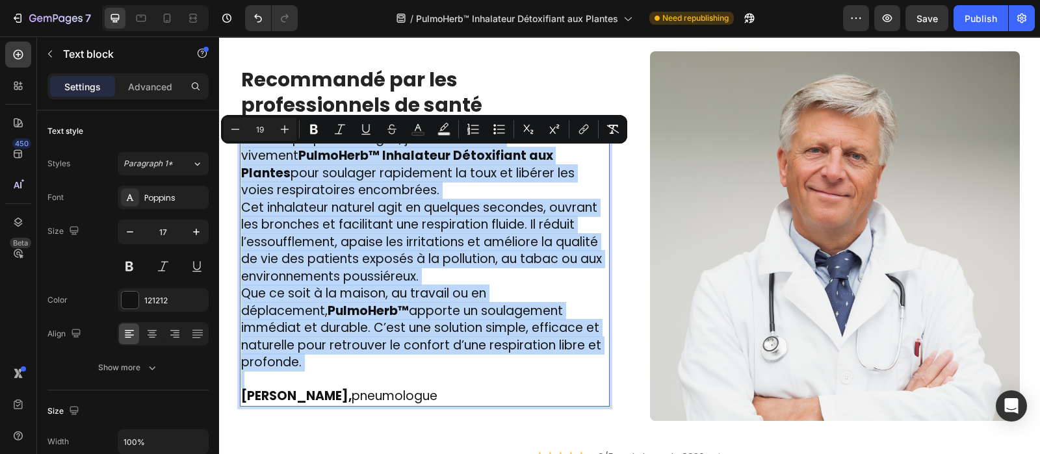
click at [403, 194] on p "En tant que pneumologue, je recommande vivement PulmoHerb™ Inhalateur Détoxifia…" at bounding box center [424, 165] width 367 height 69
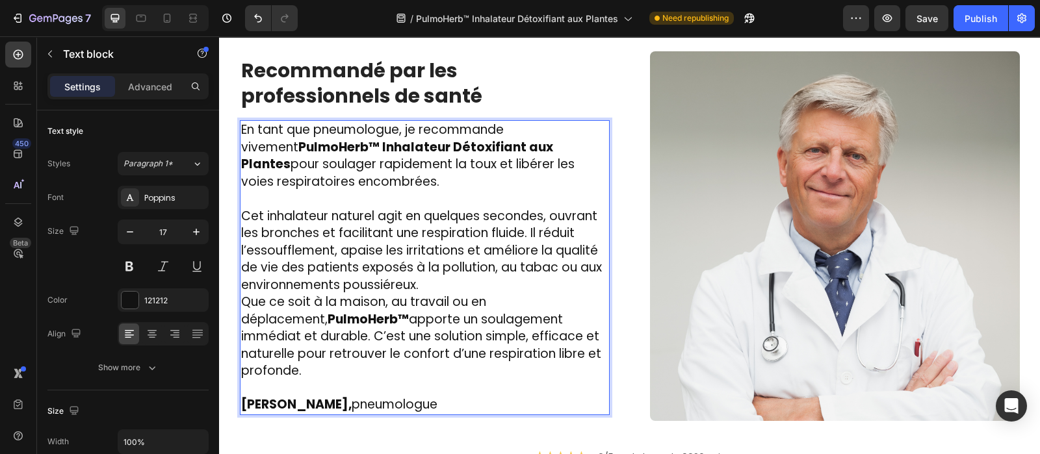
scroll to position [2344, 0]
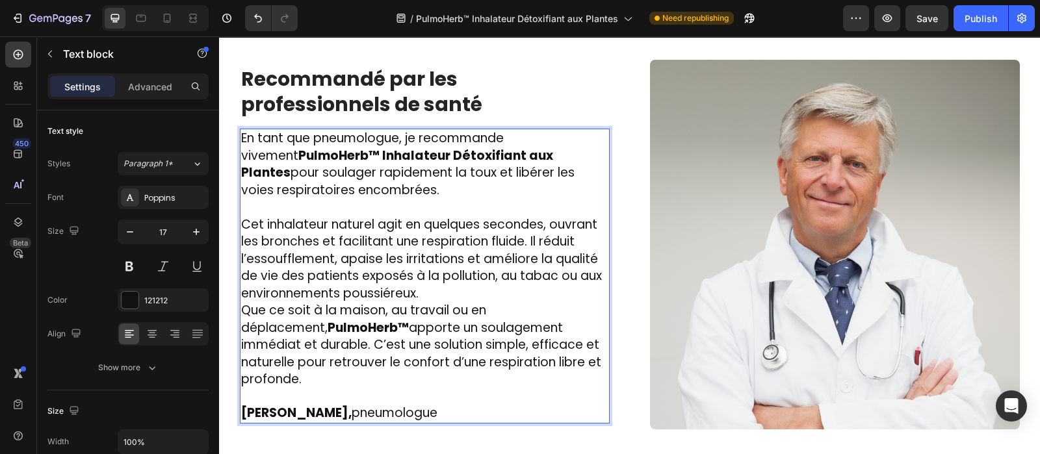
click at [424, 302] on p "Cet inhalateur naturel agit en quelques secondes, ouvrant les bronches et facil…" at bounding box center [424, 259] width 367 height 86
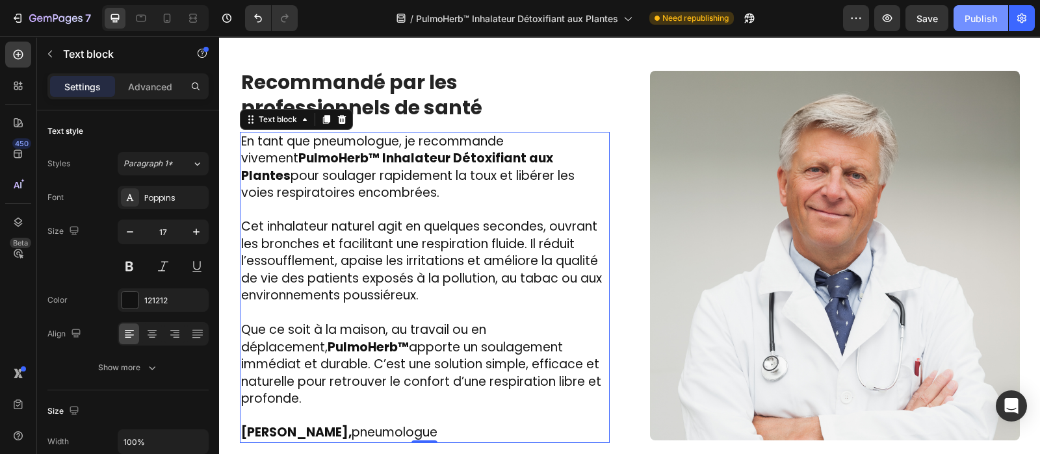
click at [979, 14] on div "Publish" at bounding box center [980, 19] width 32 height 14
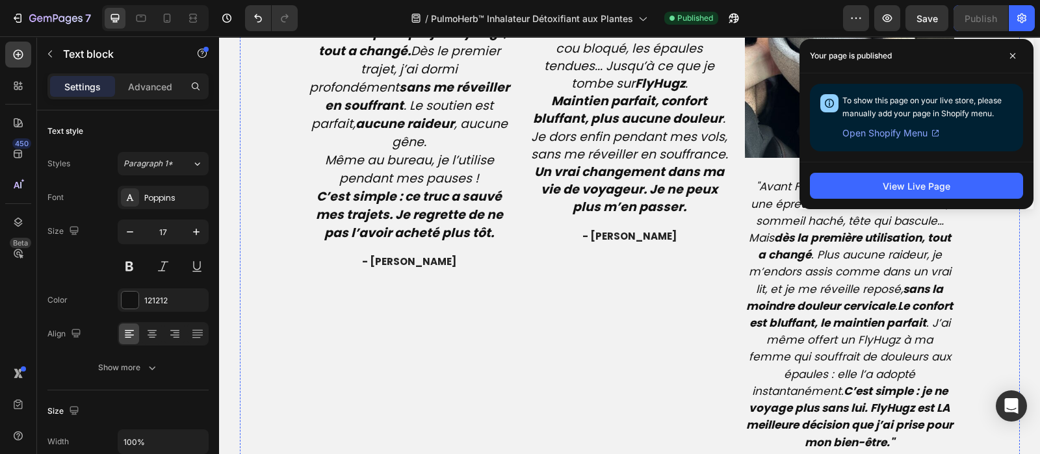
scroll to position [3229, 0]
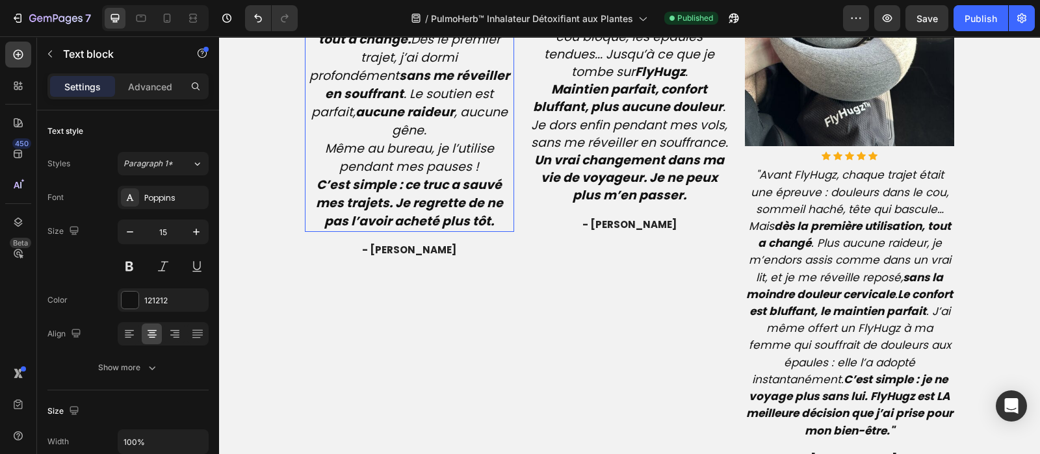
click at [366, 139] on icon "Chaque vol était un cauchemar : tête qui tombe, douleurs dans le cou, impossibl…" at bounding box center [409, 48] width 205 height 181
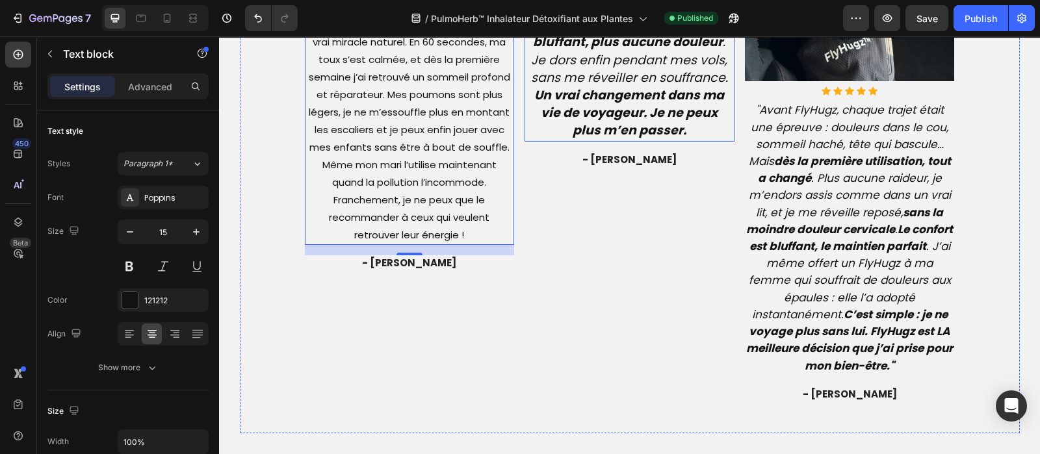
scroll to position [3304, 0]
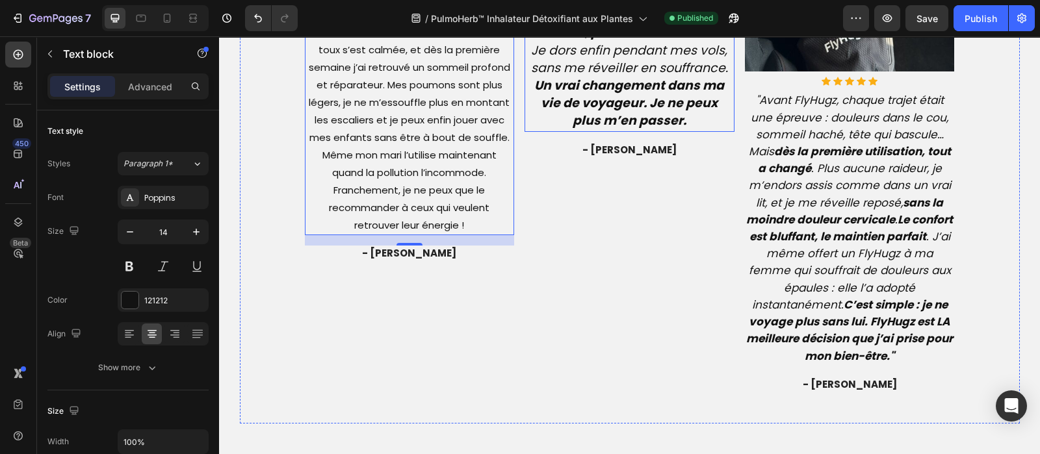
click at [630, 129] on strong "Un vrai changement dans ma vie de voyageur. Je ne peux plus m’en passer." at bounding box center [629, 103] width 190 height 53
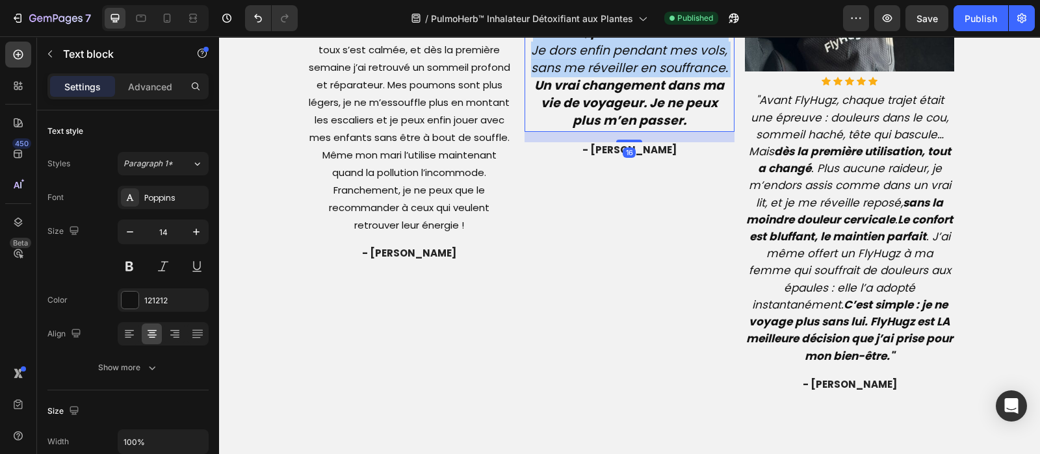
click at [630, 129] on strong "Un vrai changement dans ma vie de voyageur. Je ne peux plus m’en passer." at bounding box center [629, 103] width 190 height 53
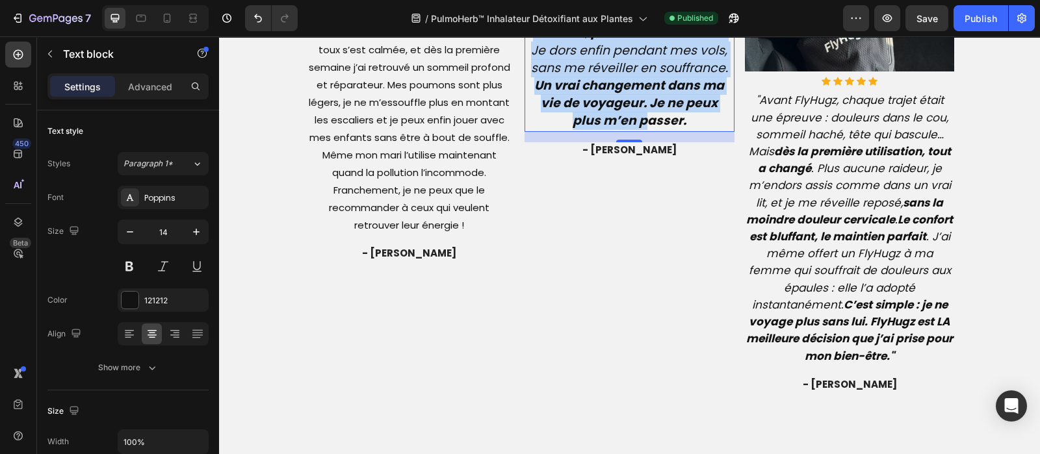
click at [630, 129] on strong "Un vrai changement dans ma vie de voyageur. Je ne peux plus m’en passer." at bounding box center [629, 103] width 190 height 53
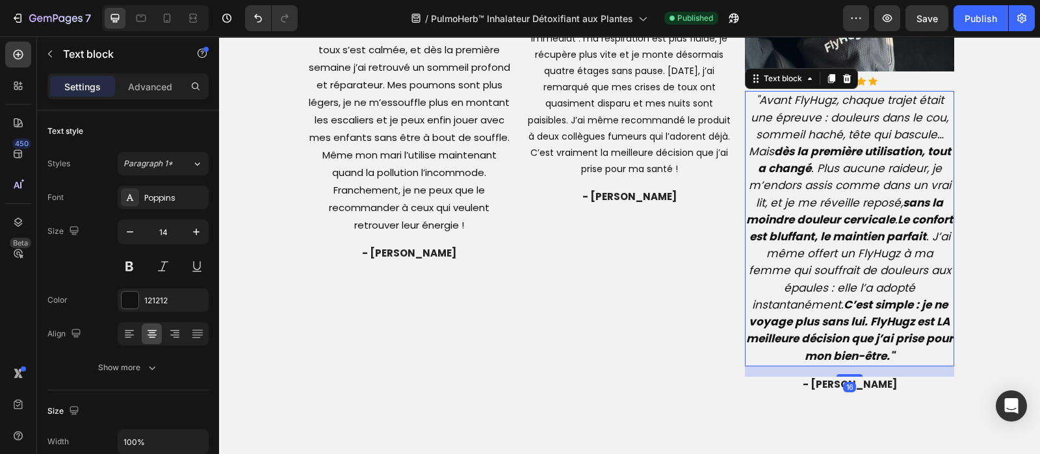
click at [851, 248] on icon ""Avant FlyHugz, chaque trajet était une épreuve : douleurs dans le cou, sommeil…" at bounding box center [849, 227] width 207 height 271
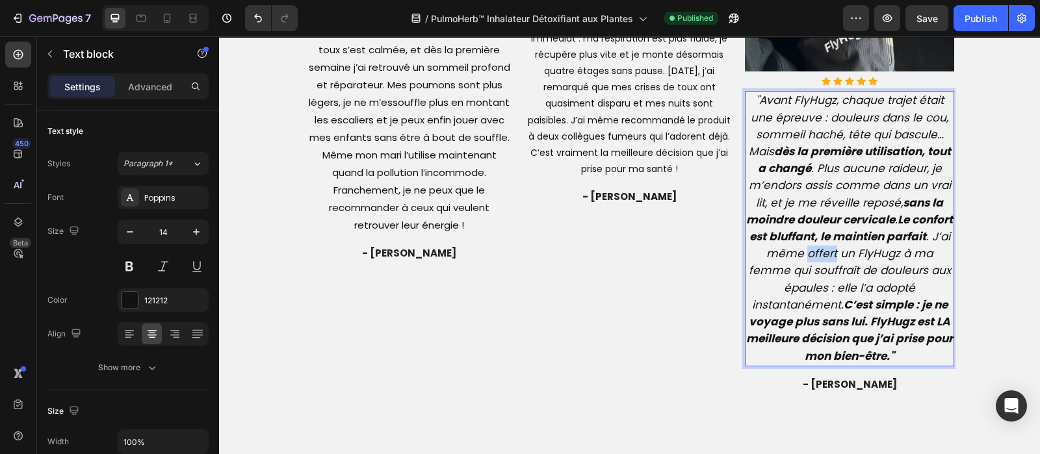
click at [851, 248] on icon ""Avant FlyHugz, chaque trajet était une épreuve : douleurs dans le cou, sommeil…" at bounding box center [849, 227] width 207 height 271
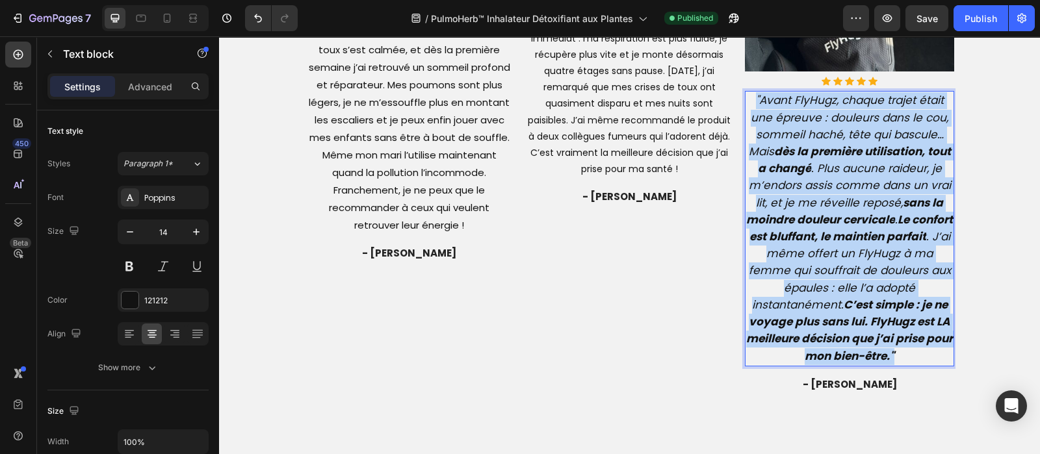
click at [851, 248] on icon ""Avant FlyHugz, chaque trajet était une épreuve : douleurs dans le cou, sommeil…" at bounding box center [849, 227] width 207 height 271
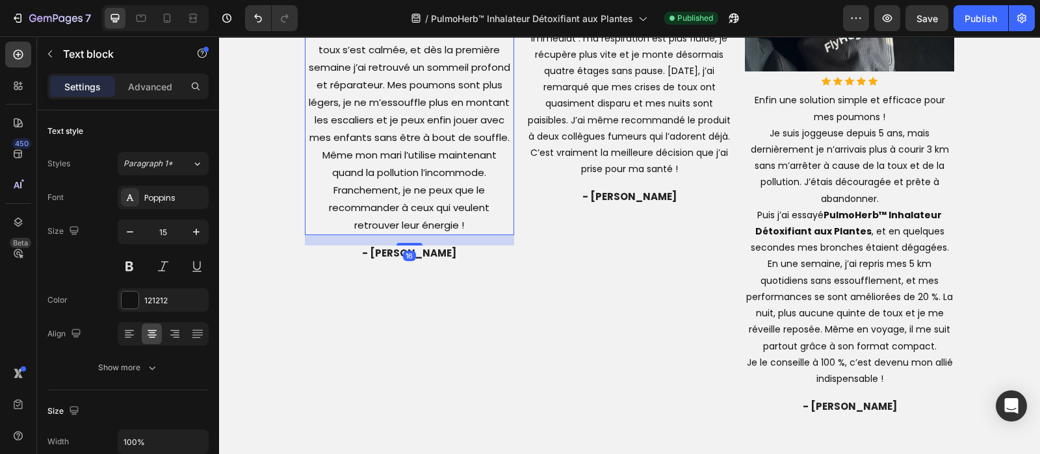
click at [347, 234] on p "Wow, je n’aurais jamais cru respirer aussi librement en si peu de temps ! Je su…" at bounding box center [409, 58] width 207 height 351
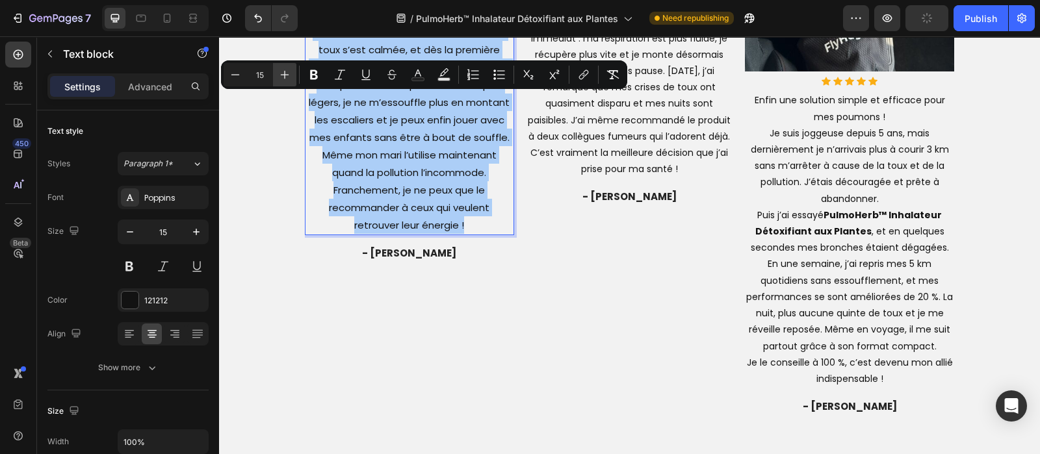
click at [279, 79] on icon "Editor contextual toolbar" at bounding box center [284, 74] width 13 height 13
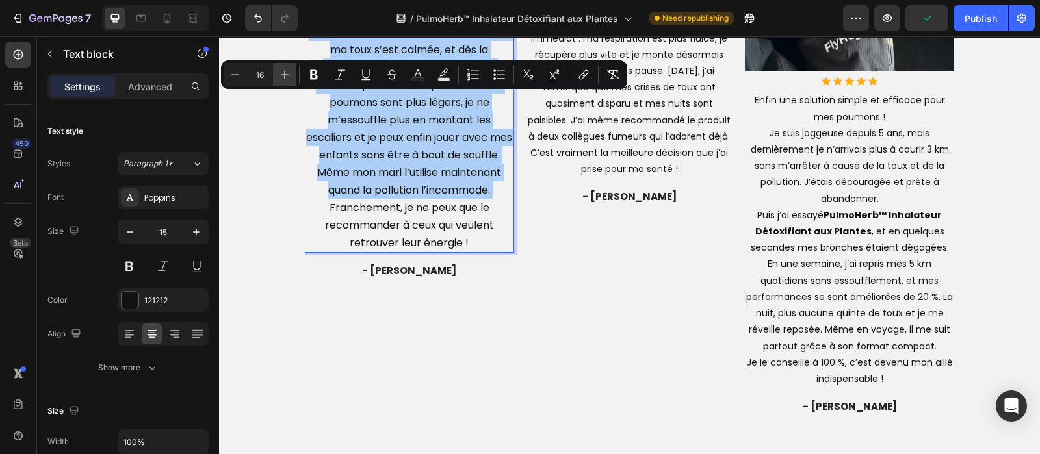
click at [279, 79] on icon "Editor contextual toolbar" at bounding box center [284, 74] width 13 height 13
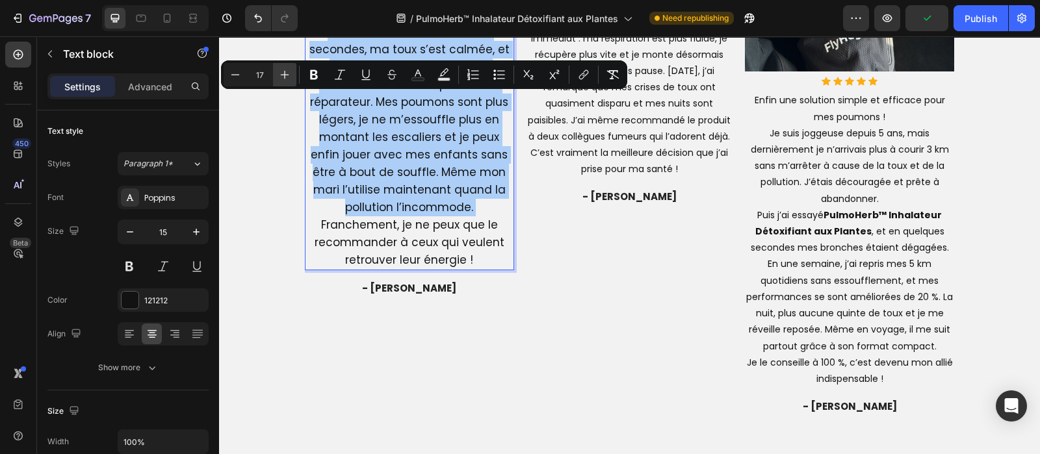
click at [279, 79] on icon "Editor contextual toolbar" at bounding box center [284, 74] width 13 height 13
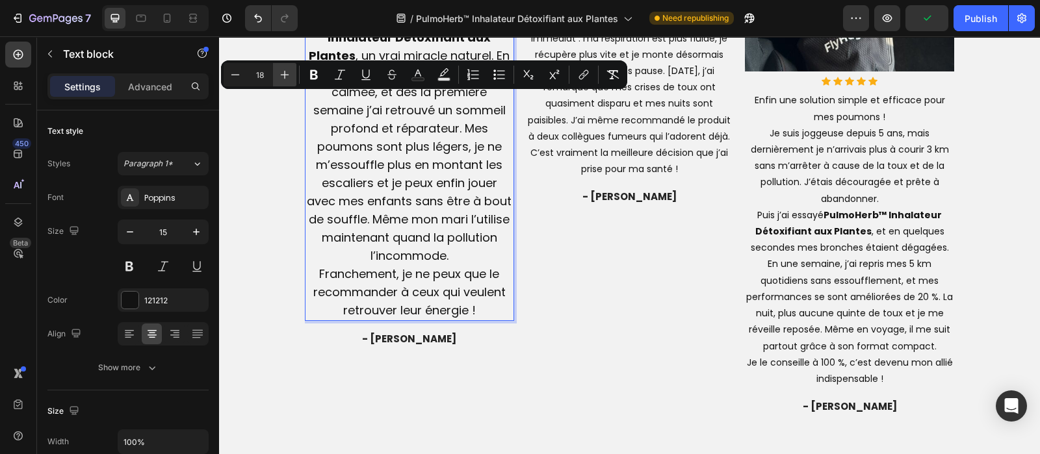
click at [279, 79] on icon "Editor contextual toolbar" at bounding box center [284, 74] width 13 height 13
type input "19"
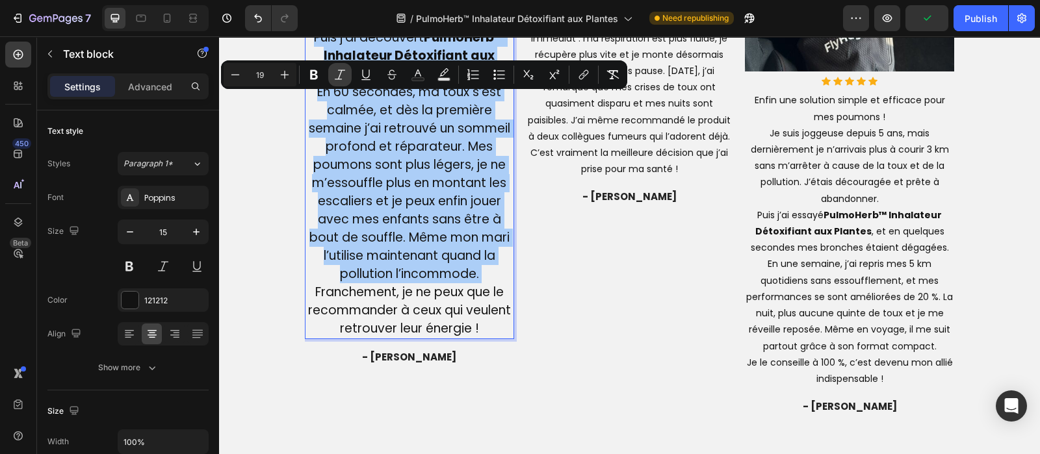
click at [338, 75] on icon "Editor contextual toolbar" at bounding box center [339, 74] width 13 height 13
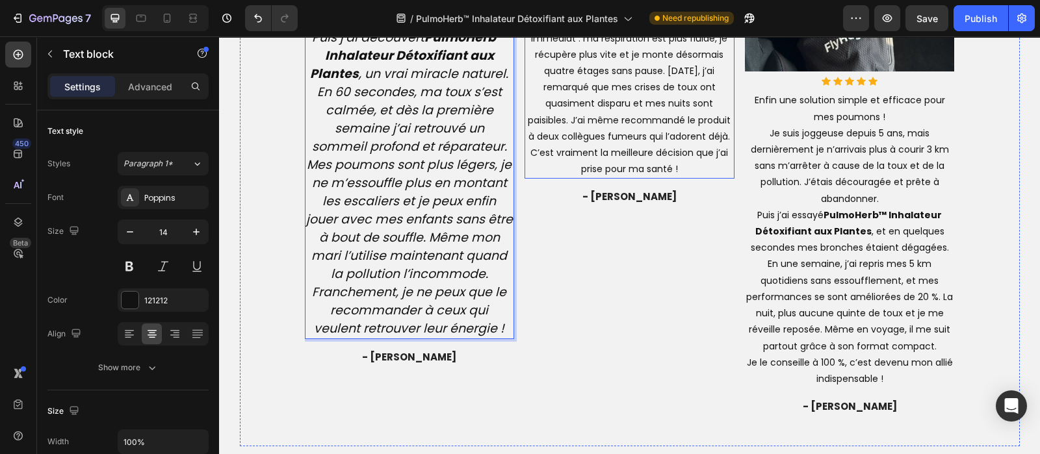
click at [586, 178] on p "Incroyable, je revis depuis que j’utilise PulmoHerb™ Inhalateur Détoxifiant aux…" at bounding box center [629, 30] width 207 height 295
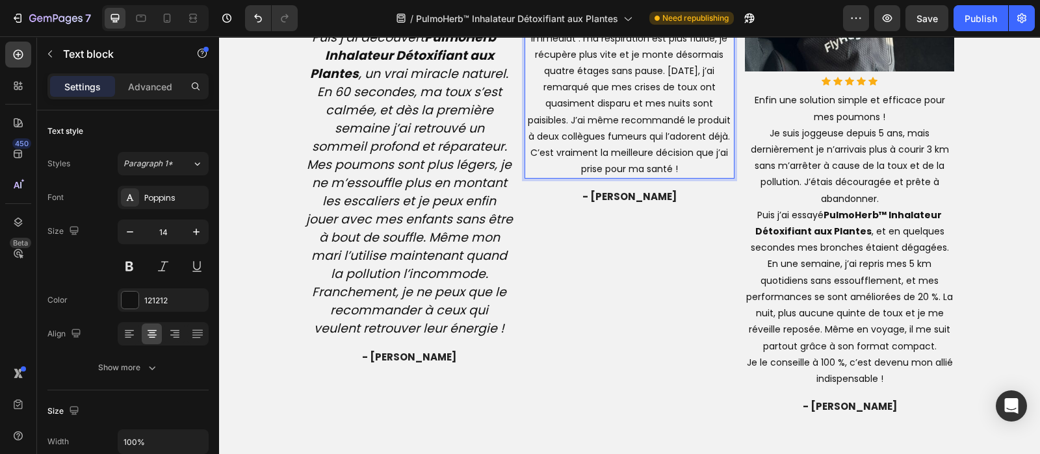
click at [586, 178] on p "Incroyable, je revis depuis que j’utilise PulmoHerb™ Inhalateur Détoxifiant aux…" at bounding box center [629, 30] width 207 height 295
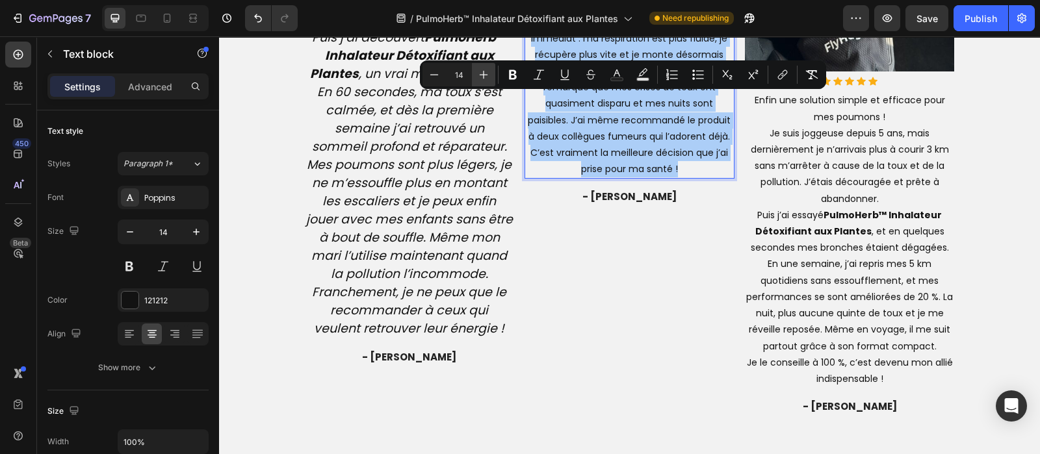
click at [488, 75] on icon "Editor contextual toolbar" at bounding box center [483, 74] width 13 height 13
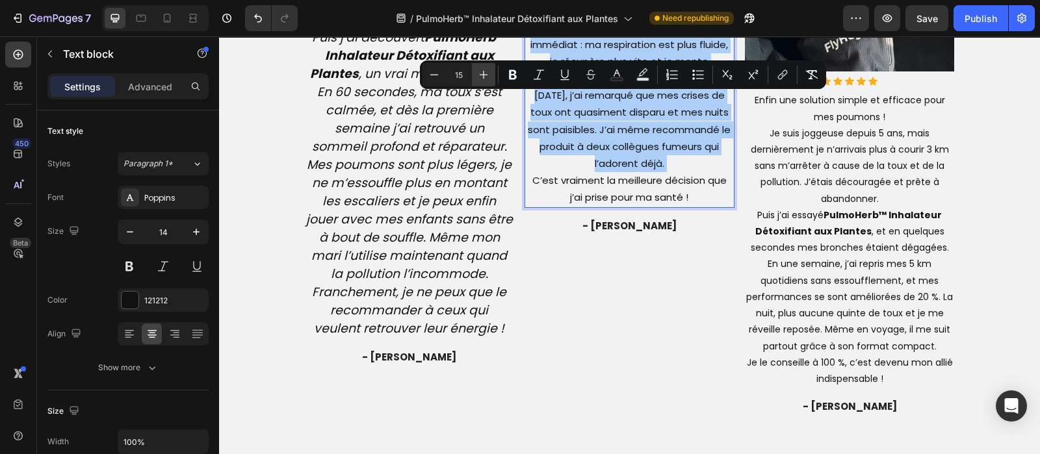
click at [488, 75] on icon "Editor contextual toolbar" at bounding box center [483, 74] width 13 height 13
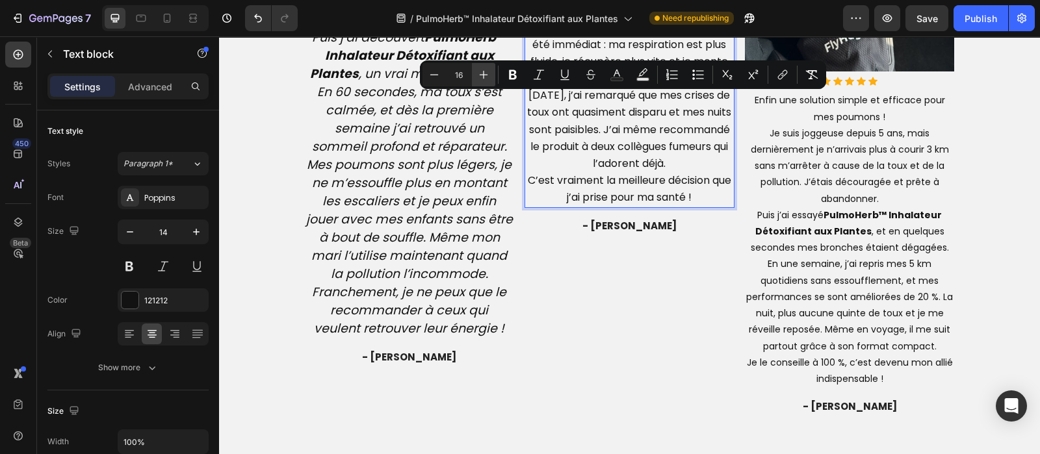
click at [488, 75] on icon "Editor contextual toolbar" at bounding box center [483, 74] width 13 height 13
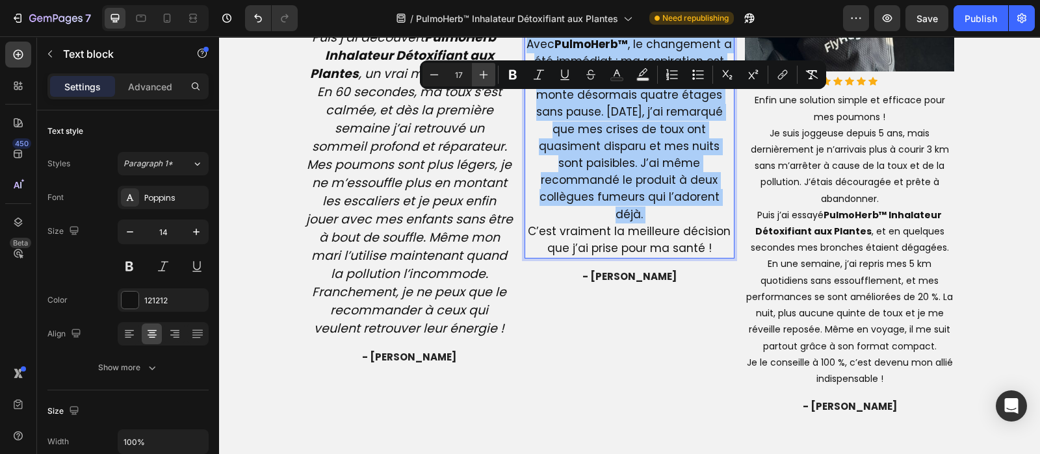
click at [488, 75] on icon "Editor contextual toolbar" at bounding box center [483, 74] width 13 height 13
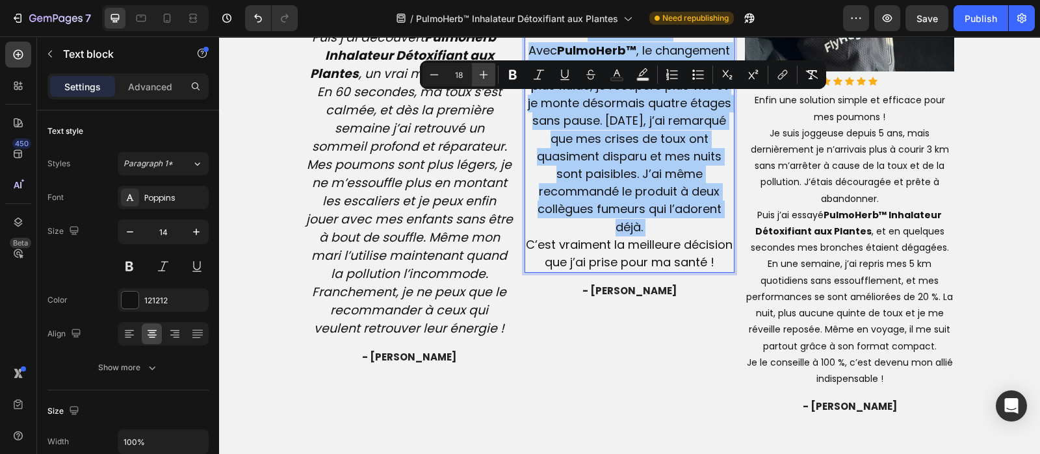
click at [488, 75] on icon "Editor contextual toolbar" at bounding box center [483, 74] width 13 height 13
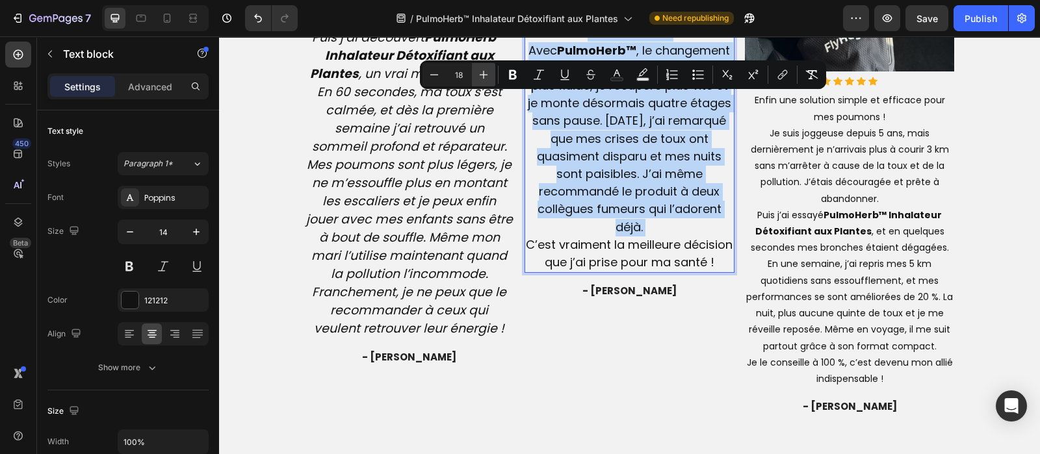
type input "19"
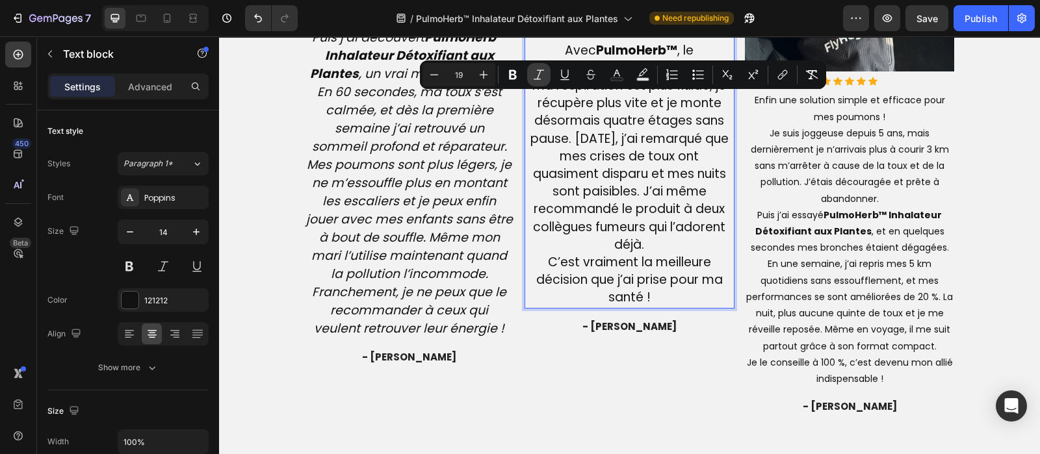
click at [537, 73] on icon "Editor contextual toolbar" at bounding box center [538, 74] width 13 height 13
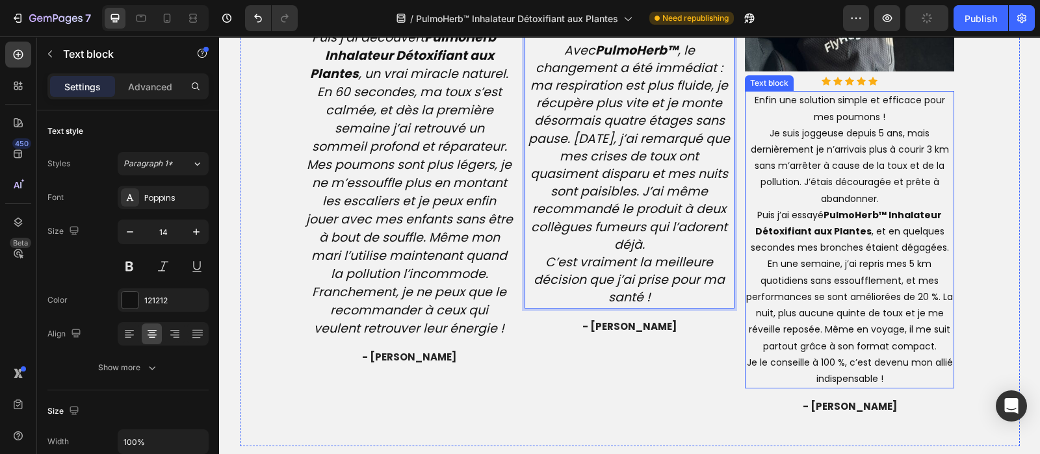
click at [825, 228] on strong "PulmoHerb™ Inhalateur Détoxifiant aux Plantes" at bounding box center [848, 223] width 187 height 29
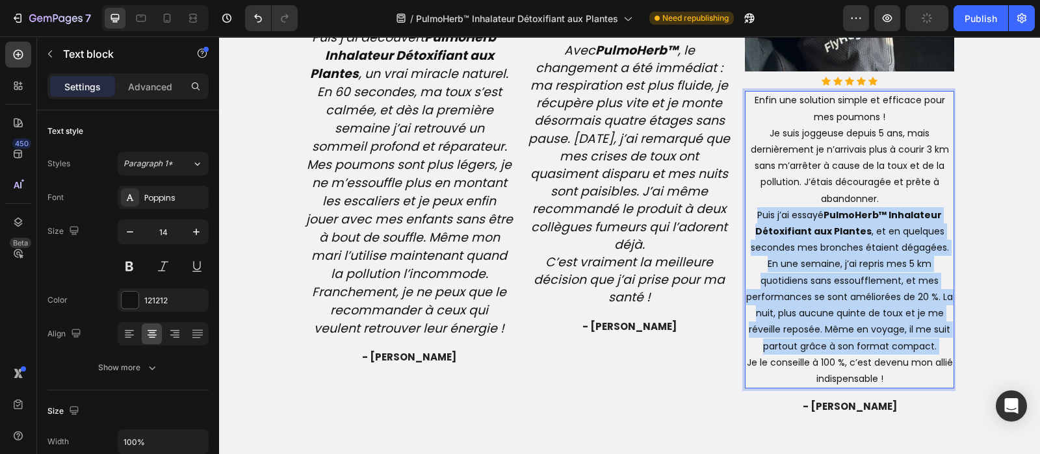
click at [825, 228] on strong "PulmoHerb™ Inhalateur Détoxifiant aux Plantes" at bounding box center [848, 223] width 187 height 29
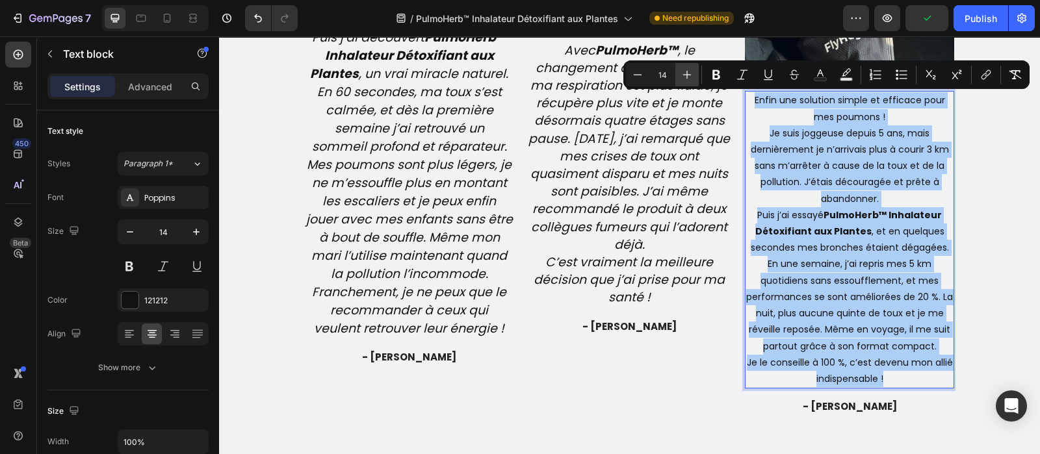
click at [689, 73] on icon "Editor contextual toolbar" at bounding box center [686, 74] width 13 height 13
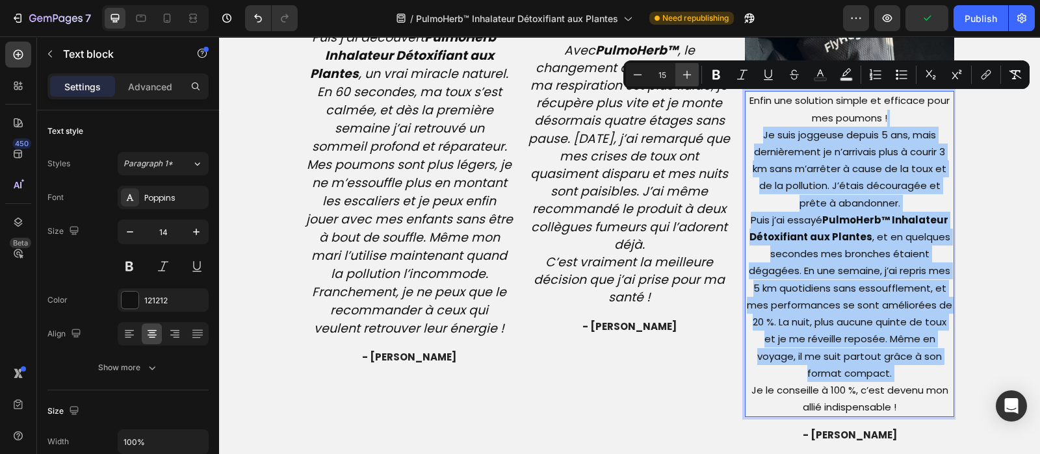
click at [689, 73] on icon "Editor contextual toolbar" at bounding box center [686, 74] width 13 height 13
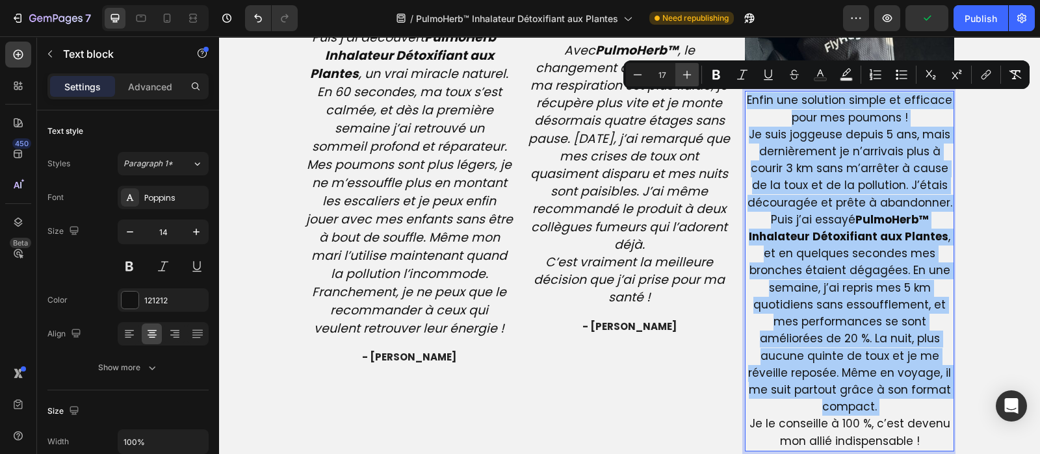
click at [689, 73] on icon "Editor contextual toolbar" at bounding box center [686, 74] width 13 height 13
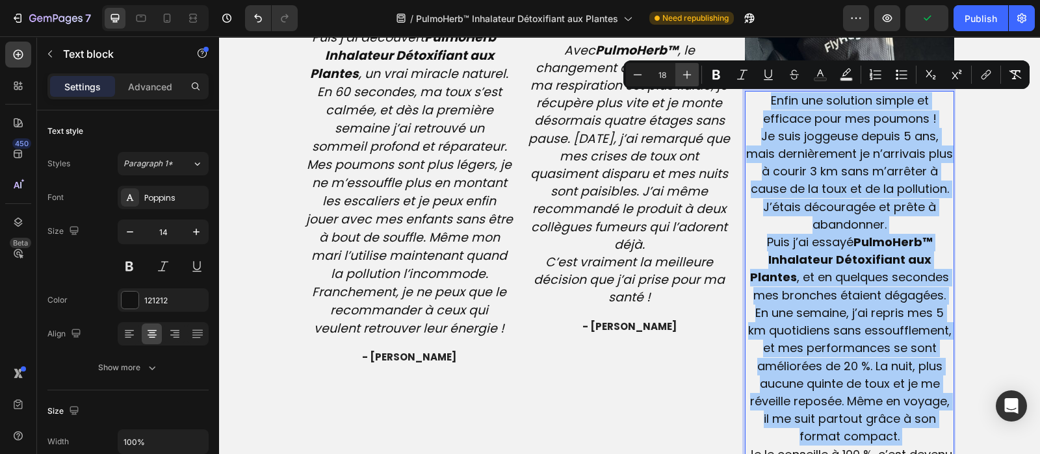
click at [689, 73] on icon "Editor contextual toolbar" at bounding box center [686, 74] width 13 height 13
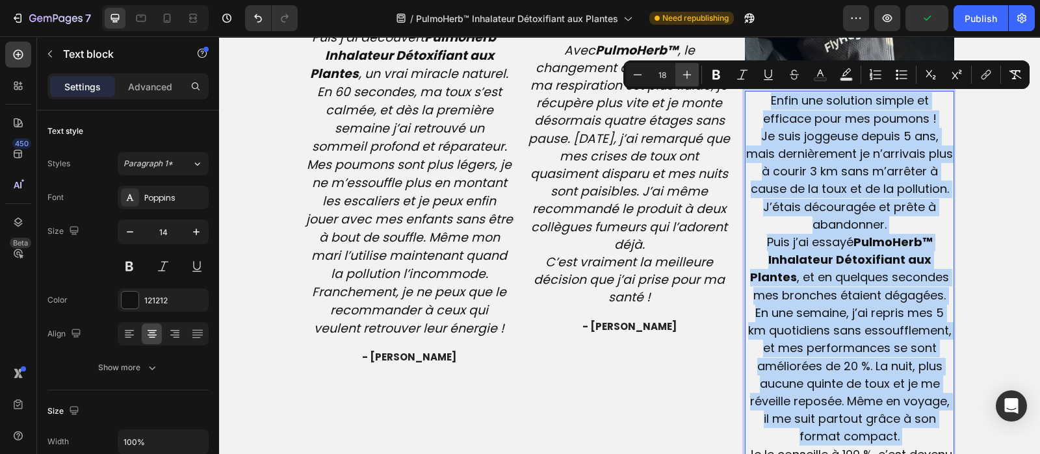
type input "19"
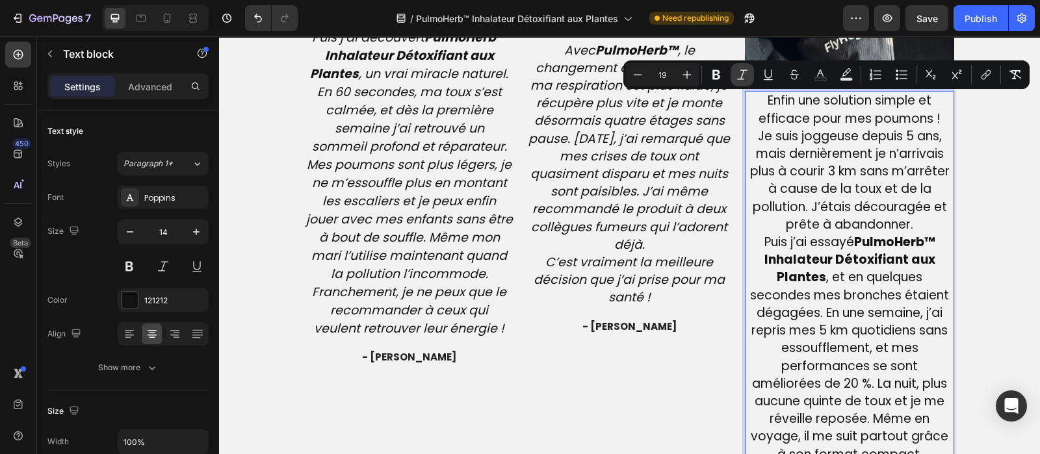
click at [745, 72] on icon "Editor contextual toolbar" at bounding box center [742, 74] width 13 height 13
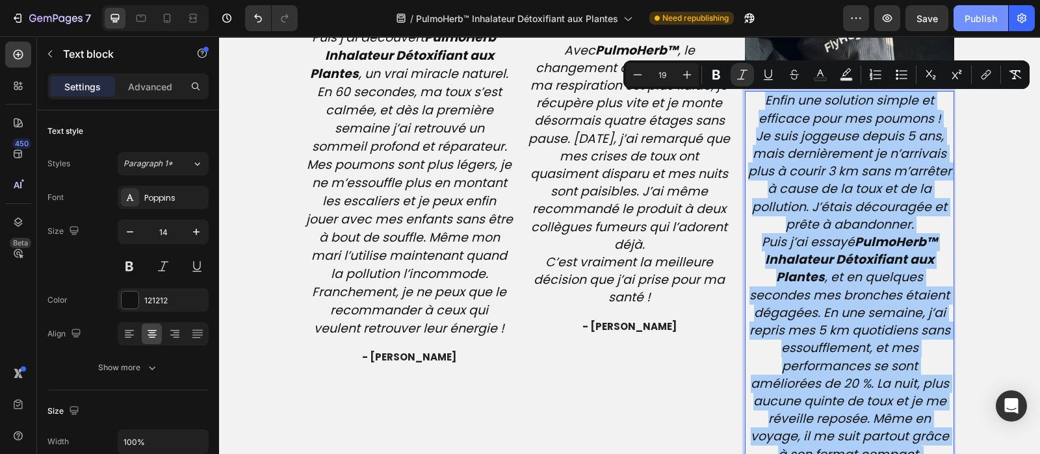
click at [981, 18] on div "Publish" at bounding box center [980, 19] width 32 height 14
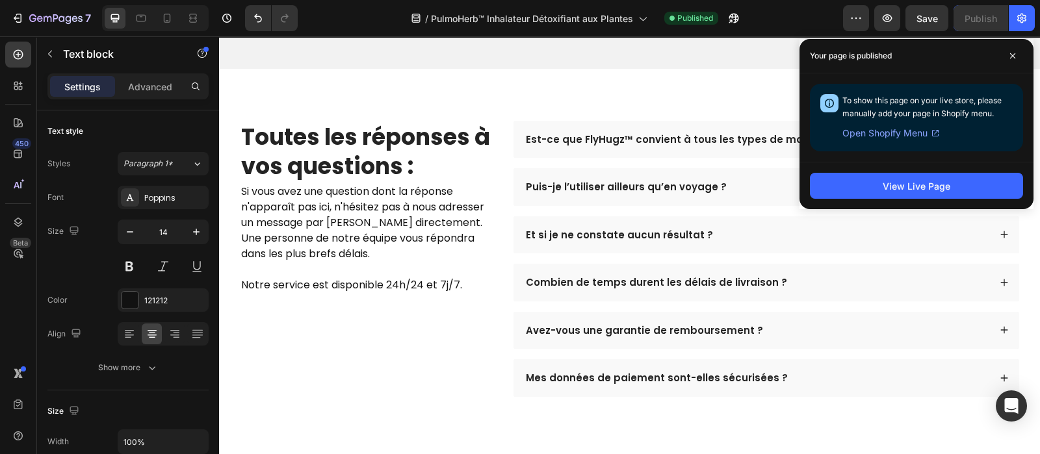
scroll to position [3954, 0]
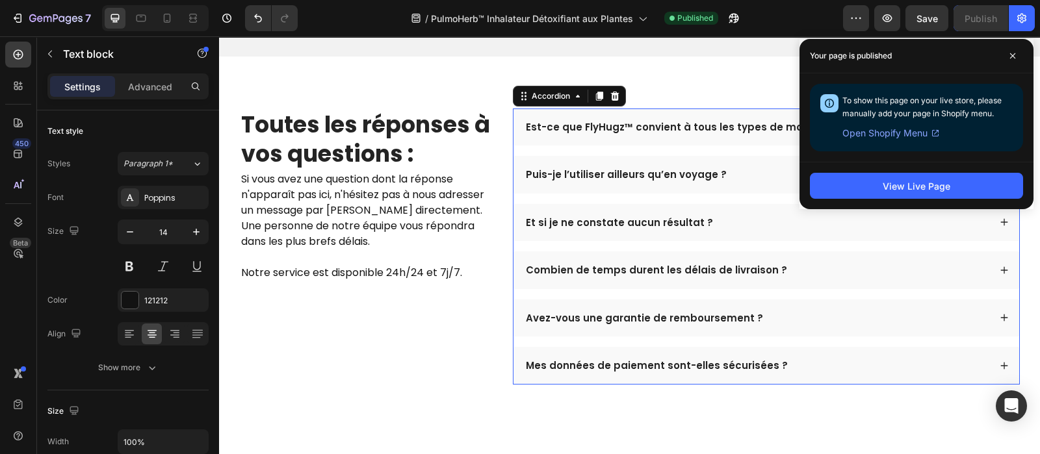
click at [615, 134] on p "Est-ce que FlyHugz™ convient à tous les types de morphologies ?" at bounding box center [696, 127] width 341 height 13
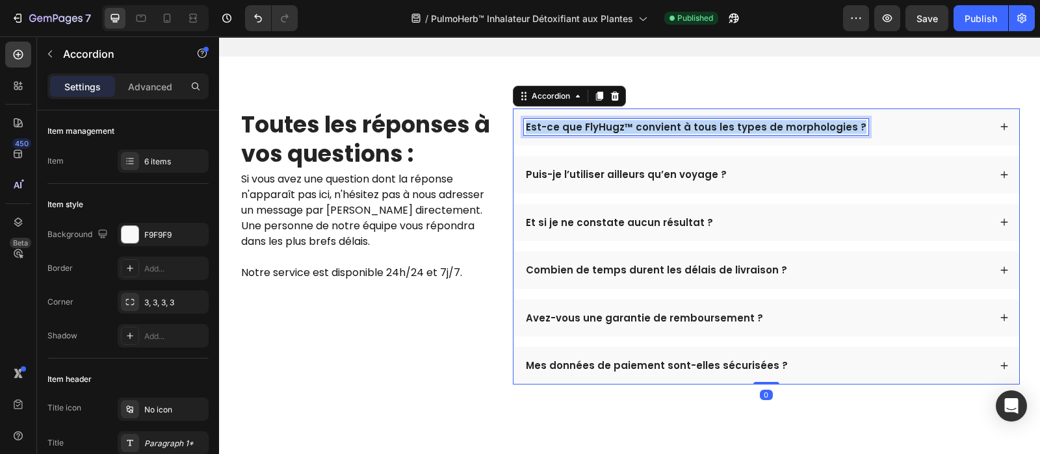
click at [615, 134] on p "Est-ce que FlyHugz™ convient à tous les types de morphologies ?" at bounding box center [696, 127] width 341 height 13
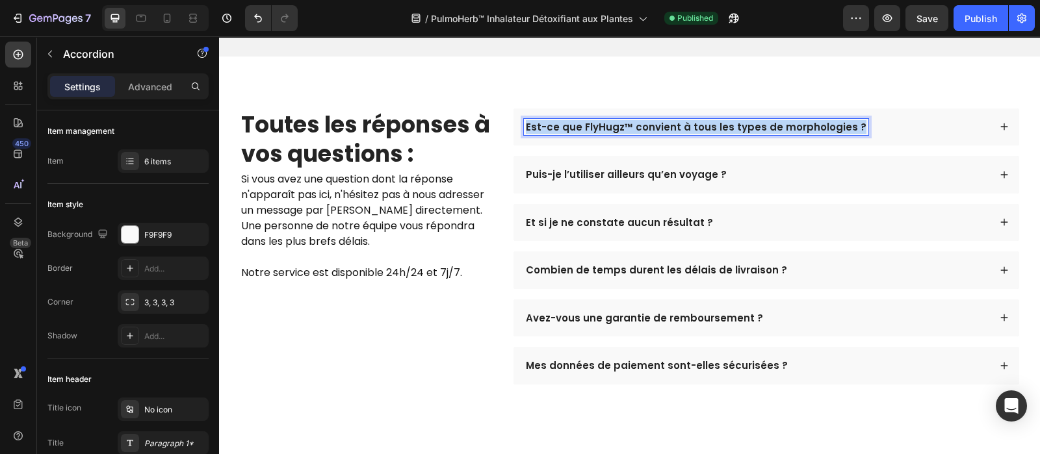
click at [615, 134] on p "Est-ce que FlyHugz™ convient à tous les types de morphologies ?" at bounding box center [696, 127] width 341 height 13
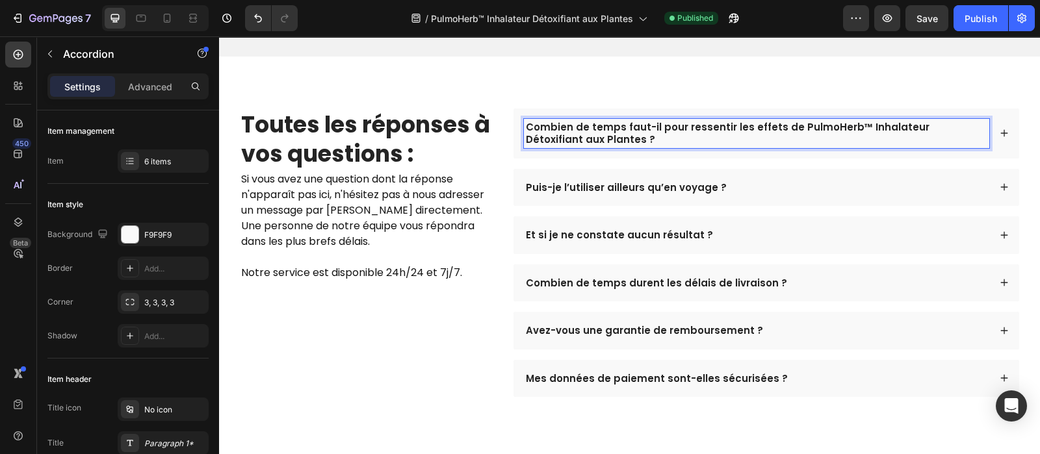
click at [636, 194] on p "Puis-je l’utiliser ailleurs qu’en voyage ?" at bounding box center [626, 187] width 201 height 13
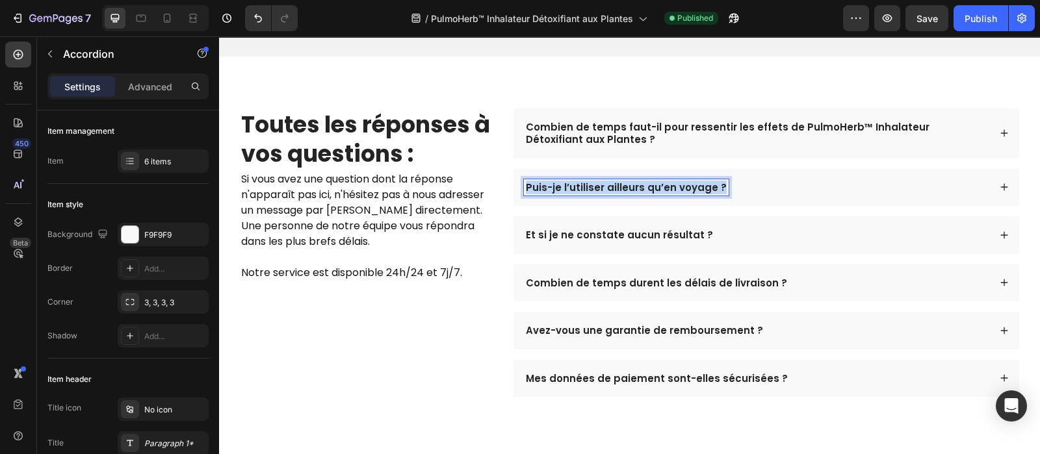
click at [636, 194] on p "Puis-je l’utiliser ailleurs qu’en voyage ?" at bounding box center [626, 187] width 201 height 13
click at [594, 242] on p "Et si je ne constate aucun résultat ?" at bounding box center [619, 235] width 187 height 13
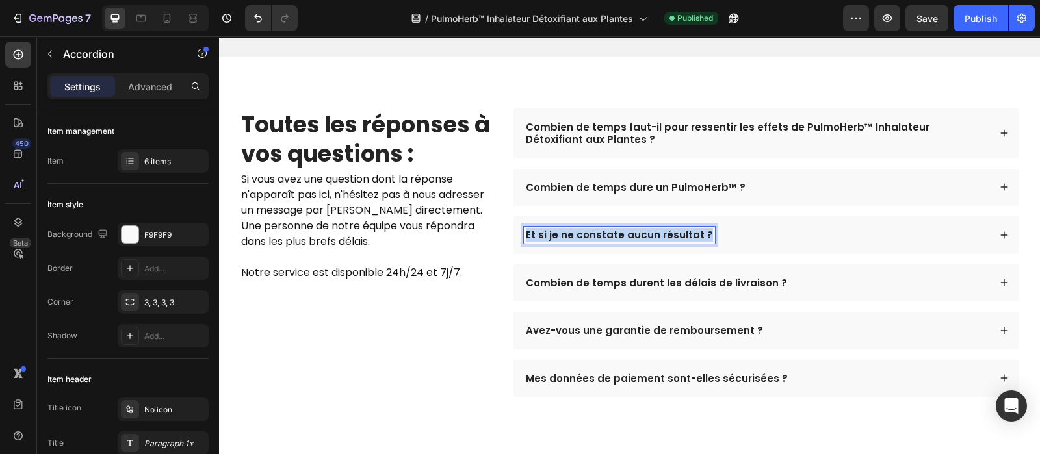
click at [594, 242] on p "Et si je ne constate aucun résultat ?" at bounding box center [619, 235] width 187 height 13
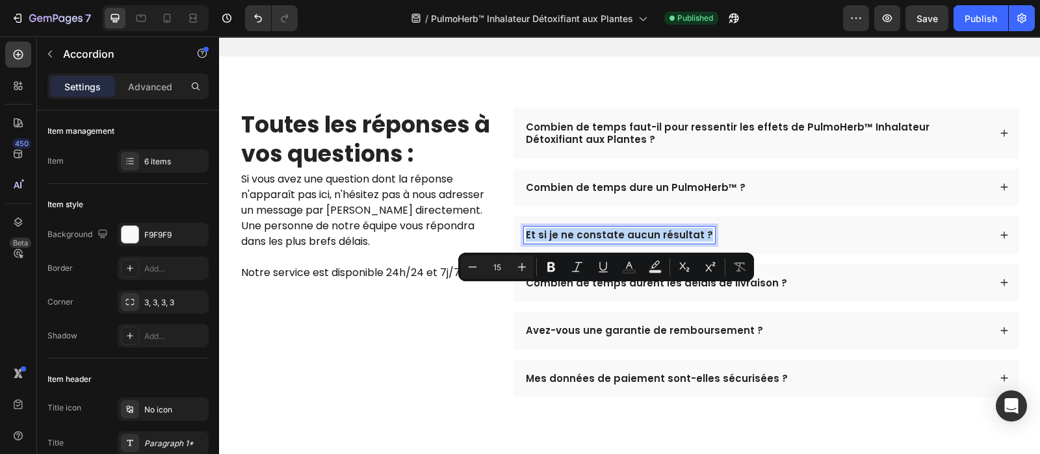
click at [594, 242] on p "Et si je ne constate aucun résultat ?" at bounding box center [619, 235] width 187 height 13
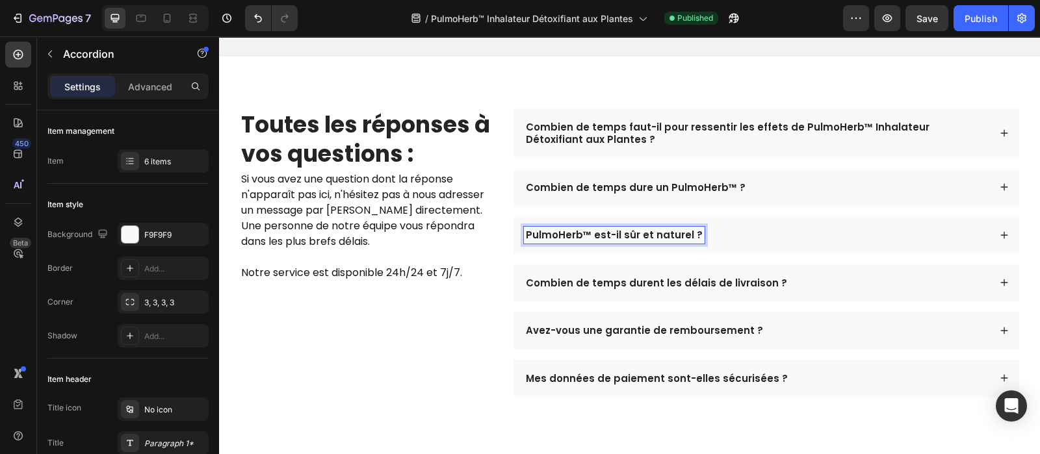
click at [774, 244] on div "PulmoHerb™ est-il sûr et naturel ?" at bounding box center [756, 235] width 465 height 17
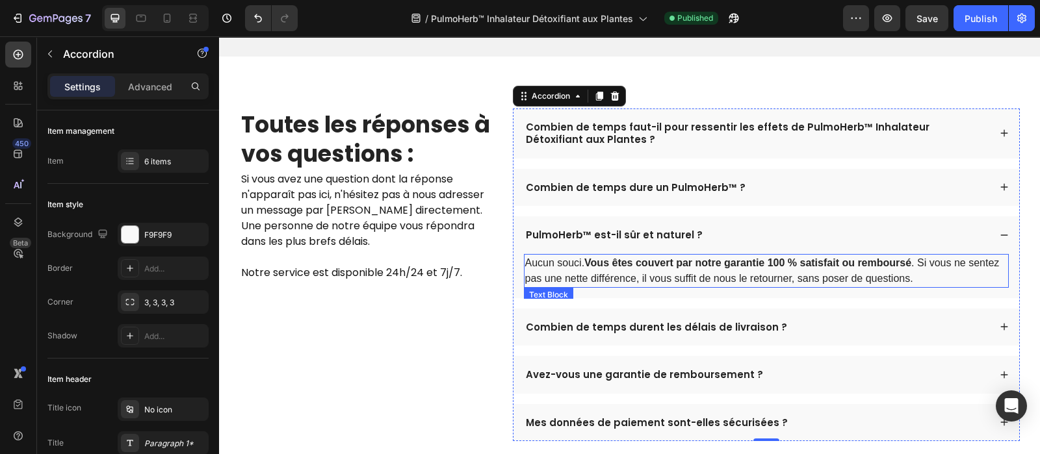
click at [701, 287] on p "Aucun souci. Vous êtes couvert par notre garantie 100 % satisfait ou remboursé …" at bounding box center [766, 270] width 482 height 31
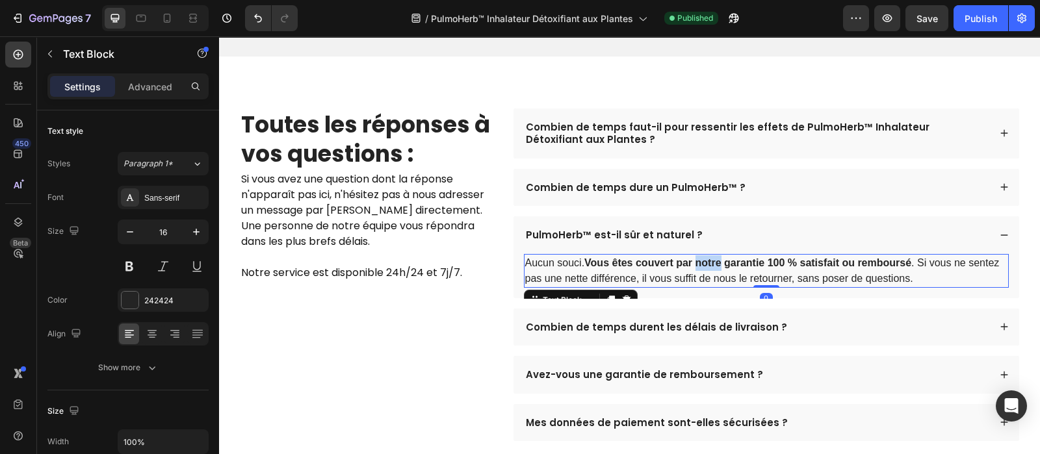
click at [701, 287] on p "Aucun souci. Vous êtes couvert par notre garantie 100 % satisfait ou remboursé …" at bounding box center [766, 270] width 482 height 31
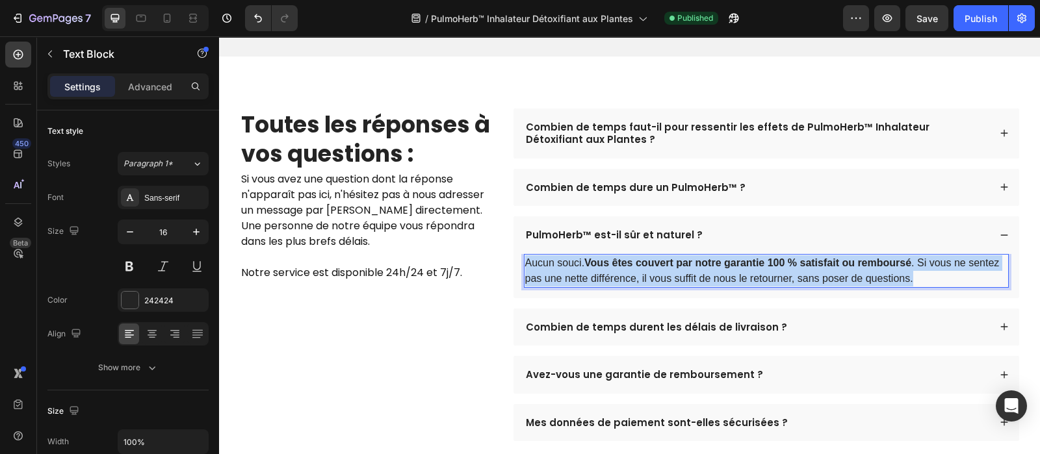
click at [701, 287] on p "Aucun souci. Vous êtes couvert par notre garantie 100 % satisfait ou remboursé …" at bounding box center [766, 270] width 482 height 31
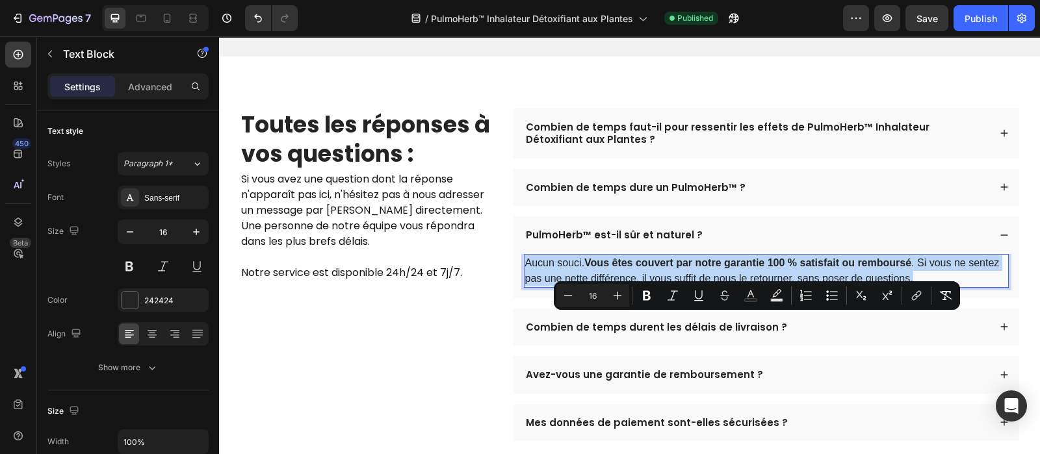
click at [701, 287] on p "Aucun souci. Vous êtes couvert par notre garantie 100 % satisfait ou remboursé …" at bounding box center [766, 270] width 482 height 31
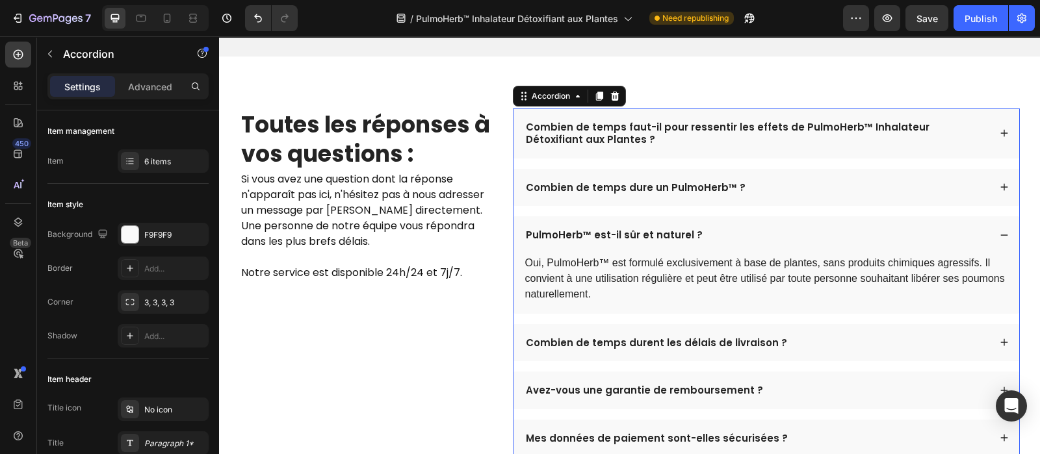
click at [907, 159] on div "Combien de temps faut-il pour ressentir les effets de PulmoHerb™ Inhalateur Dét…" at bounding box center [766, 134] width 506 height 50
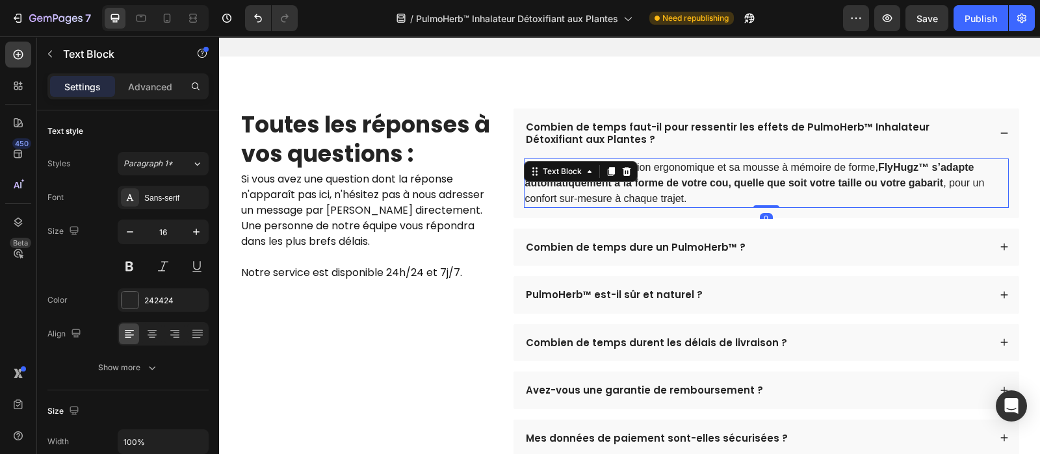
click at [850, 207] on p "Oui. Grâce à sa conception ergonomique et sa mousse à mémoire de forme, FlyHugz…" at bounding box center [766, 183] width 482 height 47
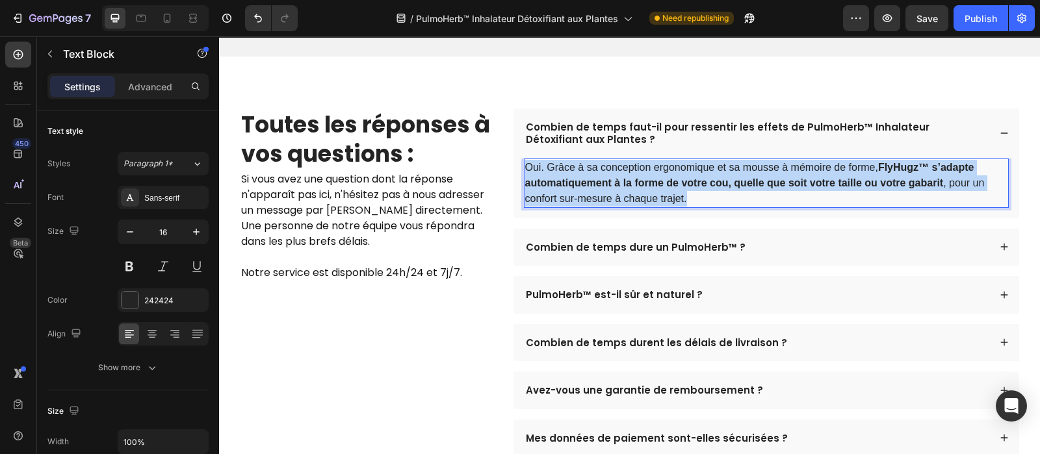
click at [850, 207] on p "Oui. Grâce à sa conception ergonomique et sa mousse à mémoire de forme, FlyHugz…" at bounding box center [766, 183] width 482 height 47
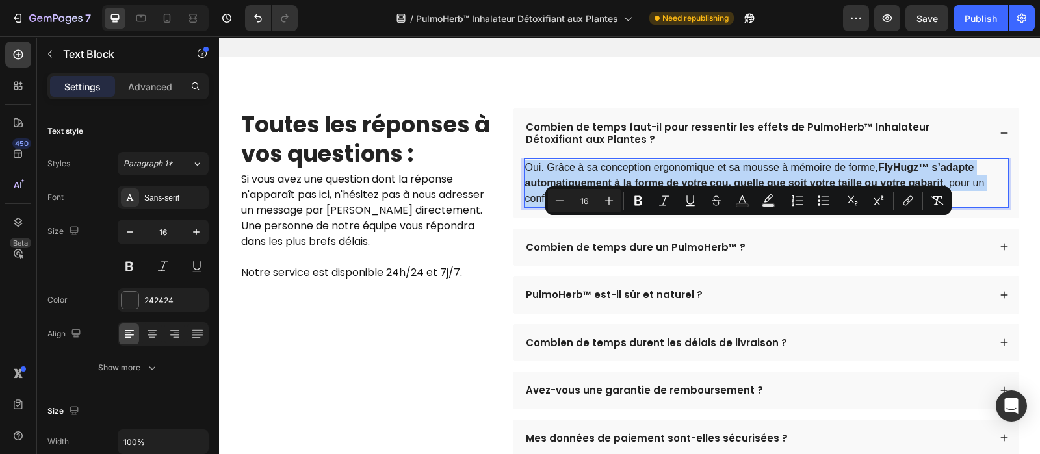
click at [850, 207] on p "Oui. Grâce à sa conception ergonomique et sa mousse à mémoire de forme, FlyHugz…" at bounding box center [766, 183] width 482 height 47
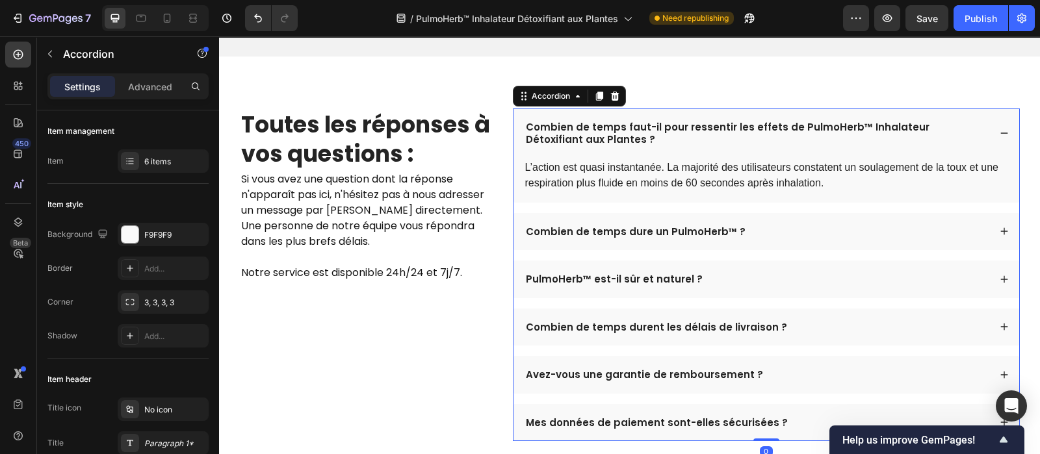
click at [822, 240] on div "Combien de temps dure un PulmoHerb™ ?" at bounding box center [756, 232] width 465 height 17
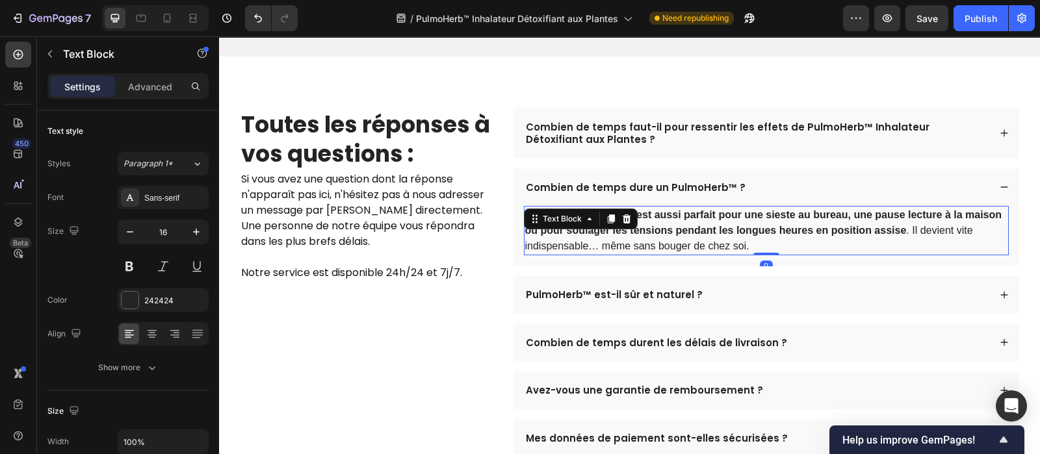
click at [732, 236] on strong "FlyHugz™ est aussi parfait pour une sieste au bureau, une pause lecture à la ma…" at bounding box center [763, 222] width 477 height 27
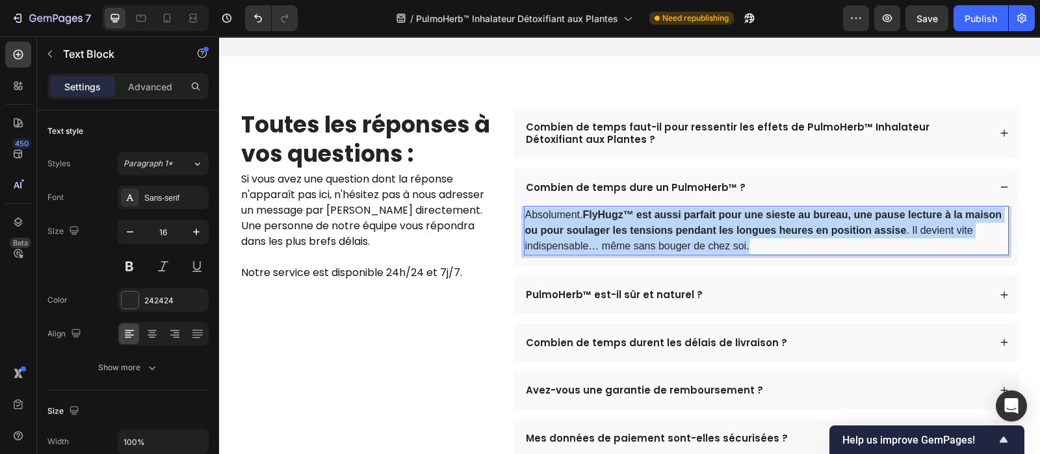
click at [732, 236] on strong "FlyHugz™ est aussi parfait pour une sieste au bureau, une pause lecture à la ma…" at bounding box center [763, 222] width 477 height 27
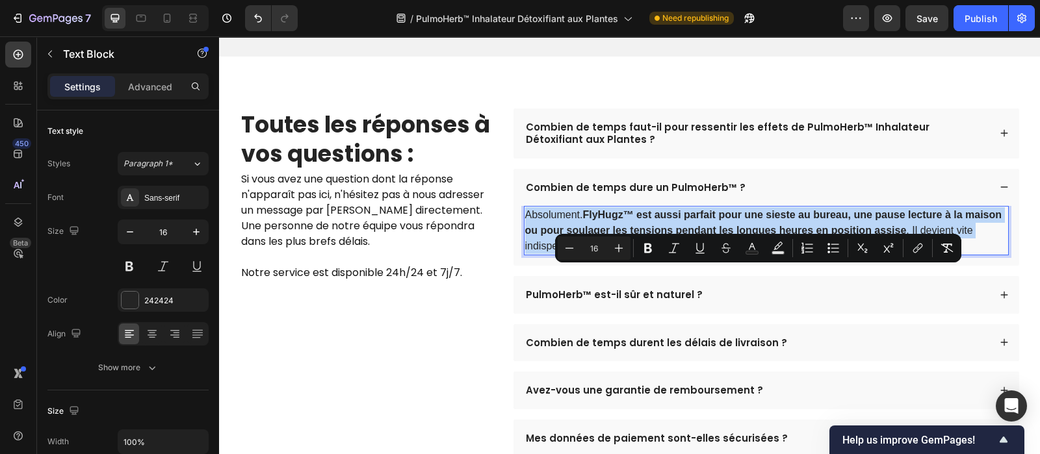
click at [732, 236] on strong "FlyHugz™ est aussi parfait pour une sieste au bureau, une pause lecture à la ma…" at bounding box center [763, 222] width 477 height 27
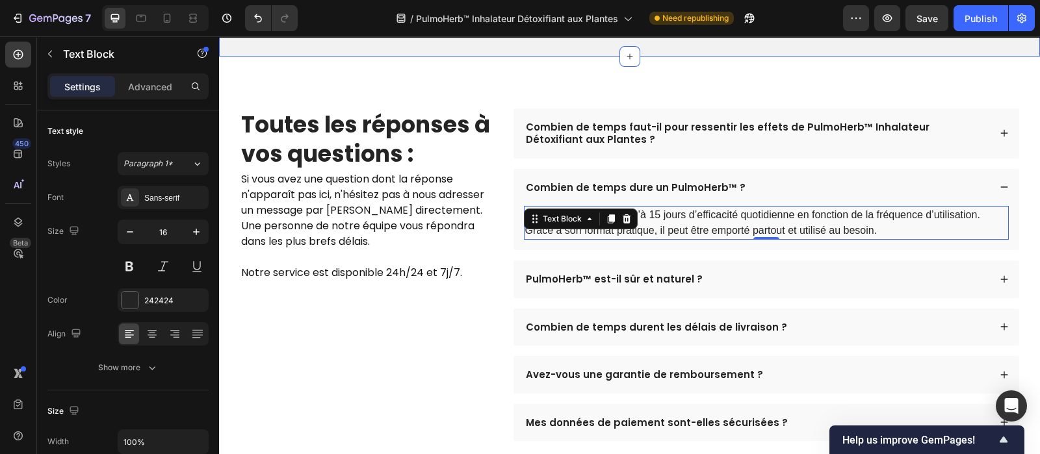
drag, startPoint x: 1200, startPoint y: 52, endPoint x: 608, endPoint y: 170, distance: 604.3
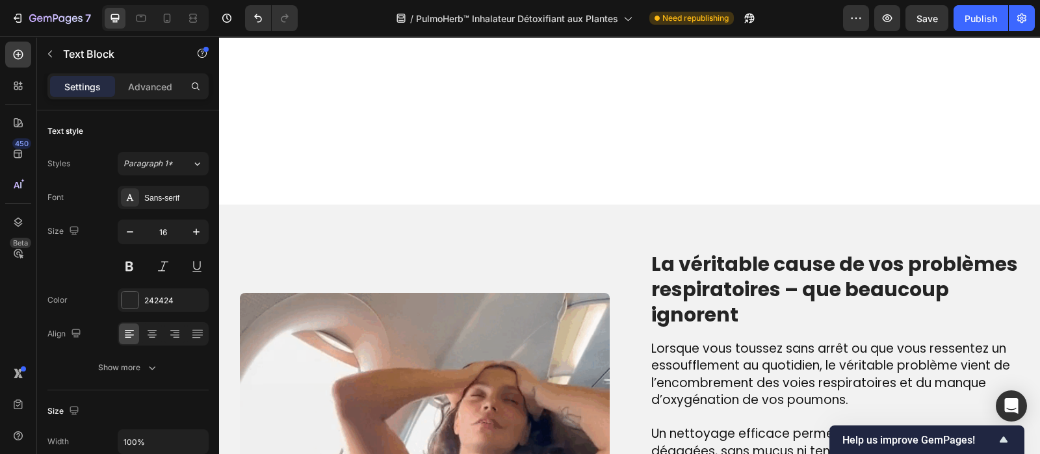
scroll to position [1014, 0]
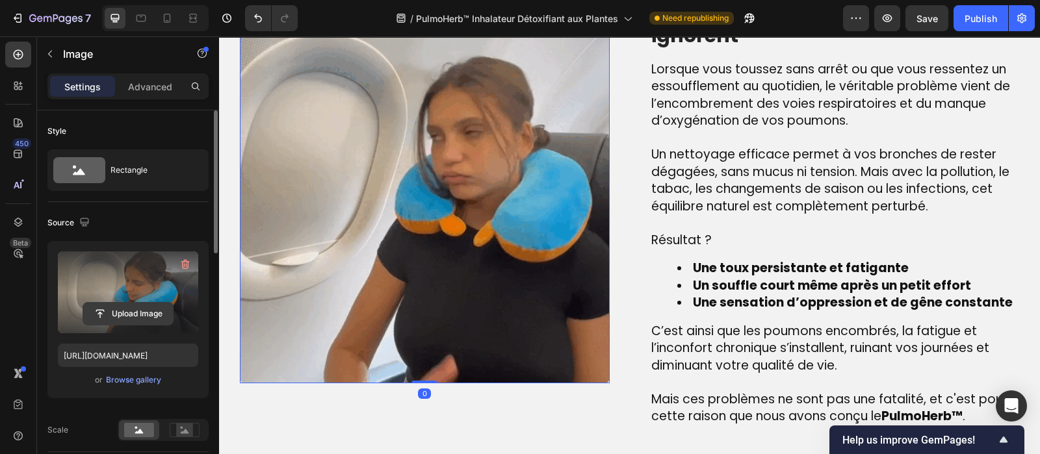
click at [138, 315] on input "file" at bounding box center [128, 314] width 90 height 22
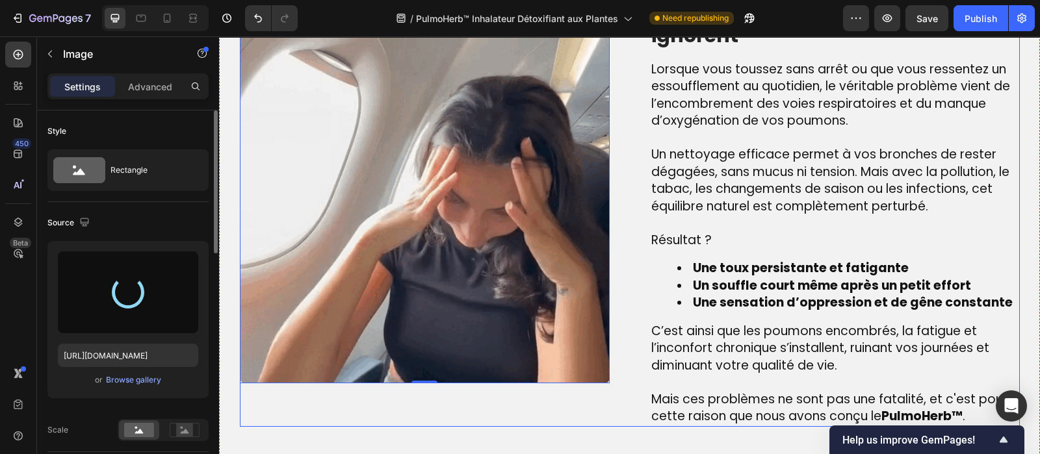
type input "https://cdn.shopify.com/s/files/1/0810/9329/6452/files/gempages_540190890933617…"
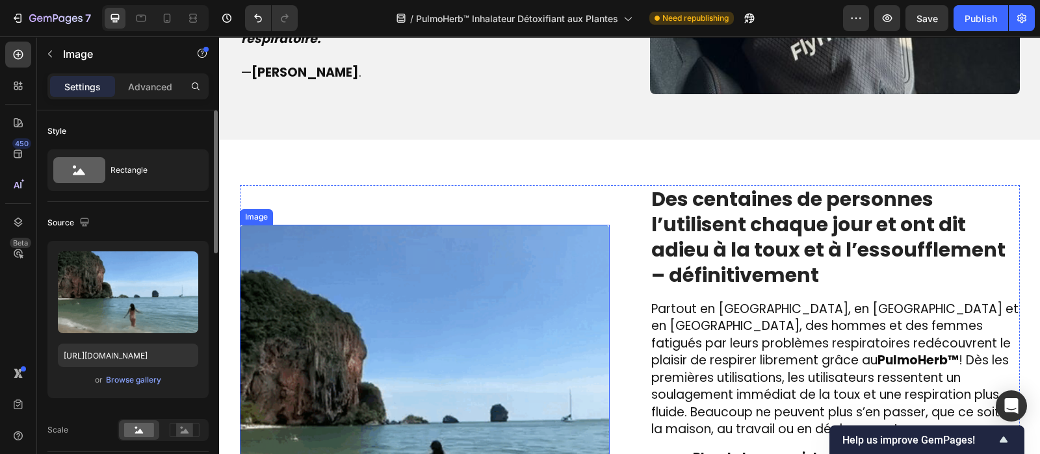
scroll to position [1745, 0]
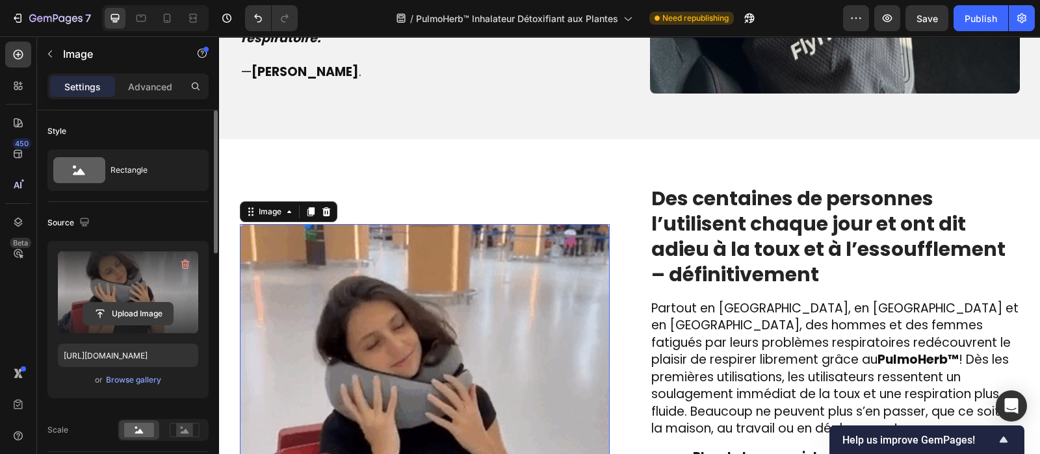
click at [128, 316] on input "file" at bounding box center [128, 314] width 90 height 22
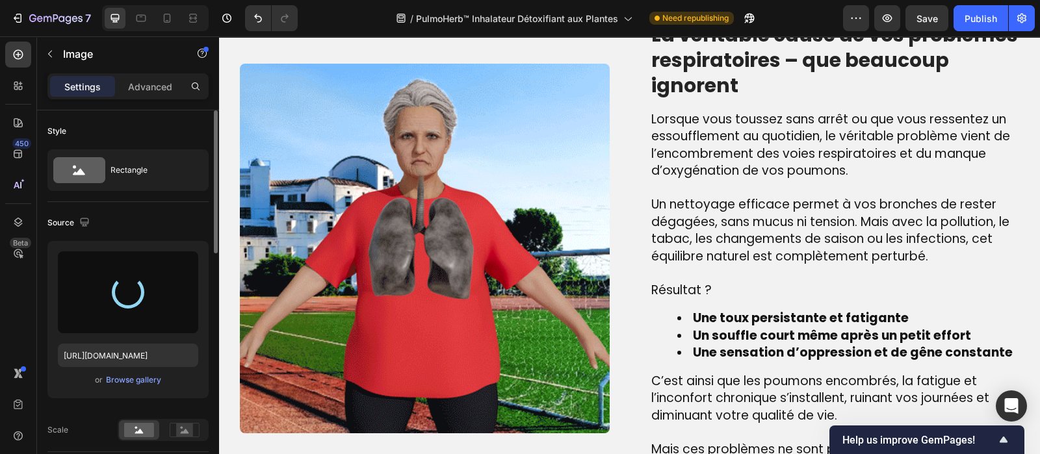
scroll to position [975, 0]
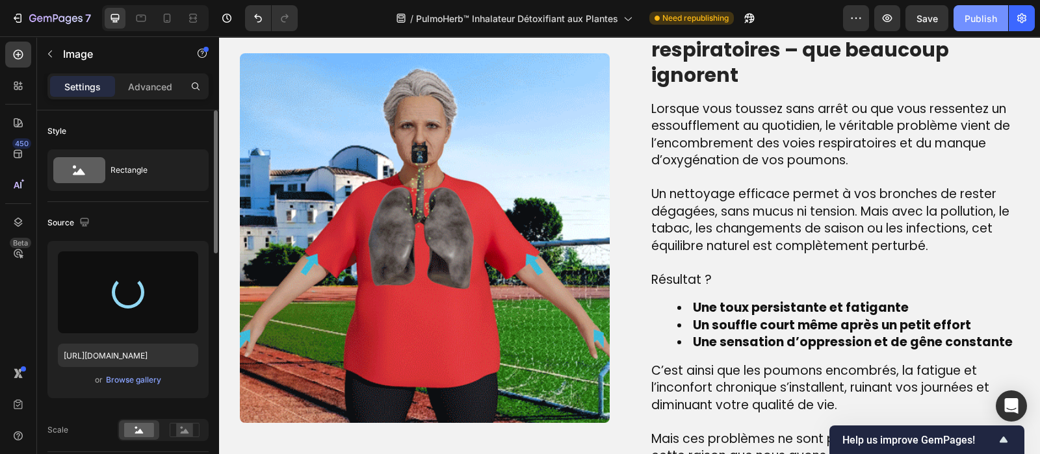
click at [981, 7] on button "Publish" at bounding box center [980, 18] width 55 height 26
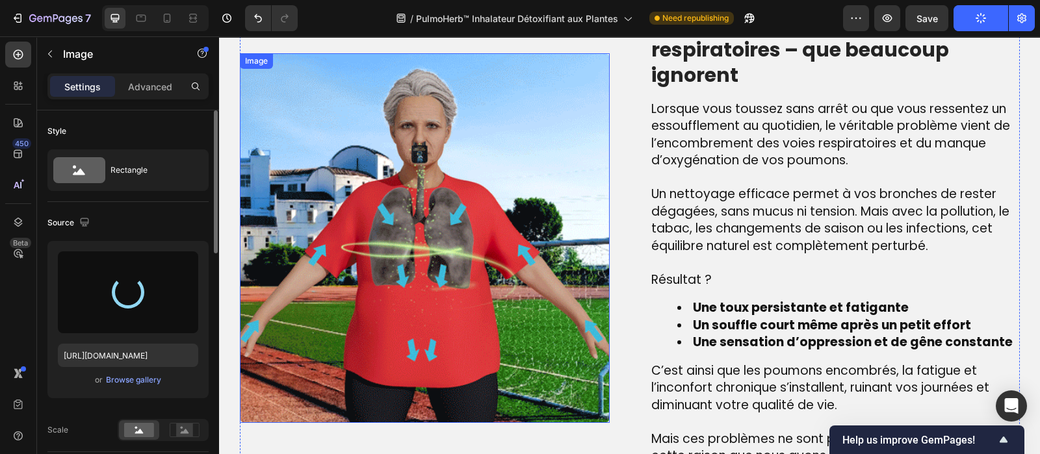
type input "https://cdn.shopify.com/s/files/1/0810/9329/6452/files/gempages_540190890933617…"
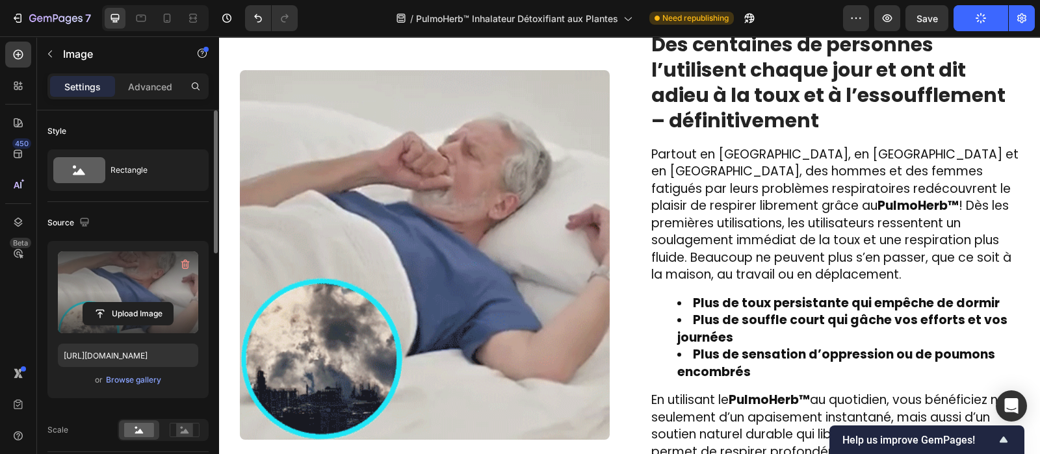
scroll to position [1896, 0]
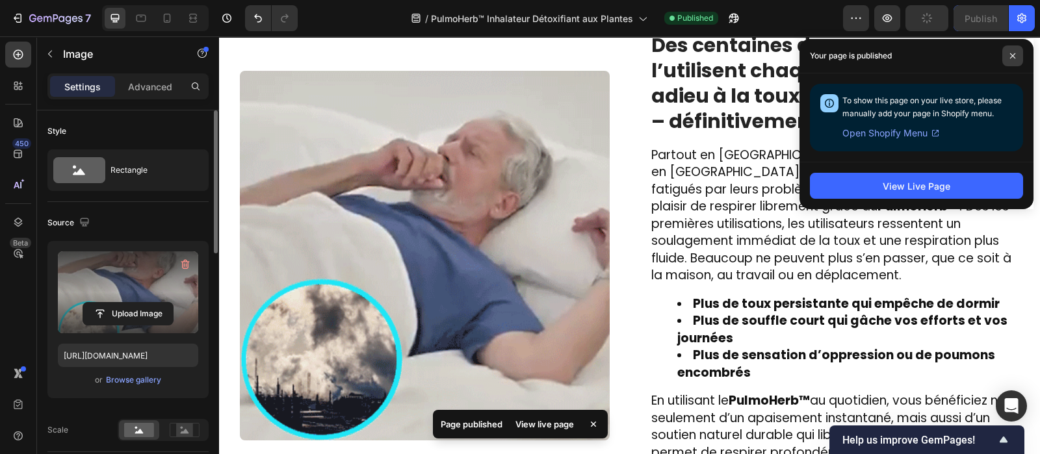
click at [1018, 57] on span at bounding box center [1012, 55] width 21 height 21
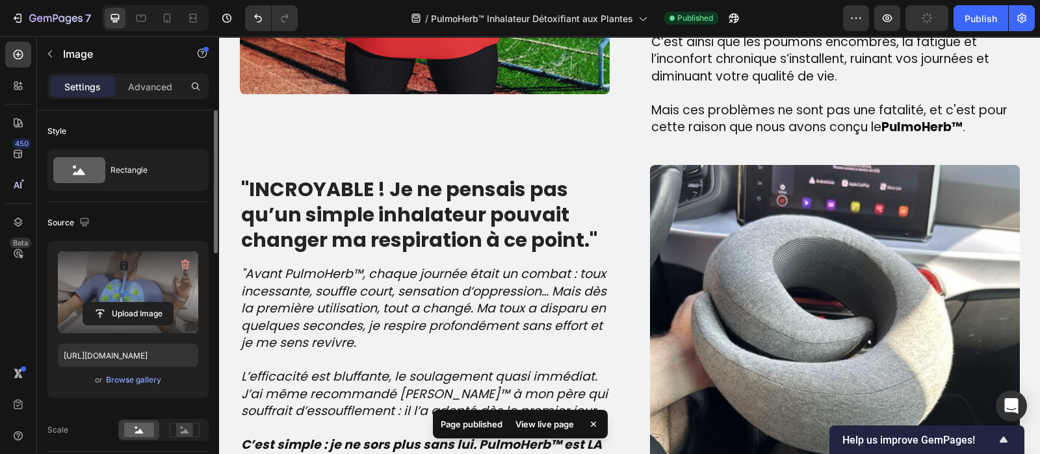
scroll to position [1289, 0]
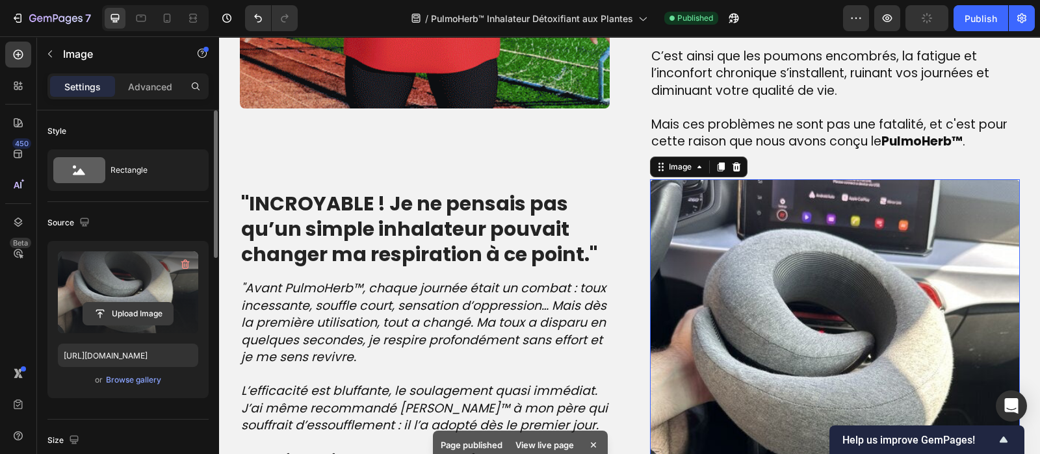
click at [140, 316] on input "file" at bounding box center [128, 314] width 90 height 22
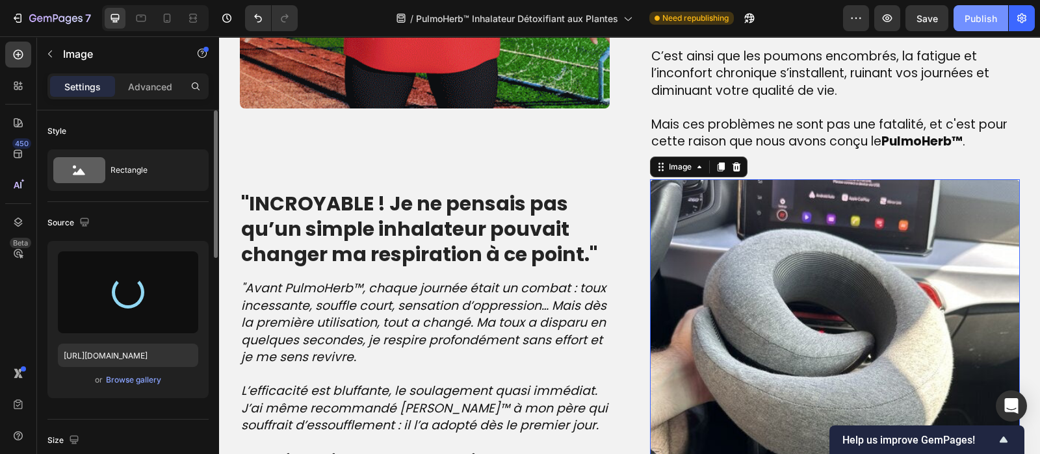
click at [981, 16] on div "Publish" at bounding box center [980, 19] width 32 height 14
type input "https://cdn.shopify.com/s/files/1/0810/9329/6452/files/gempages_540190890933617…"
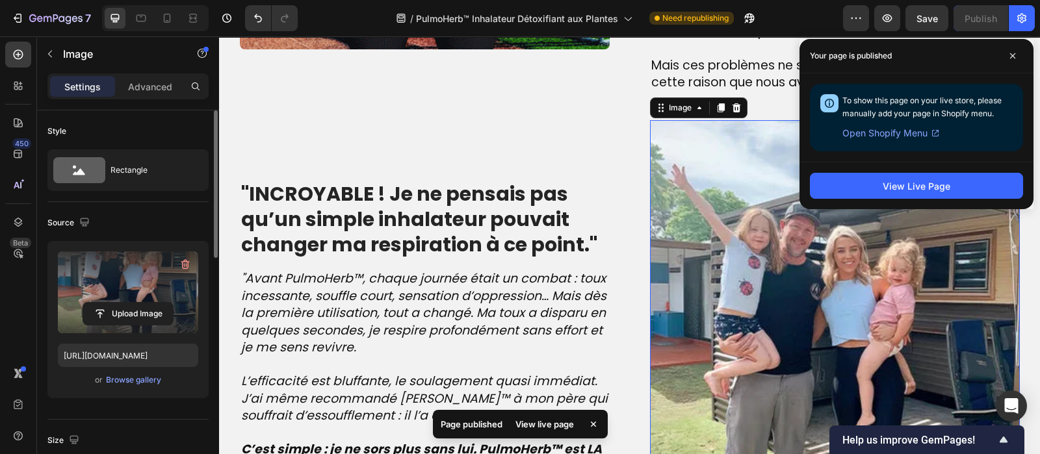
scroll to position [1341, 0]
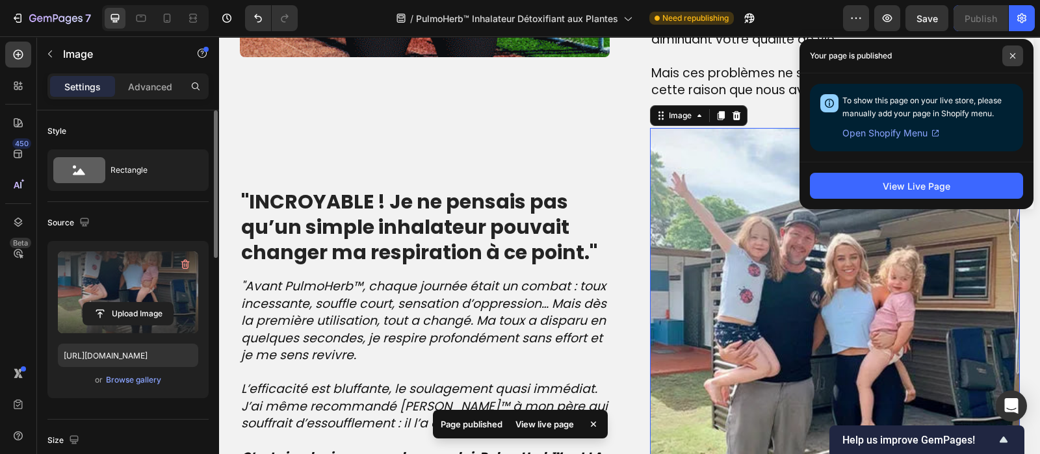
click at [1015, 54] on icon at bounding box center [1012, 56] width 6 height 6
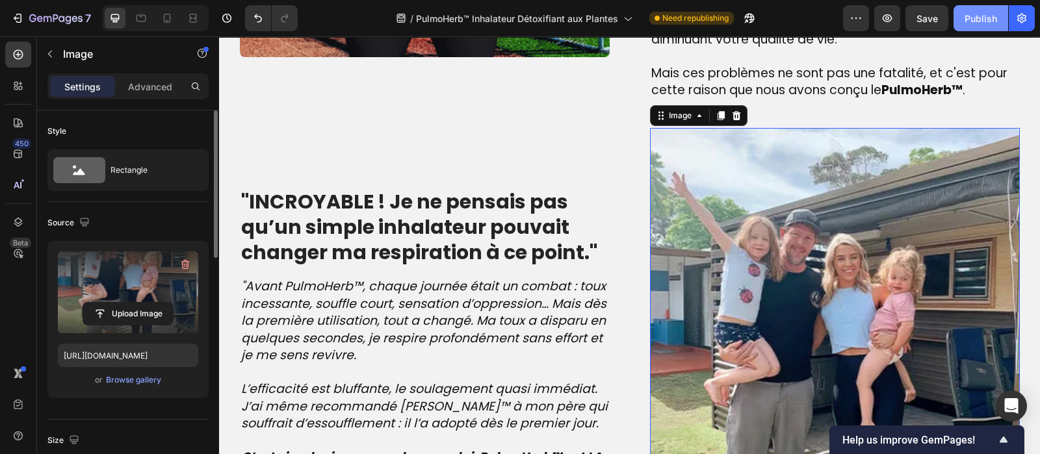
click at [980, 21] on div "Publish" at bounding box center [980, 19] width 32 height 14
click at [755, 21] on icon "button" at bounding box center [749, 18] width 13 height 13
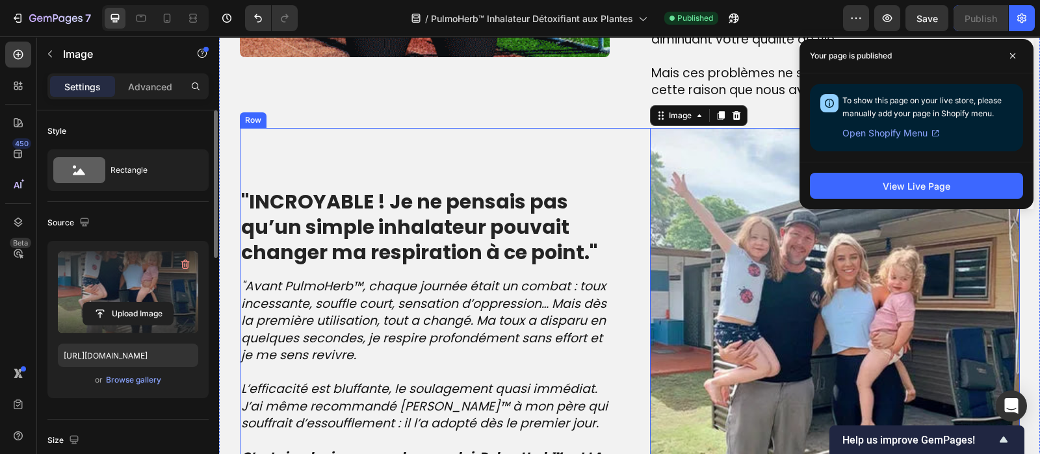
click at [642, 203] on div ""INCROYABLE ! Je ne pensais pas qu’un simple inhalateur pouvait changer ma resp…" at bounding box center [630, 362] width 780 height 469
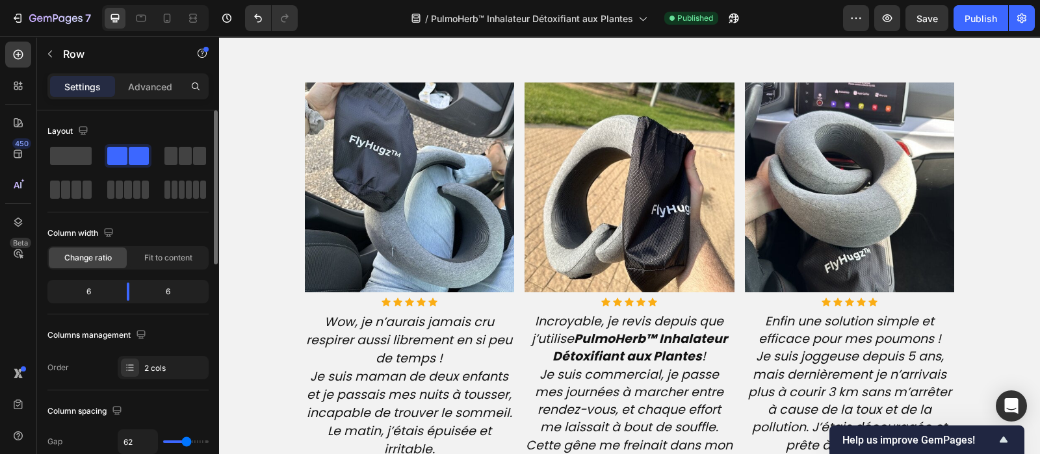
scroll to position [3181, 0]
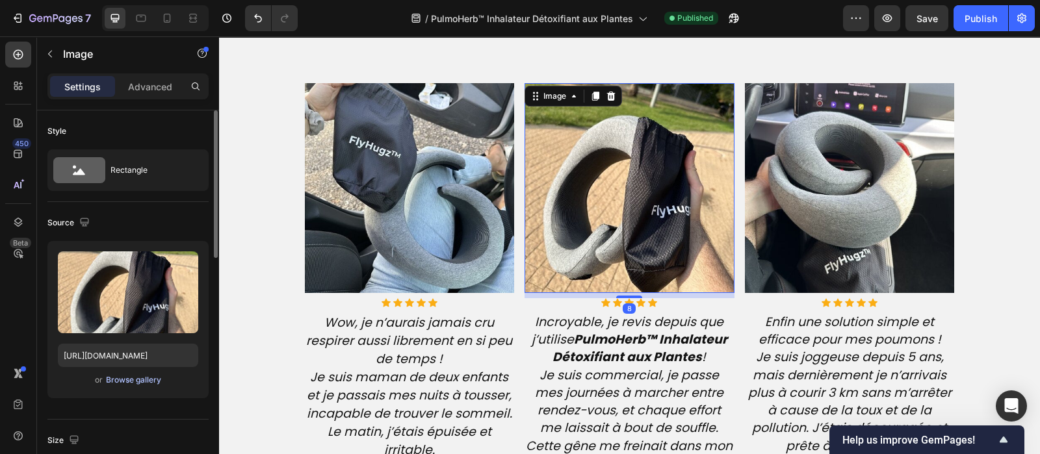
click at [131, 383] on div "Browse gallery" at bounding box center [133, 380] width 55 height 12
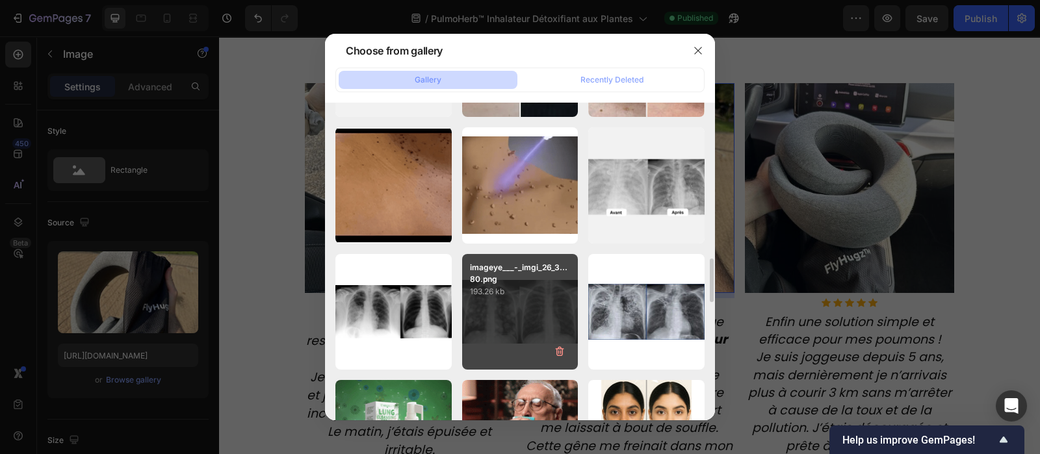
scroll to position [1124, 0]
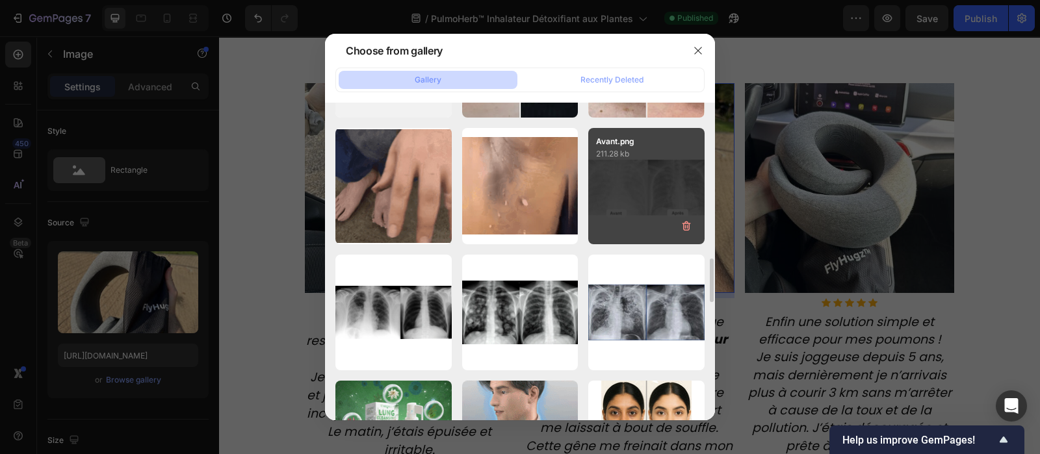
click at [649, 196] on div "Avant.png 211.28 kb" at bounding box center [646, 186] width 116 height 116
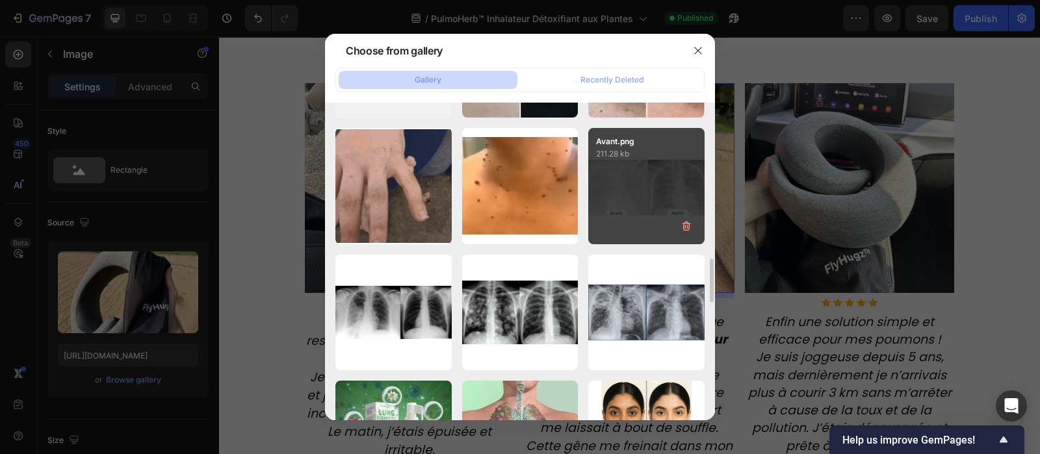
type input "https://cdn.shopify.com/s/files/1/0810/9329/6452/files/gempages_540190890933617…"
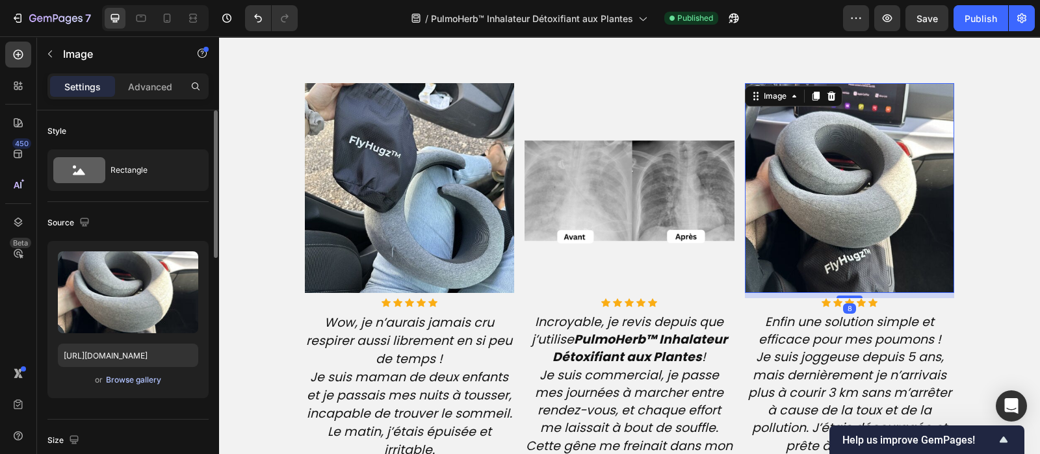
click at [138, 380] on div "Browse gallery" at bounding box center [133, 380] width 55 height 12
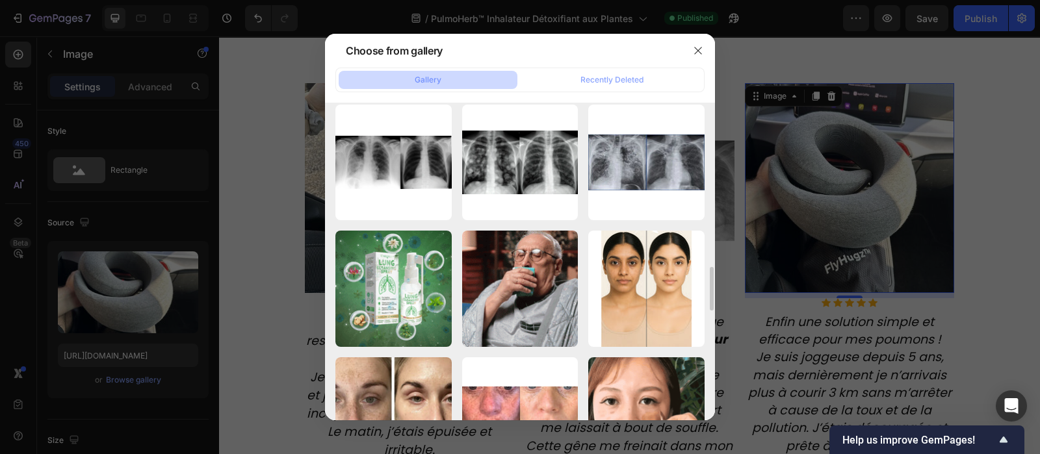
scroll to position [1242, 0]
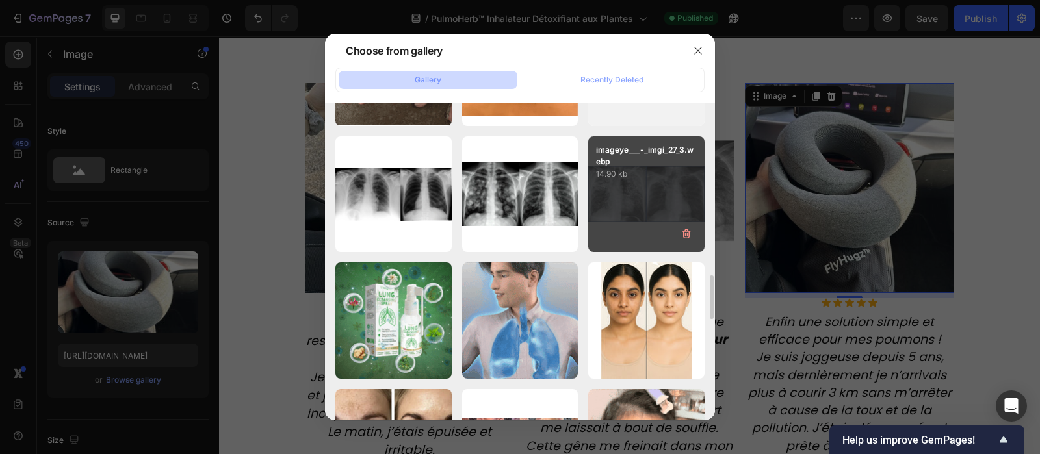
click at [661, 213] on div "imageye___-_imgi_27_3.webp 14.90 kb" at bounding box center [646, 194] width 116 height 116
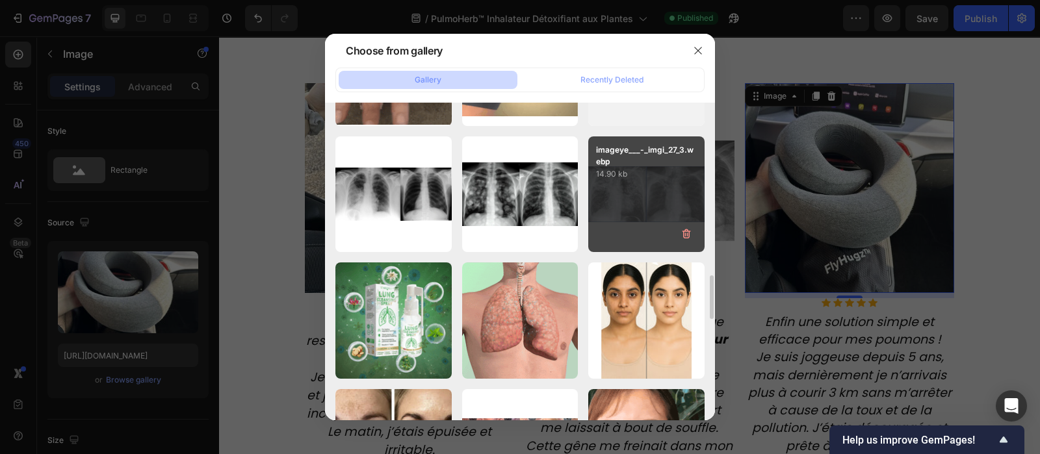
type input "https://cdn.shopify.com/s/files/1/0810/9329/6452/files/gempages_540190890933617…"
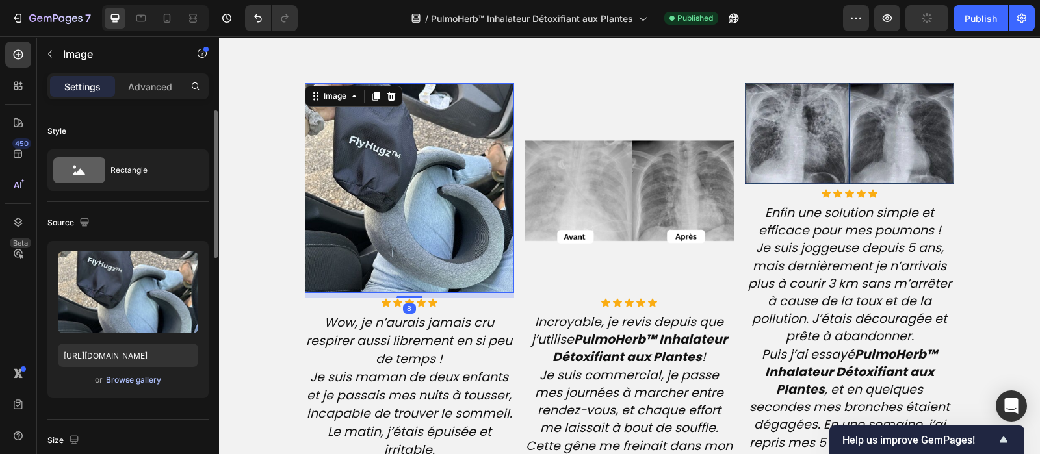
click at [136, 383] on div "Browse gallery" at bounding box center [133, 380] width 55 height 12
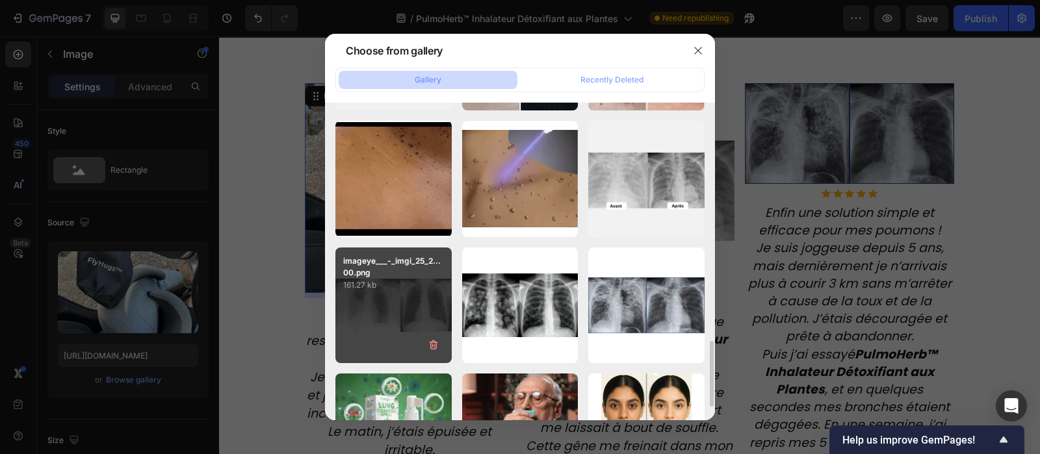
scroll to position [1133, 0]
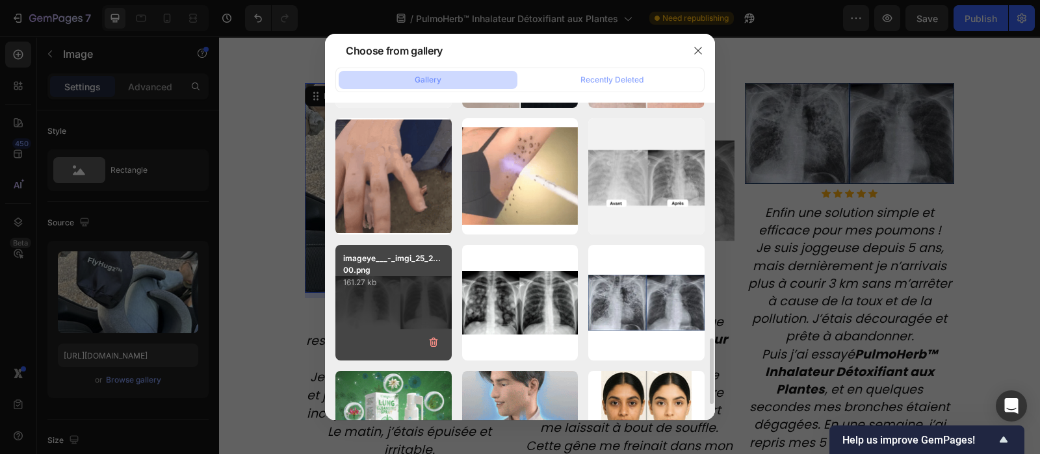
click at [388, 306] on div "imageye___-_imgi_25_2...00.png 161.27 kb" at bounding box center [393, 303] width 116 height 116
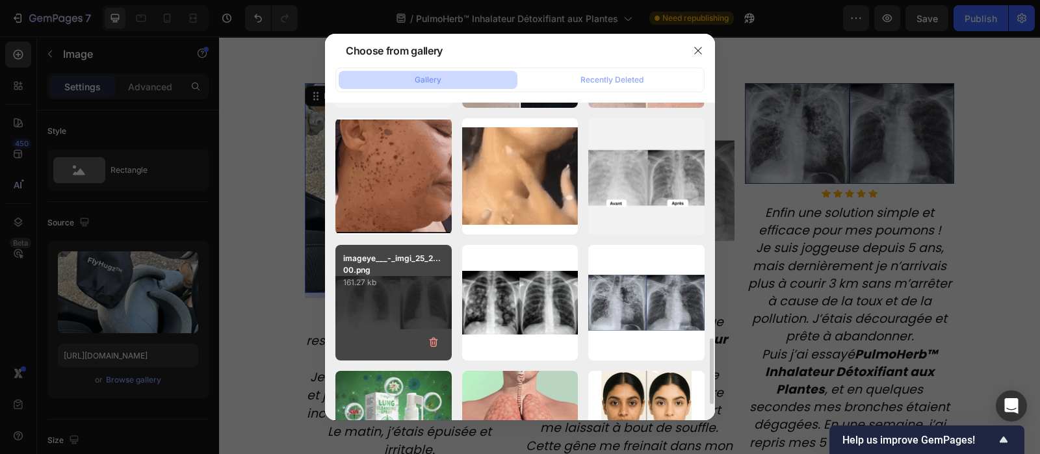
type input "https://cdn.shopify.com/s/files/1/0810/9329/6452/files/gempages_540190890933617…"
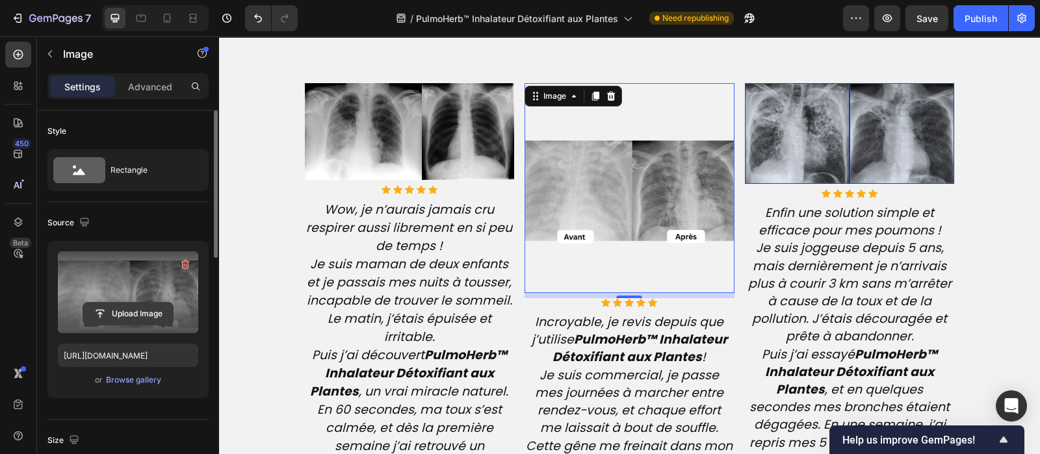
click at [129, 313] on input "file" at bounding box center [128, 314] width 90 height 22
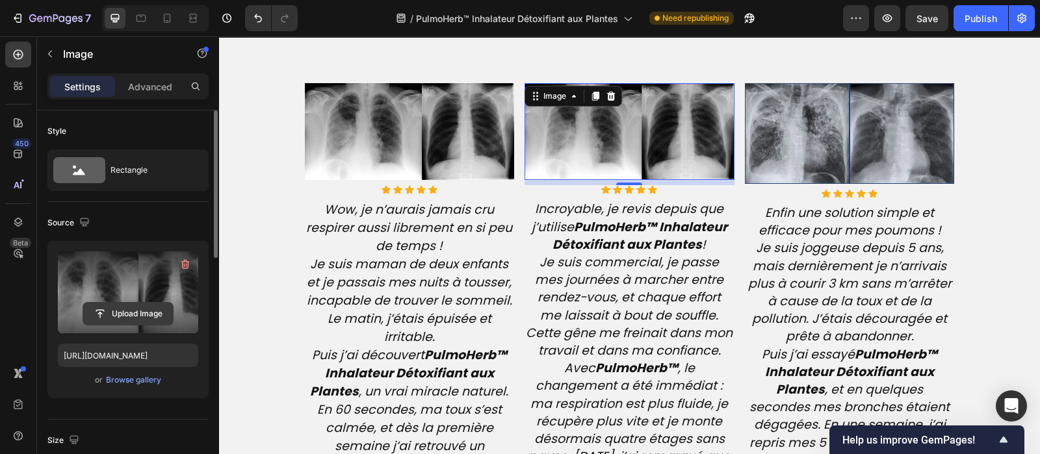
click at [140, 313] on input "file" at bounding box center [128, 314] width 90 height 22
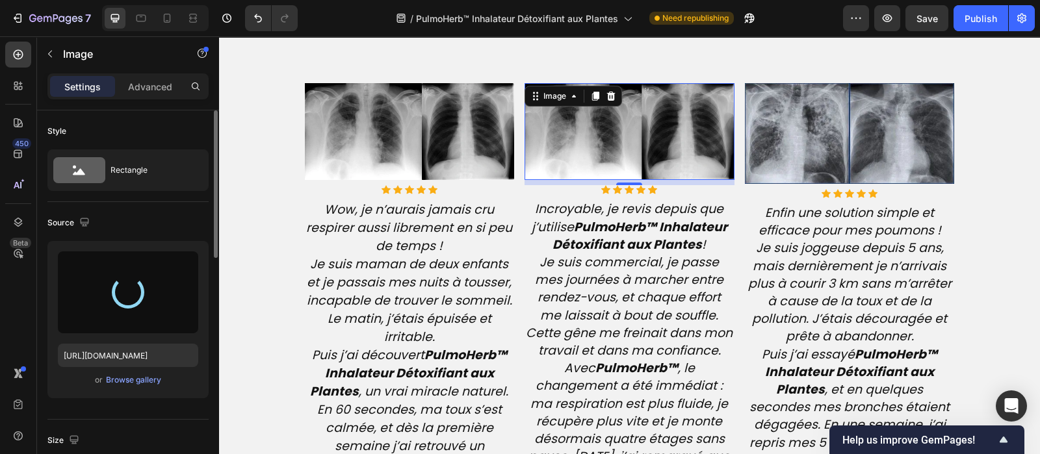
type input "[URL][DOMAIN_NAME]"
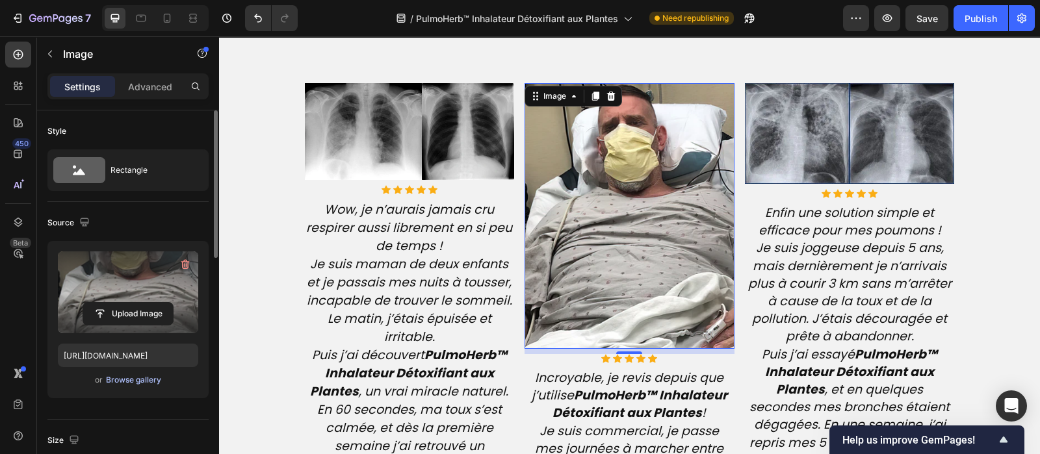
click at [134, 378] on div "Browse gallery" at bounding box center [133, 380] width 55 height 12
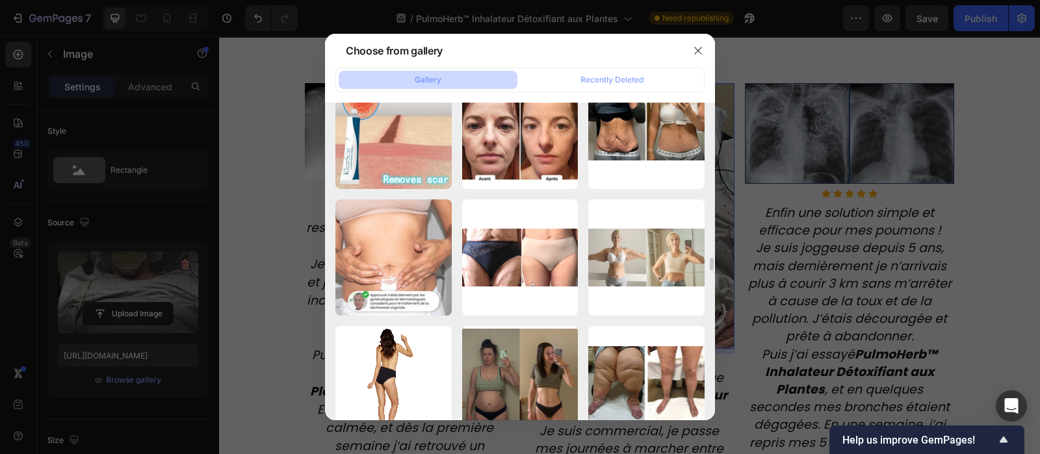
scroll to position [3963, 0]
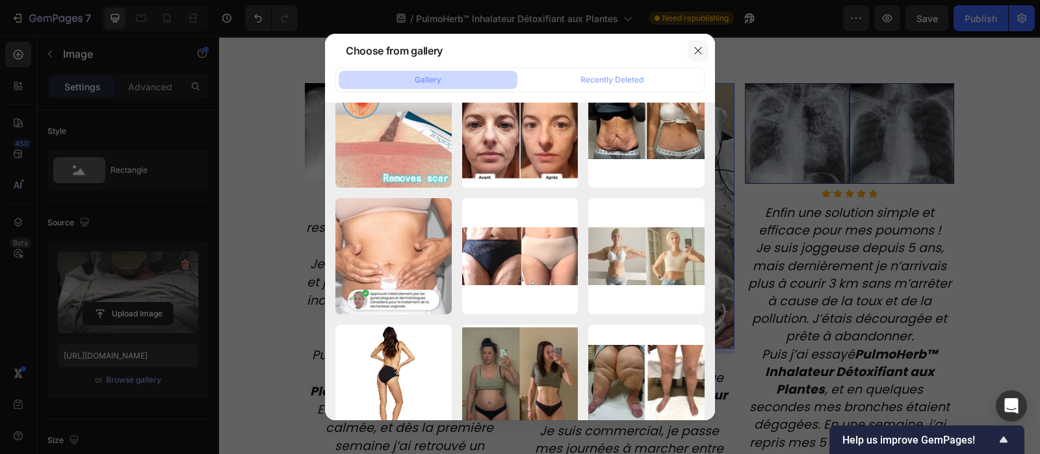
click at [702, 53] on icon "button" at bounding box center [698, 50] width 10 height 10
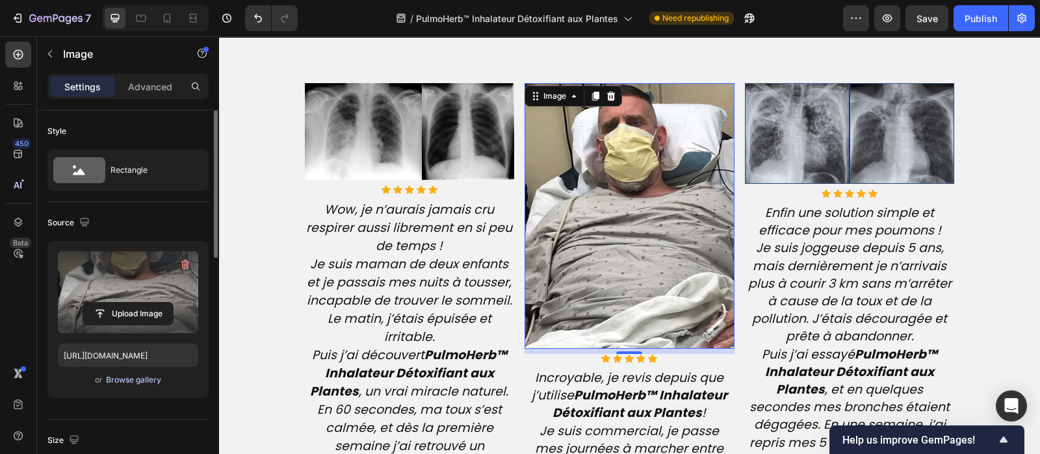
click at [129, 374] on div "Browse gallery" at bounding box center [133, 380] width 55 height 12
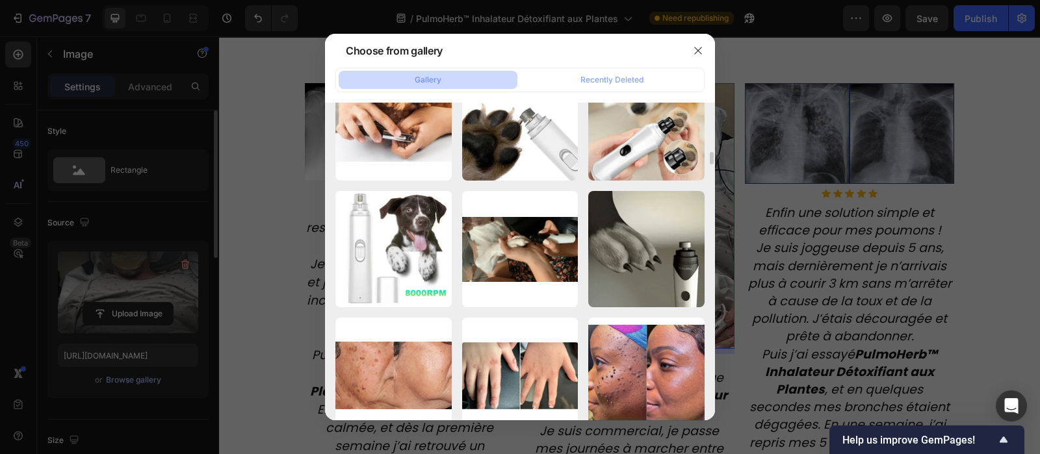
scroll to position [1457, 0]
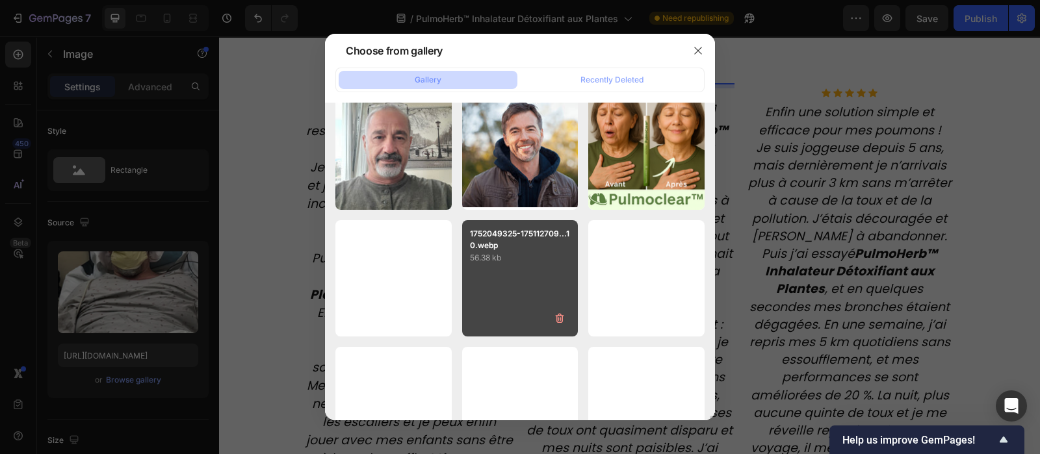
scroll to position [18616, 0]
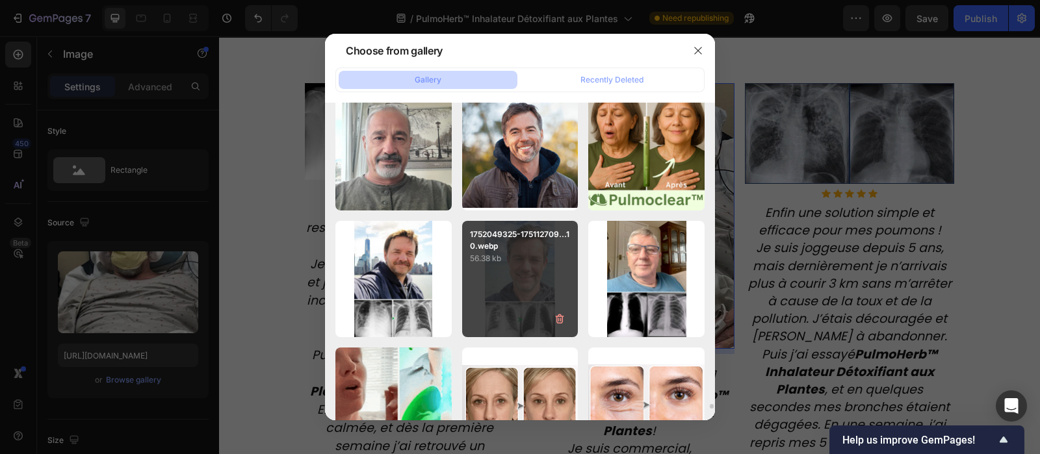
click at [526, 264] on p "56.38 kb" at bounding box center [520, 258] width 101 height 13
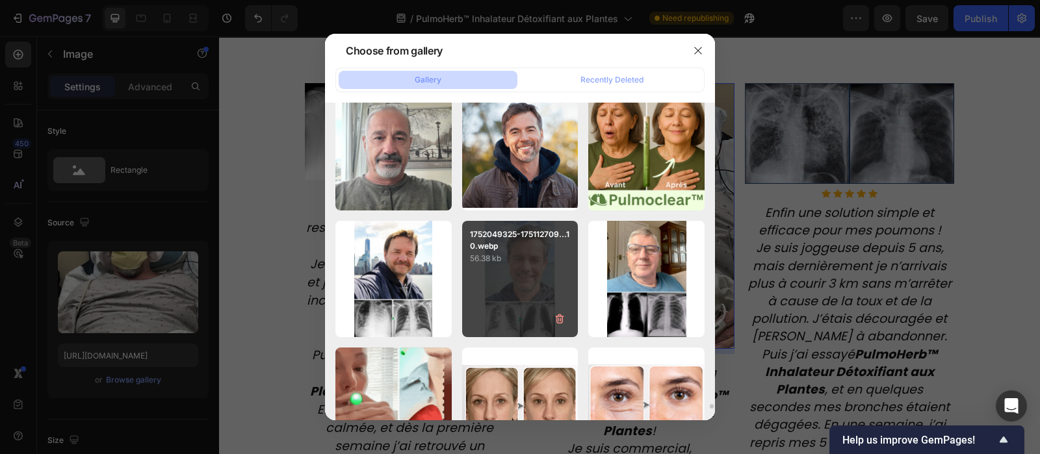
type input "[URL][DOMAIN_NAME]"
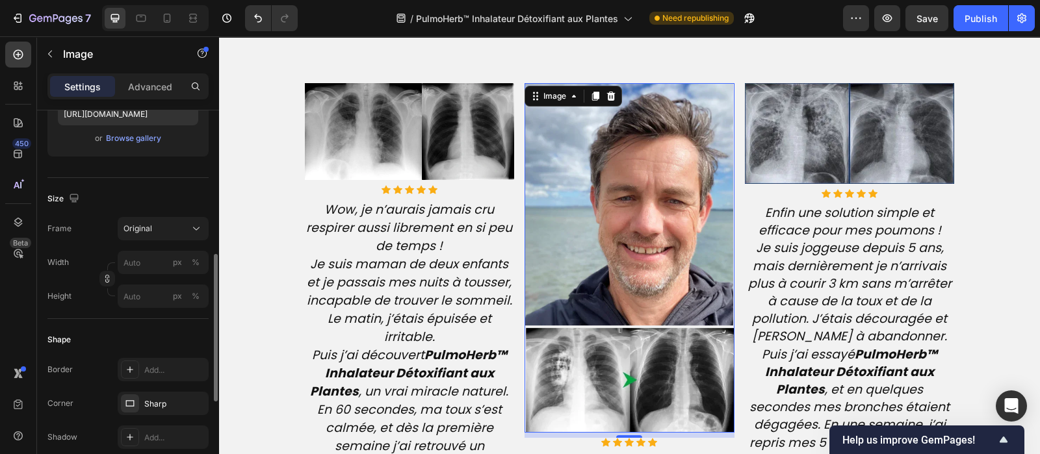
scroll to position [290, 0]
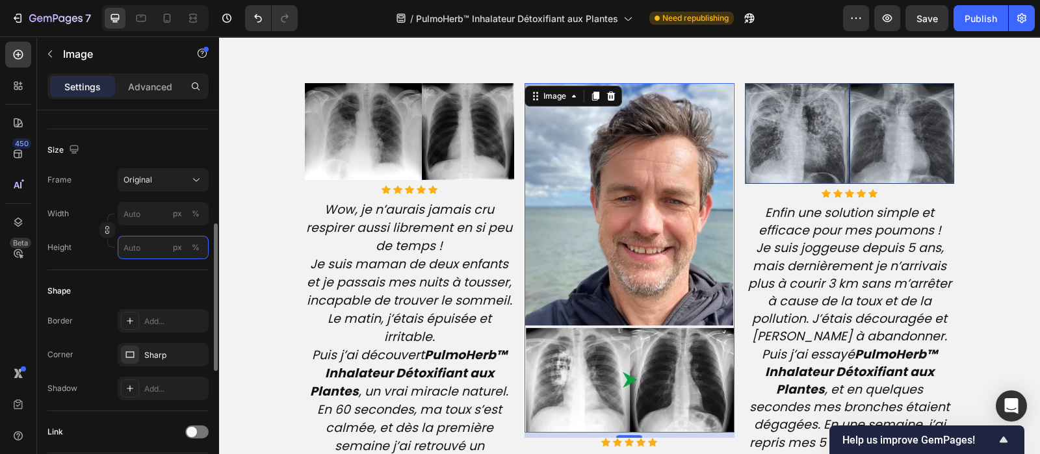
click at [136, 251] on input "px %" at bounding box center [163, 247] width 91 height 23
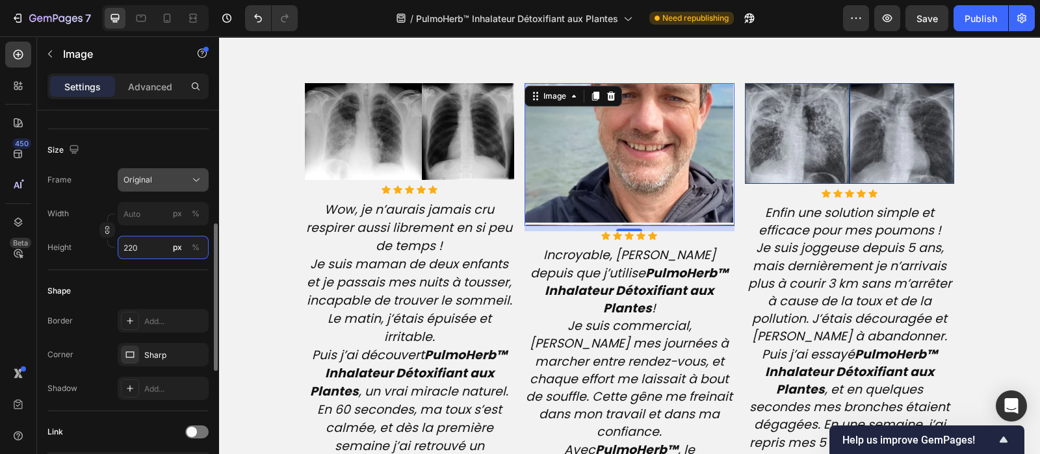
type input "220"
click at [162, 183] on div "Original" at bounding box center [155, 180] width 64 height 12
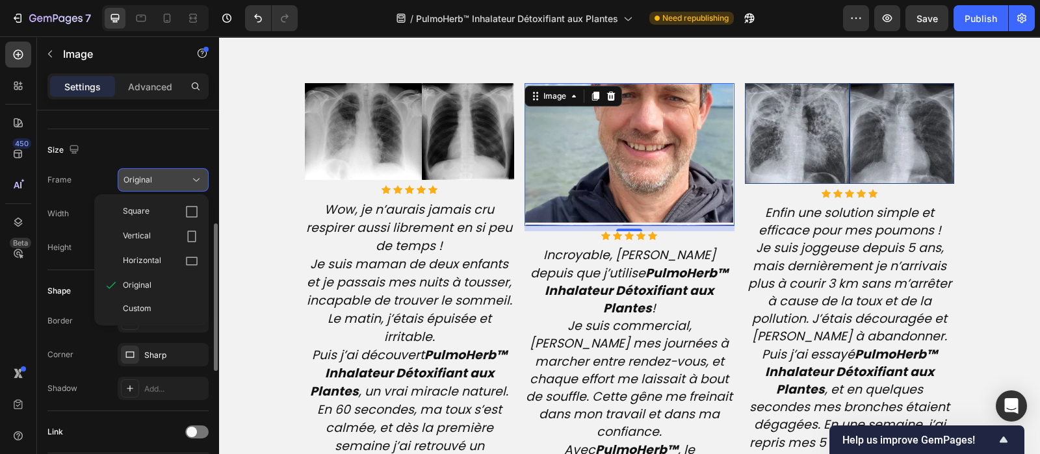
click at [162, 183] on div "Original" at bounding box center [155, 180] width 64 height 12
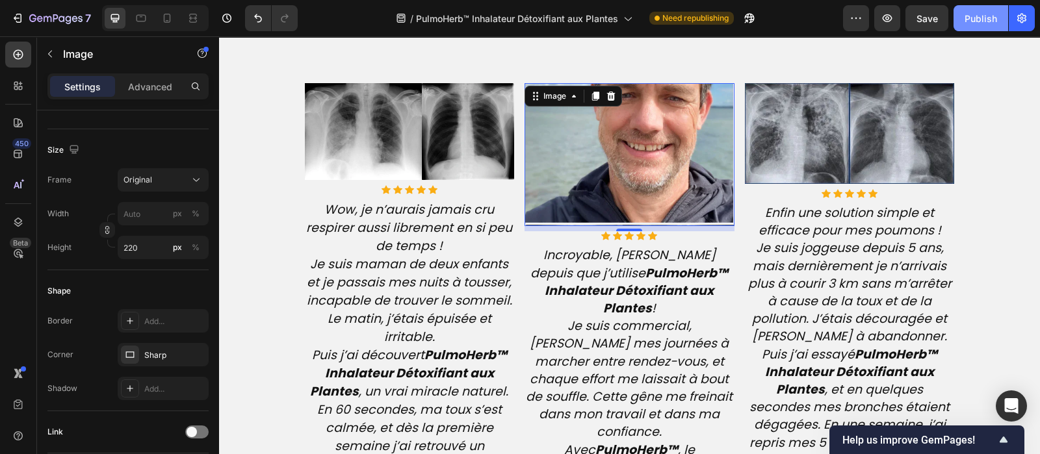
click at [994, 14] on div "Publish" at bounding box center [980, 19] width 32 height 14
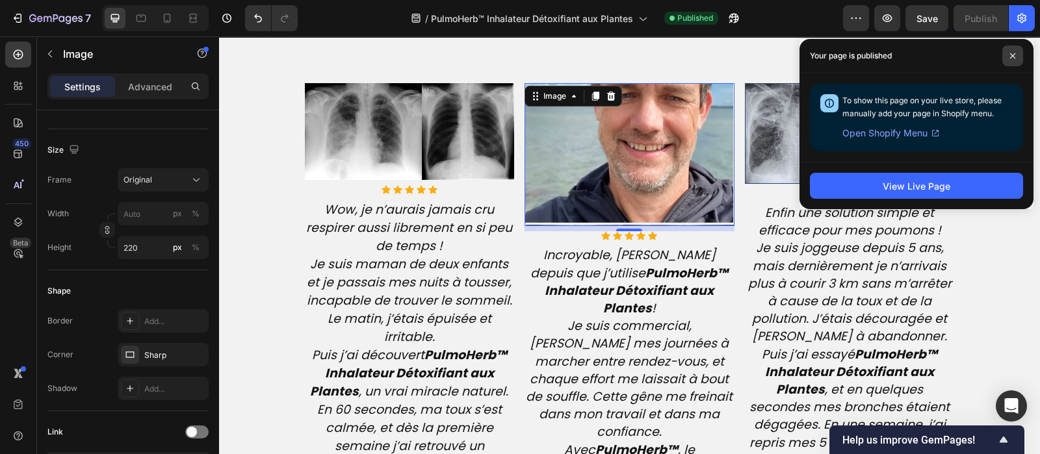
click at [1012, 55] on icon at bounding box center [1012, 56] width 6 height 6
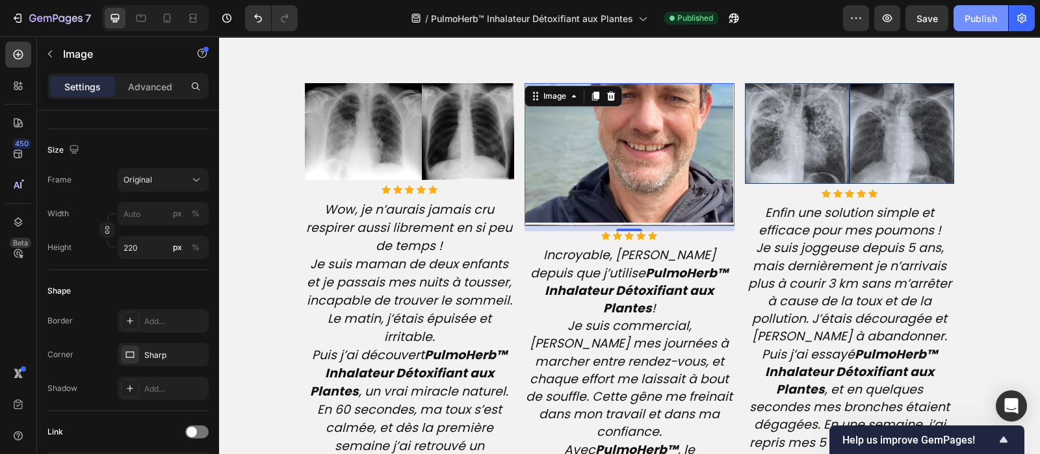
click at [985, 23] on div "Publish" at bounding box center [980, 19] width 32 height 14
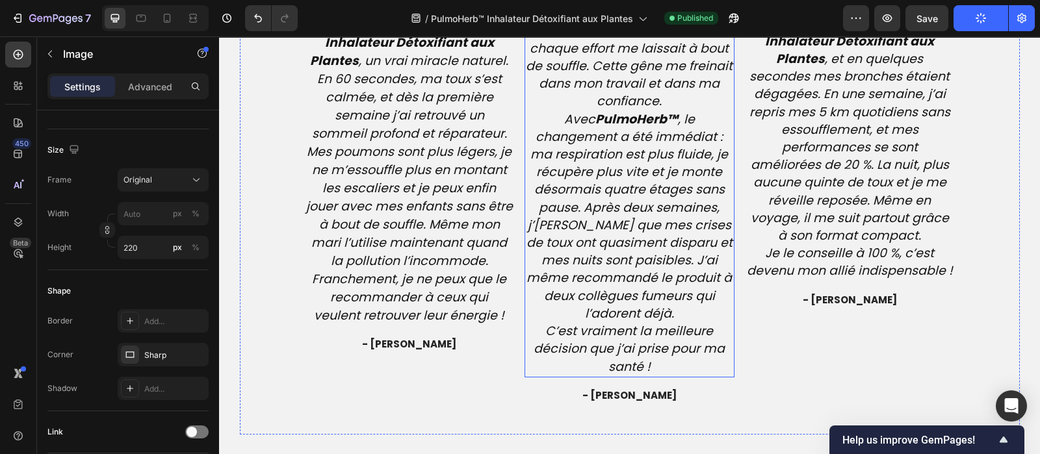
scroll to position [3513, 0]
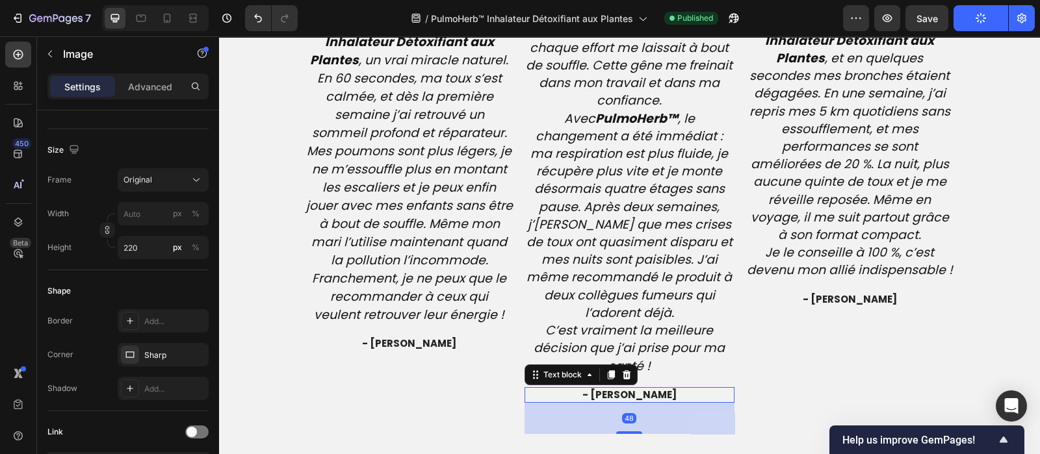
click at [627, 388] on span "- [PERSON_NAME]" at bounding box center [629, 395] width 94 height 14
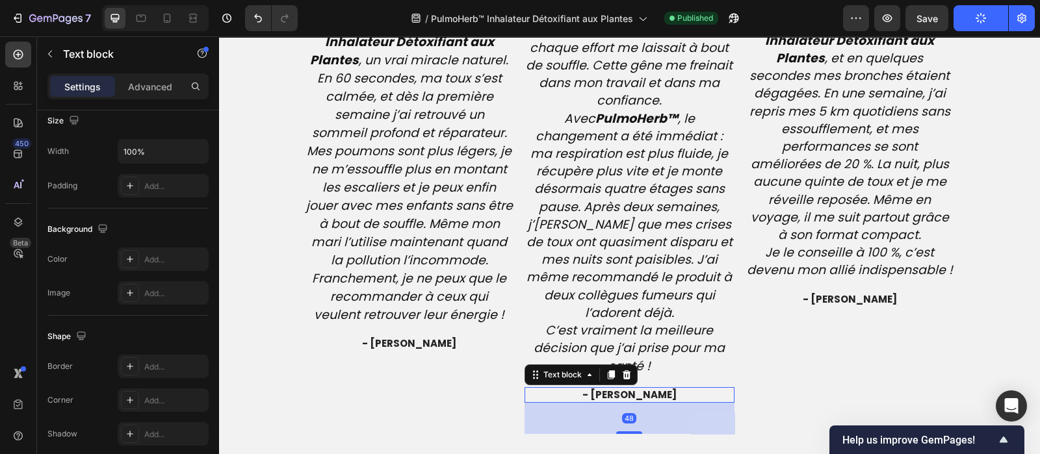
scroll to position [0, 0]
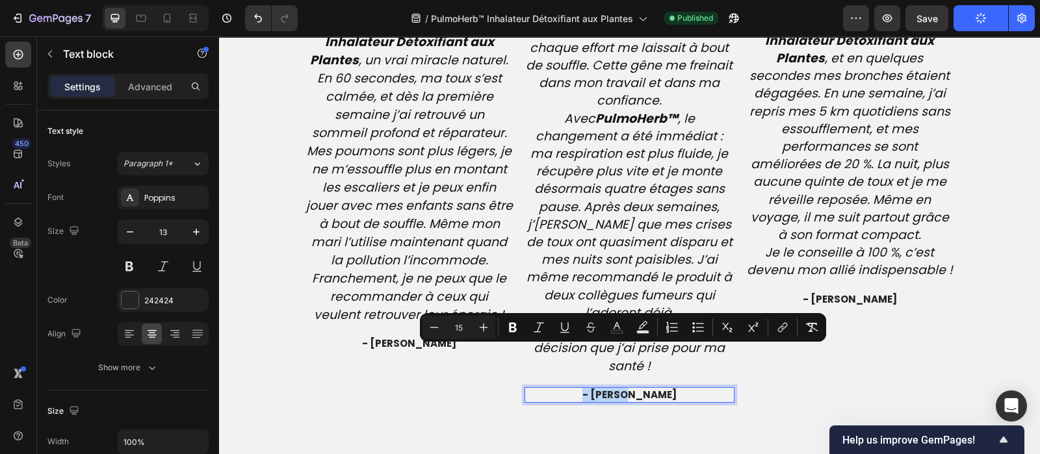
click at [627, 388] on span "- [PERSON_NAME]" at bounding box center [629, 395] width 94 height 14
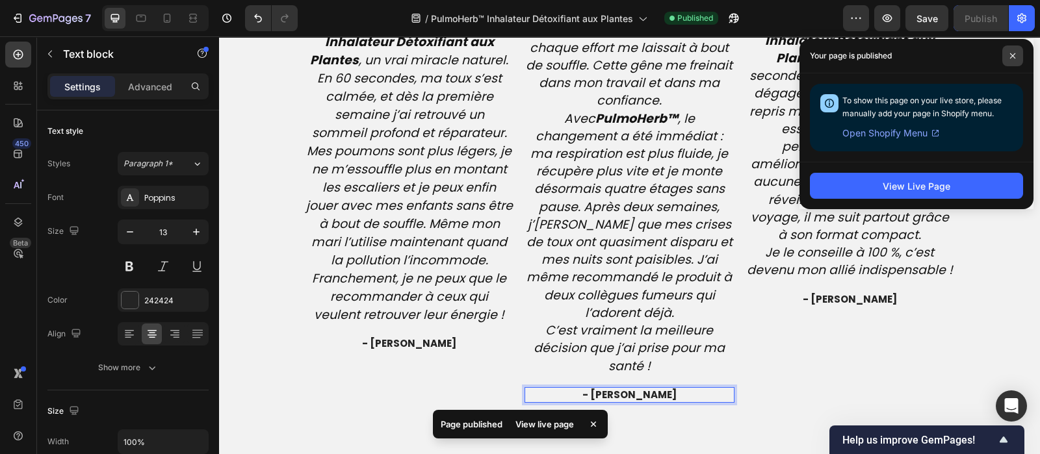
click at [1007, 60] on span at bounding box center [1012, 55] width 21 height 21
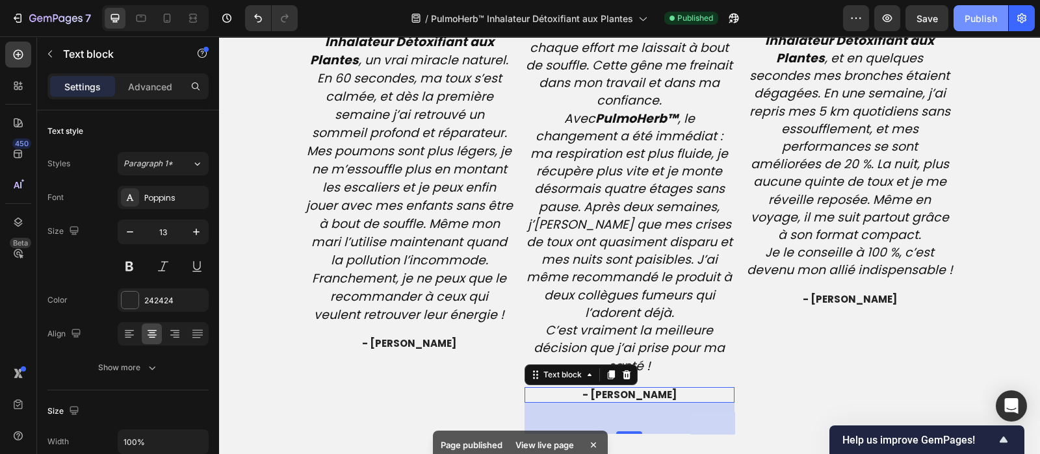
drag, startPoint x: 985, startPoint y: 22, endPoint x: 504, endPoint y: 118, distance: 489.7
click at [985, 21] on div "Publish" at bounding box center [980, 19] width 32 height 14
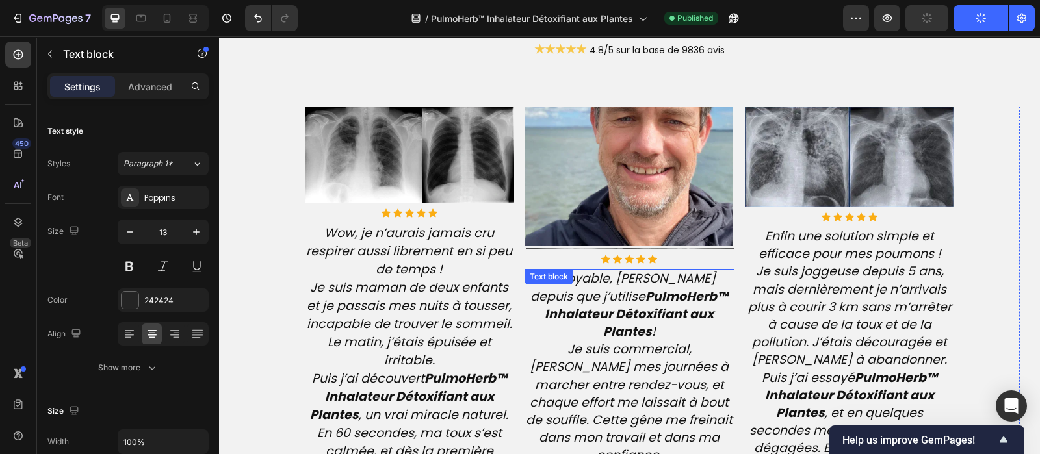
scroll to position [3157, 0]
